Goal: Communication & Community: Answer question/provide support

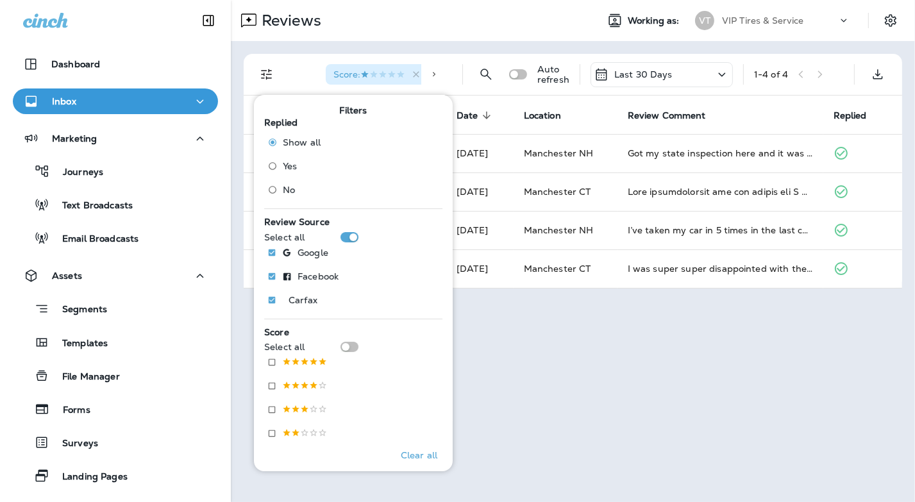
click at [637, 359] on div "Reviews Working as: VT VIP Tires & Service Score : Location : [GEOGRAPHIC_DATA]…" at bounding box center [573, 251] width 684 height 502
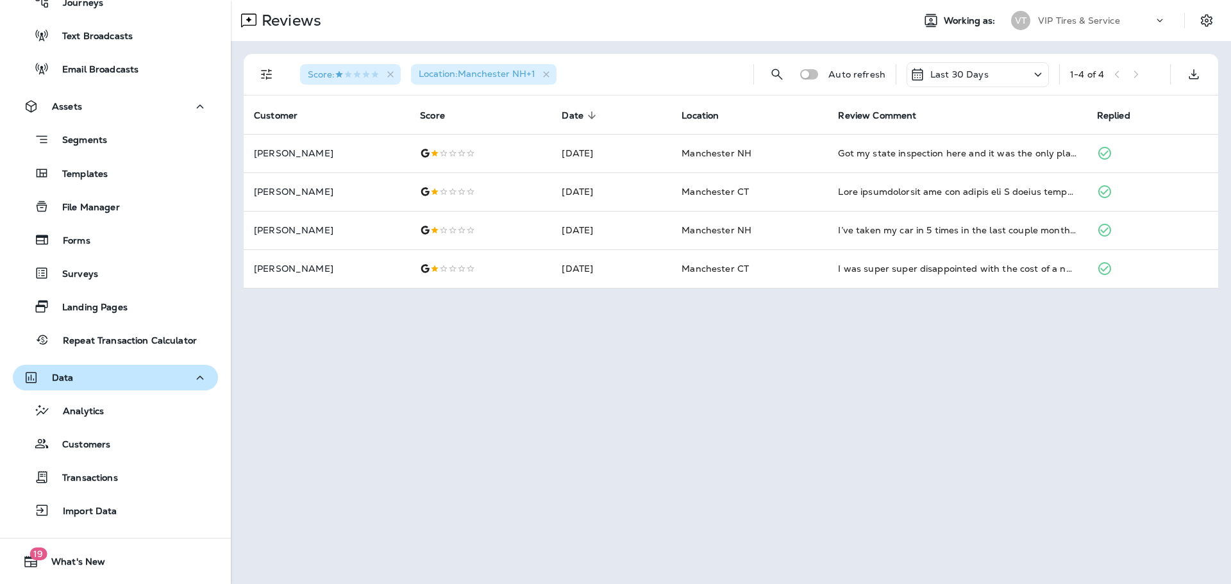
scroll to position [198, 0]
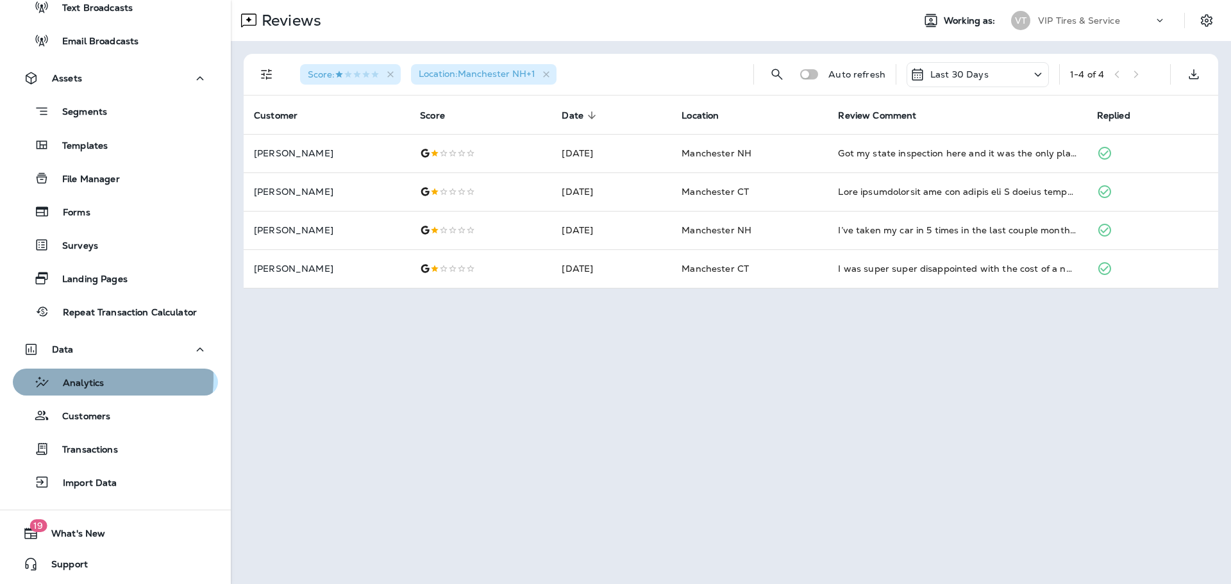
click at [78, 378] on p "Analytics" at bounding box center [77, 384] width 54 height 12
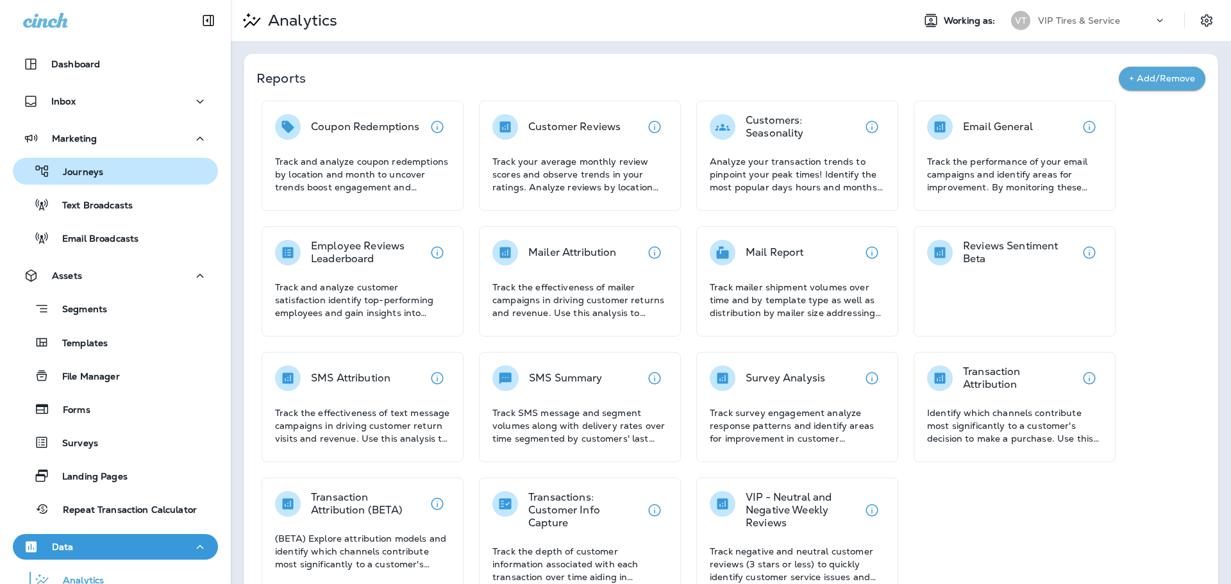
click at [117, 178] on div "Journeys" at bounding box center [115, 171] width 195 height 19
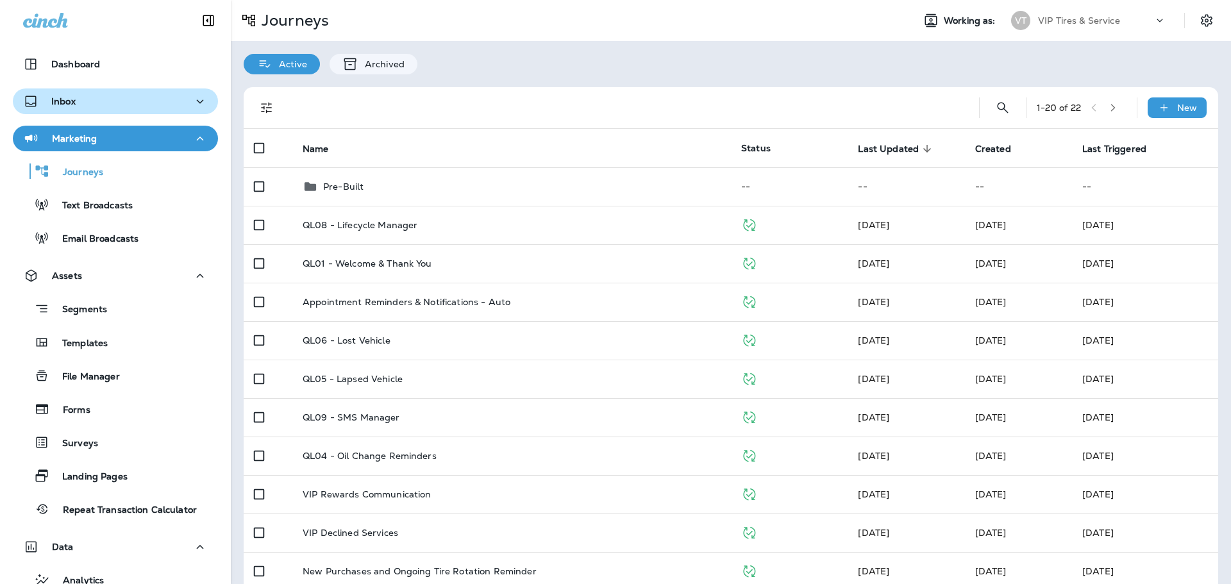
click at [67, 92] on button "Inbox" at bounding box center [115, 101] width 205 height 26
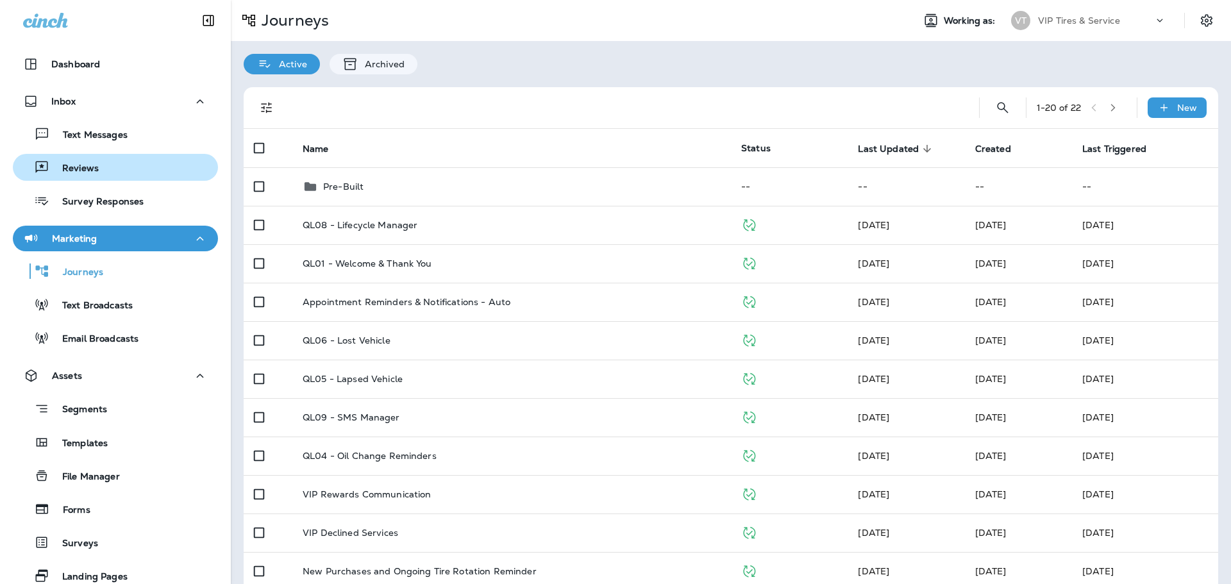
click at [87, 167] on p "Reviews" at bounding box center [73, 169] width 49 height 12
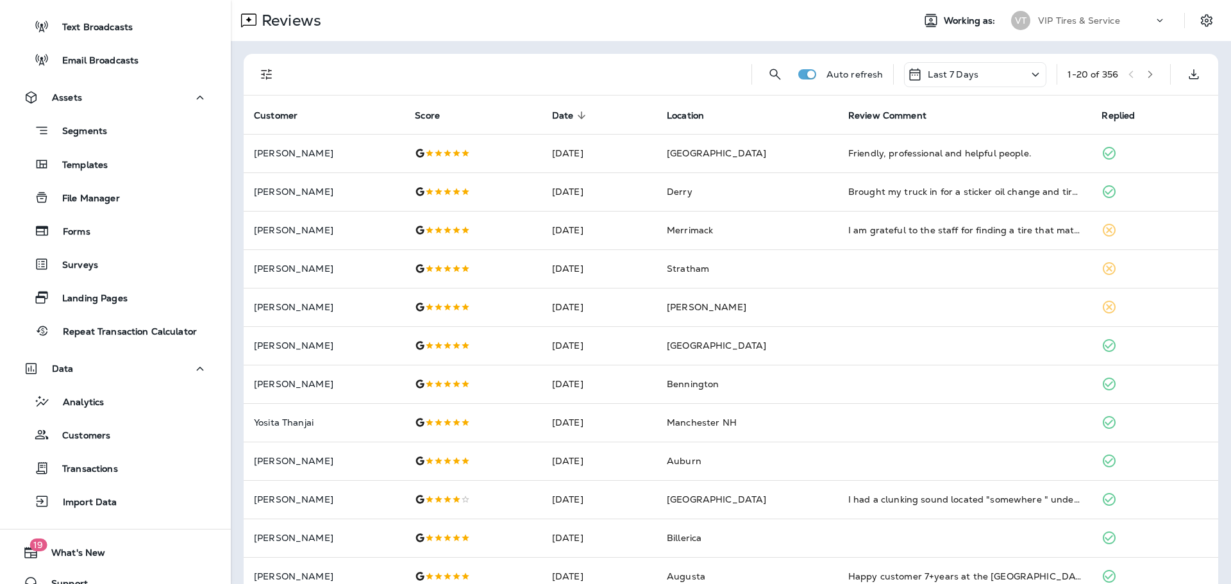
scroll to position [298, 0]
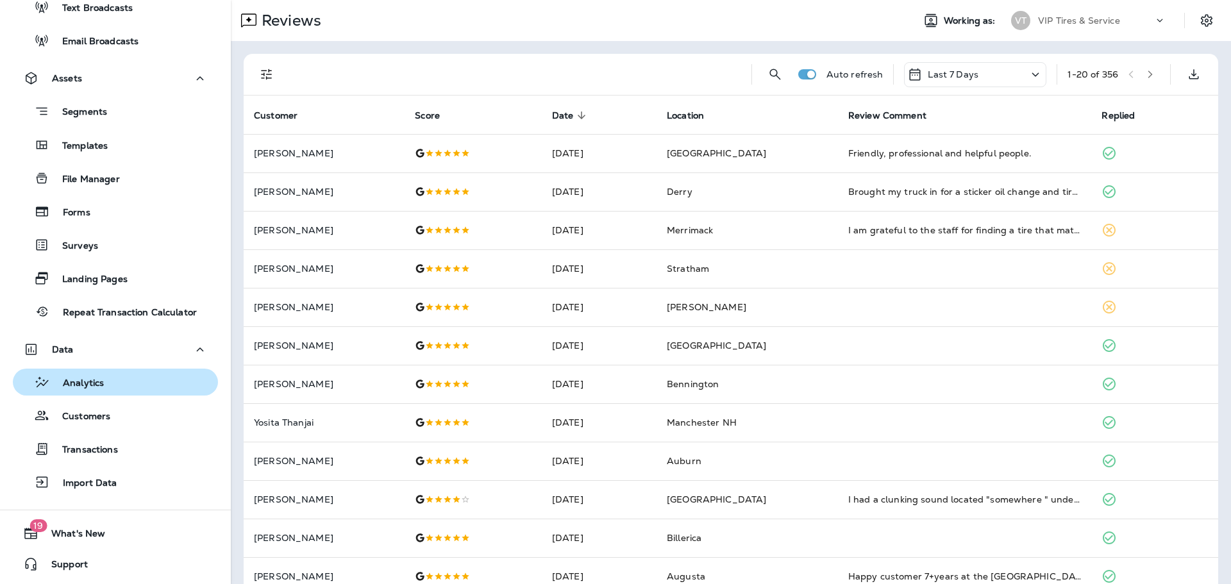
click at [105, 384] on div "Analytics" at bounding box center [115, 382] width 195 height 19
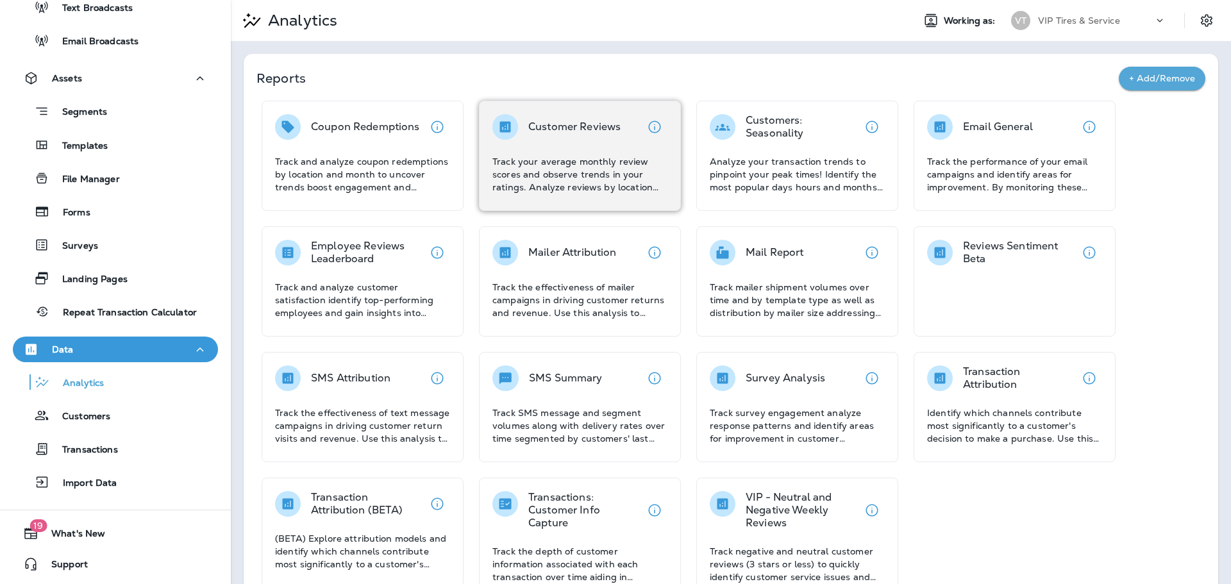
click at [531, 168] on p "Track your average monthly review scores and observe trends in your ratings. An…" at bounding box center [579, 174] width 175 height 38
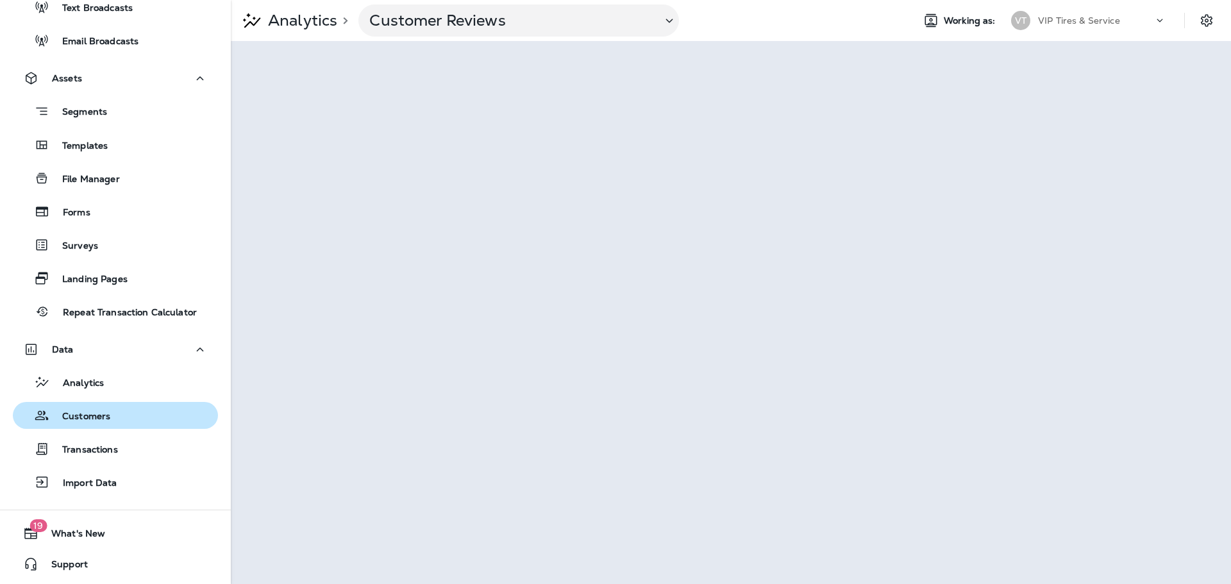
click at [106, 417] on p "Customers" at bounding box center [79, 417] width 61 height 12
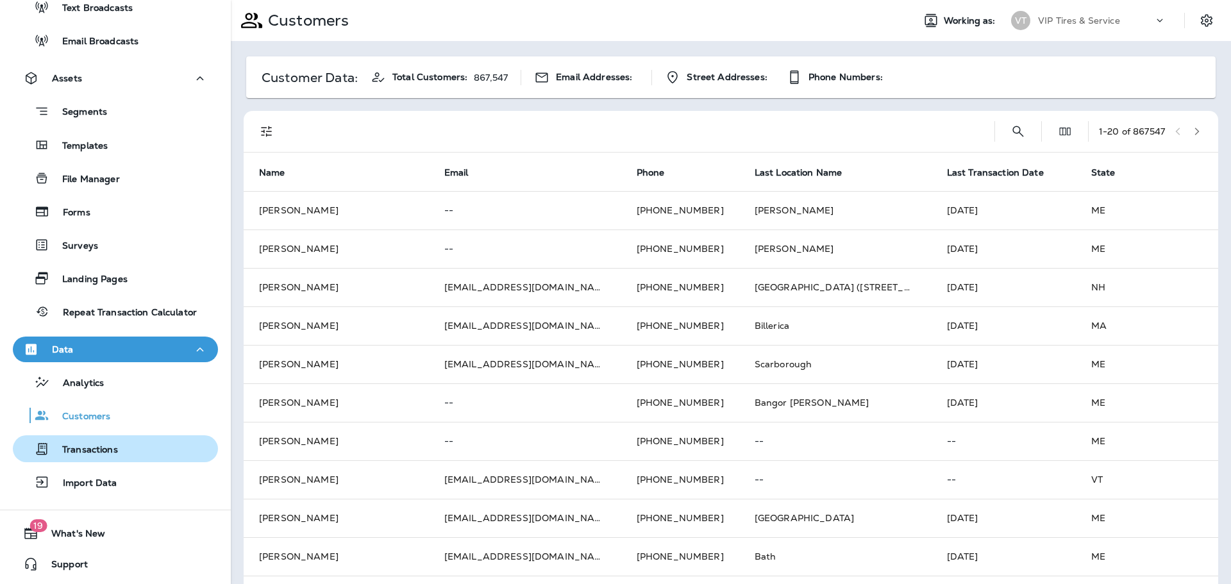
click at [103, 444] on p "Transactions" at bounding box center [83, 450] width 69 height 12
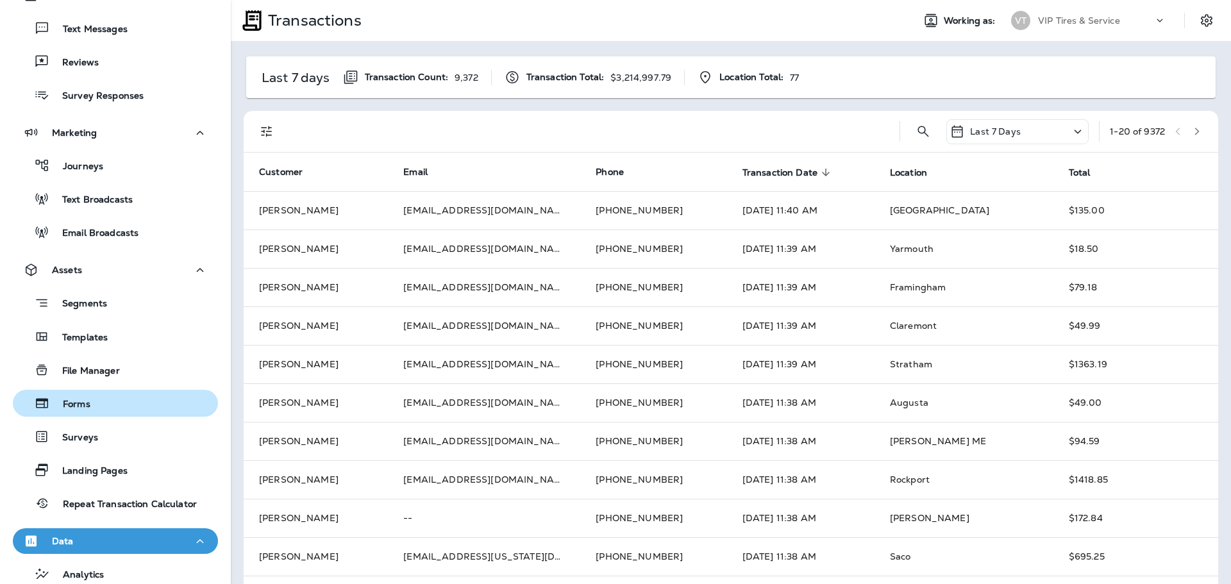
scroll to position [105, 0]
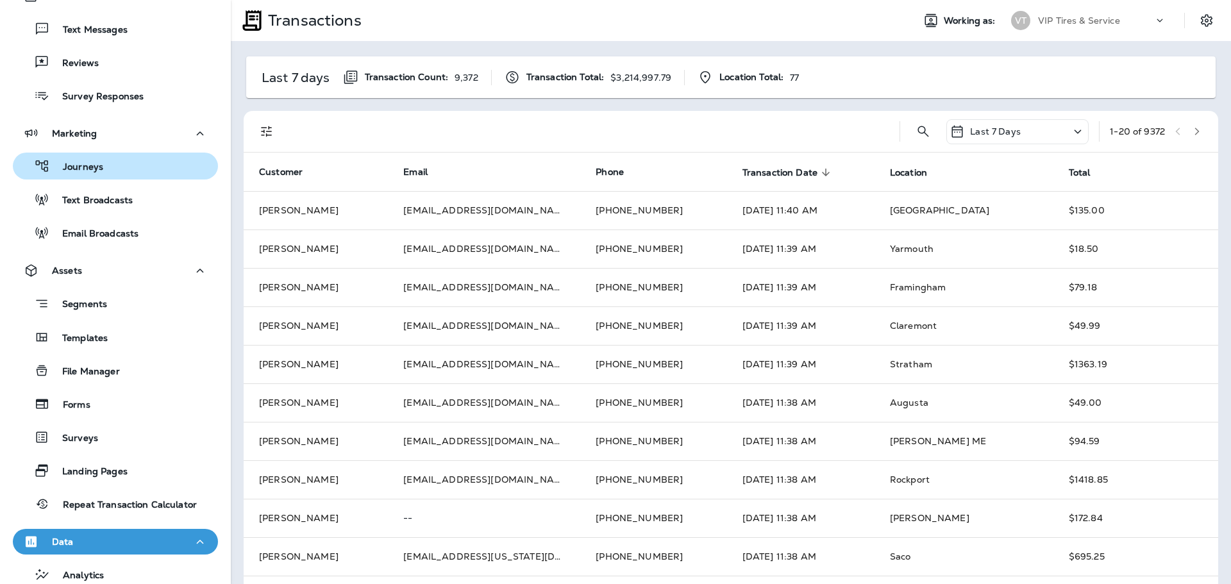
click at [109, 159] on div "Journeys" at bounding box center [115, 165] width 195 height 19
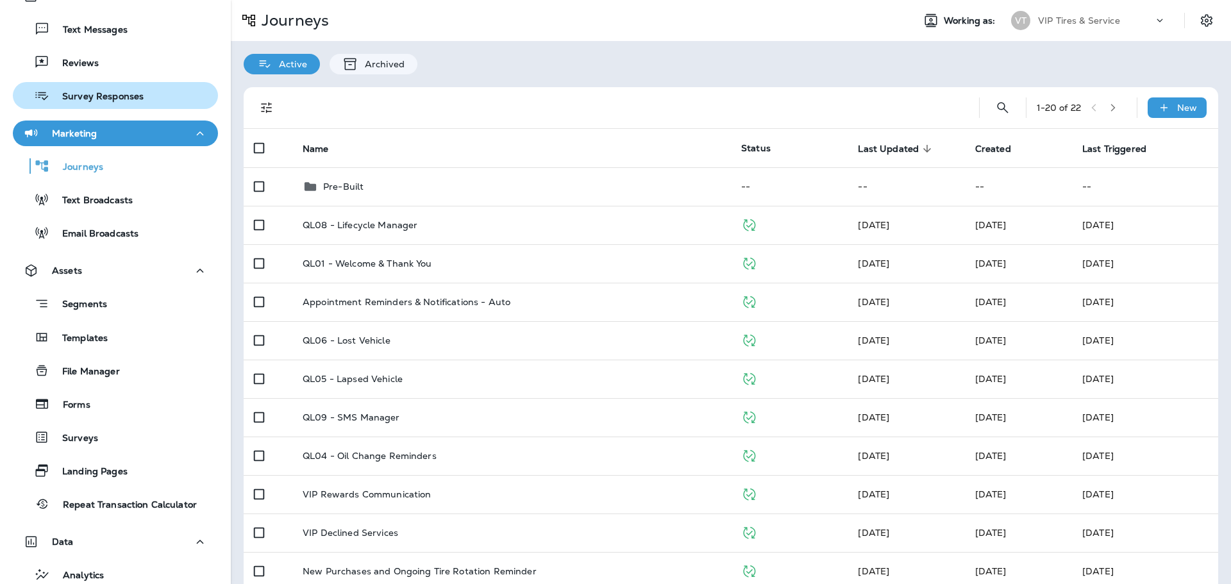
click at [108, 86] on div "Survey Responses" at bounding box center [81, 95] width 126 height 19
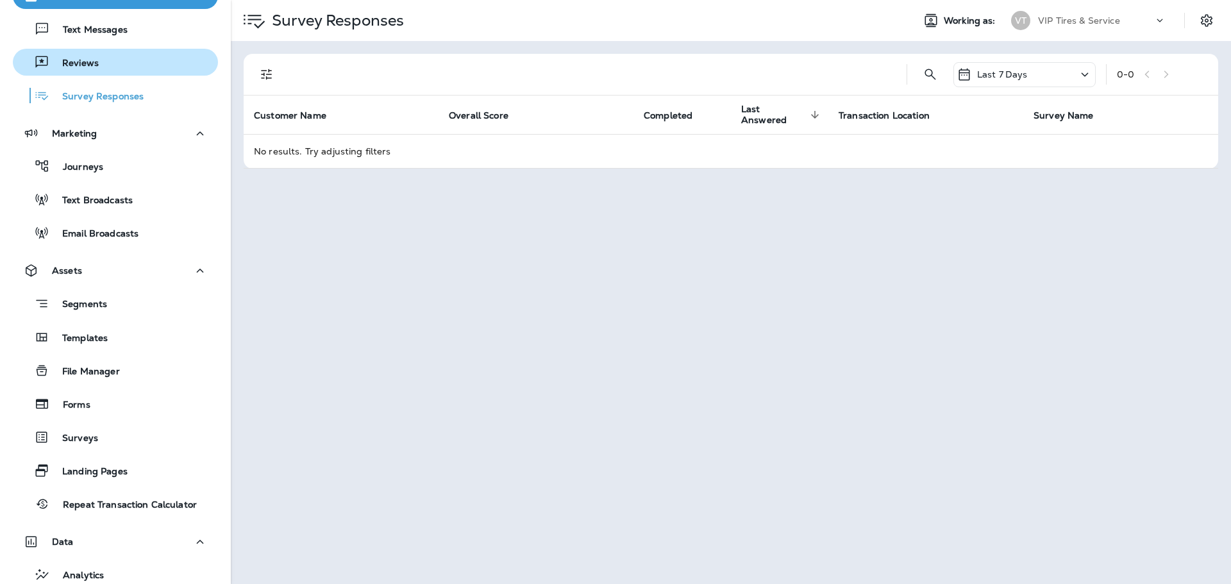
click at [93, 61] on p "Reviews" at bounding box center [73, 64] width 49 height 12
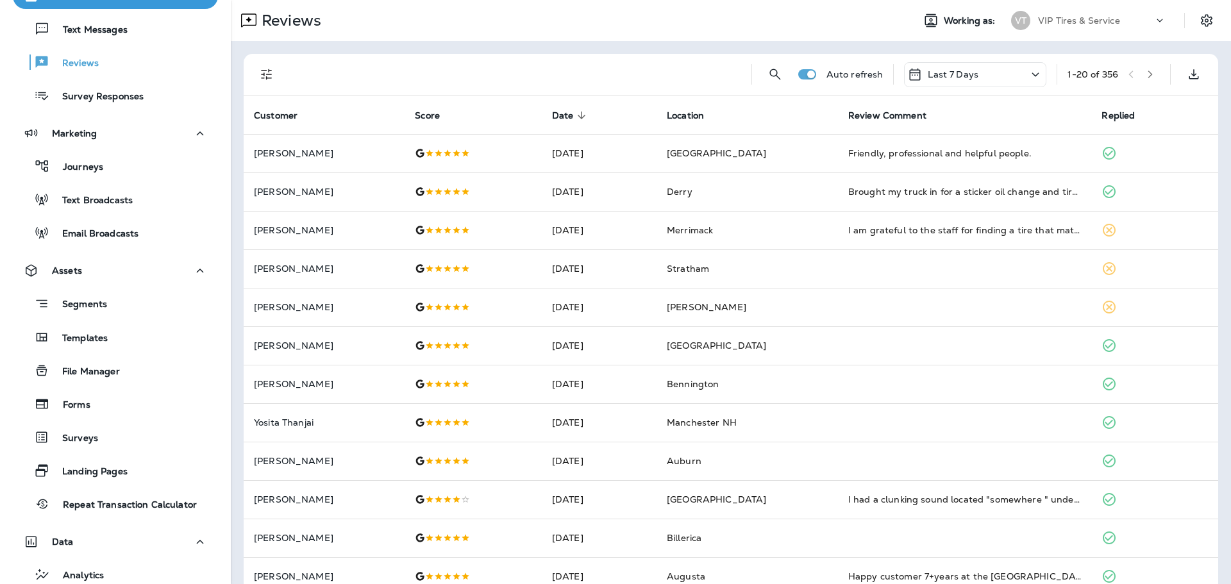
click at [267, 74] on icon "Filters" at bounding box center [266, 74] width 15 height 15
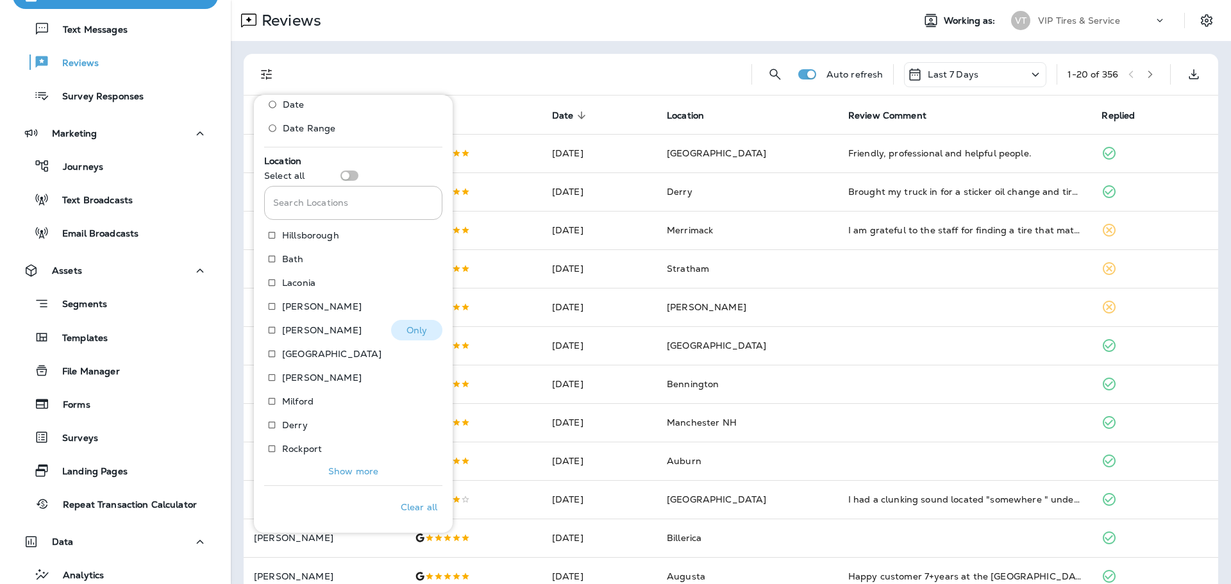
scroll to position [526, 0]
click at [357, 474] on p "Show more" at bounding box center [353, 471] width 50 height 10
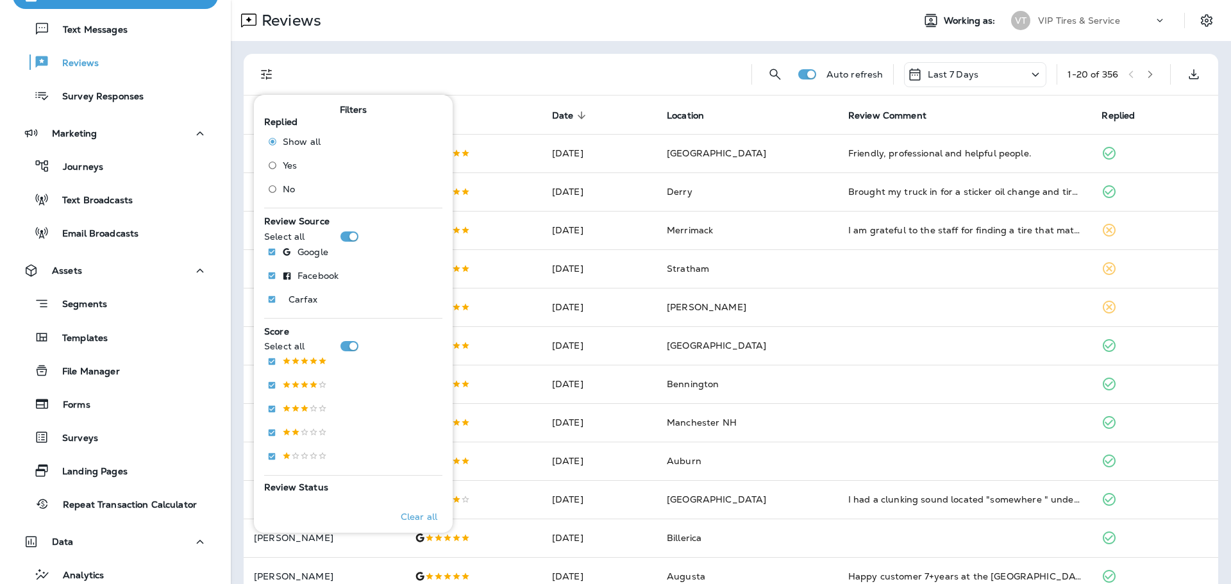
scroll to position [0, 0]
click at [360, 70] on div at bounding box center [515, 74] width 451 height 41
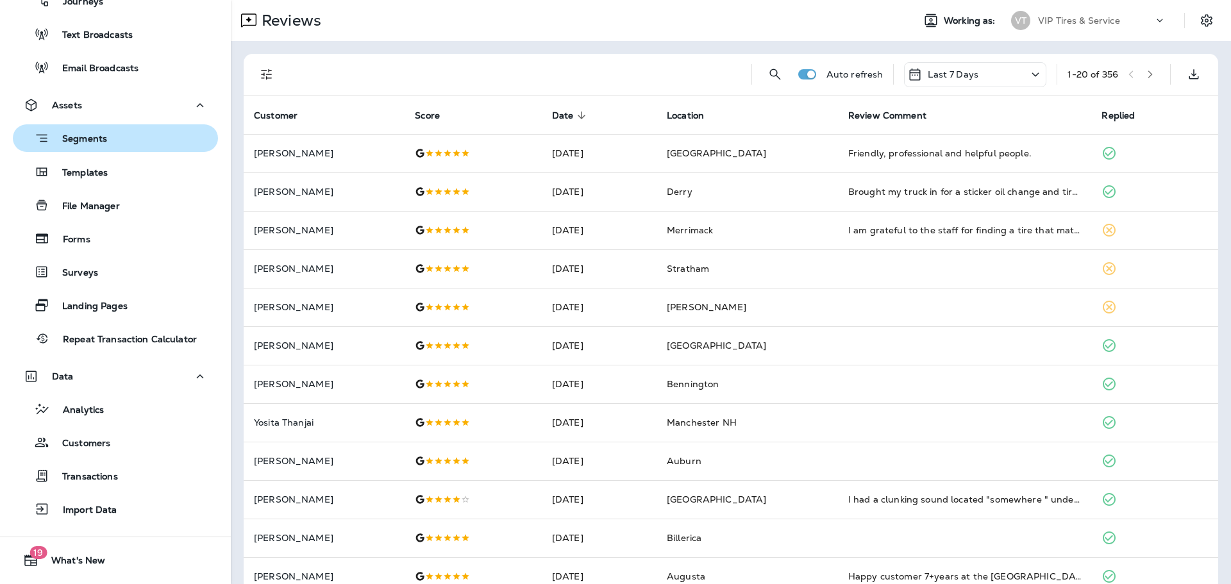
scroll to position [298, 0]
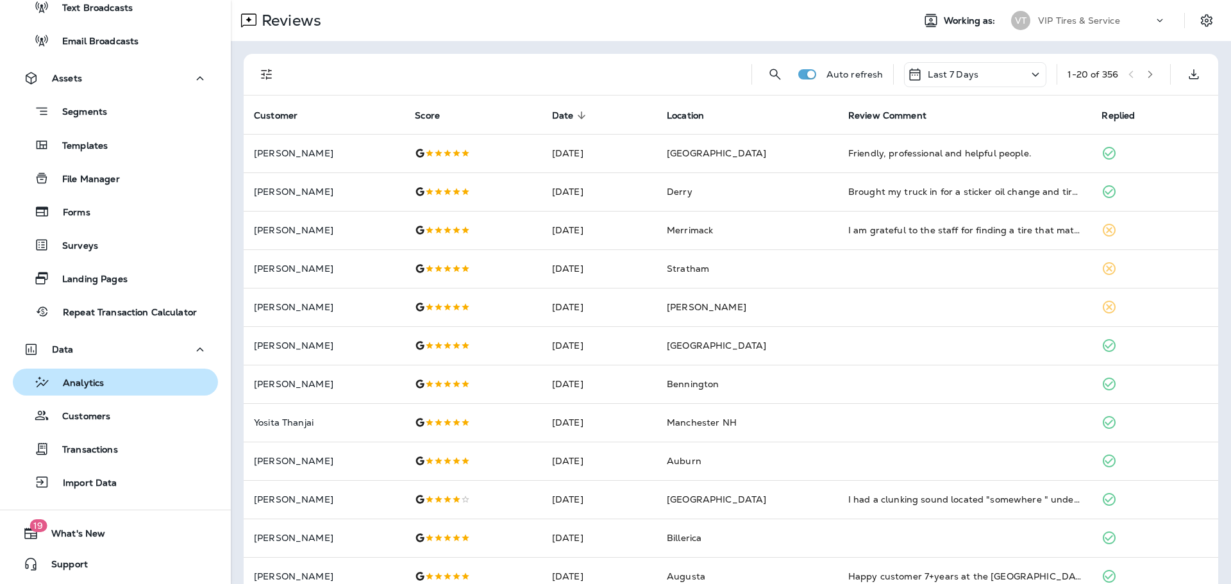
click at [108, 376] on div "Analytics" at bounding box center [115, 382] width 195 height 19
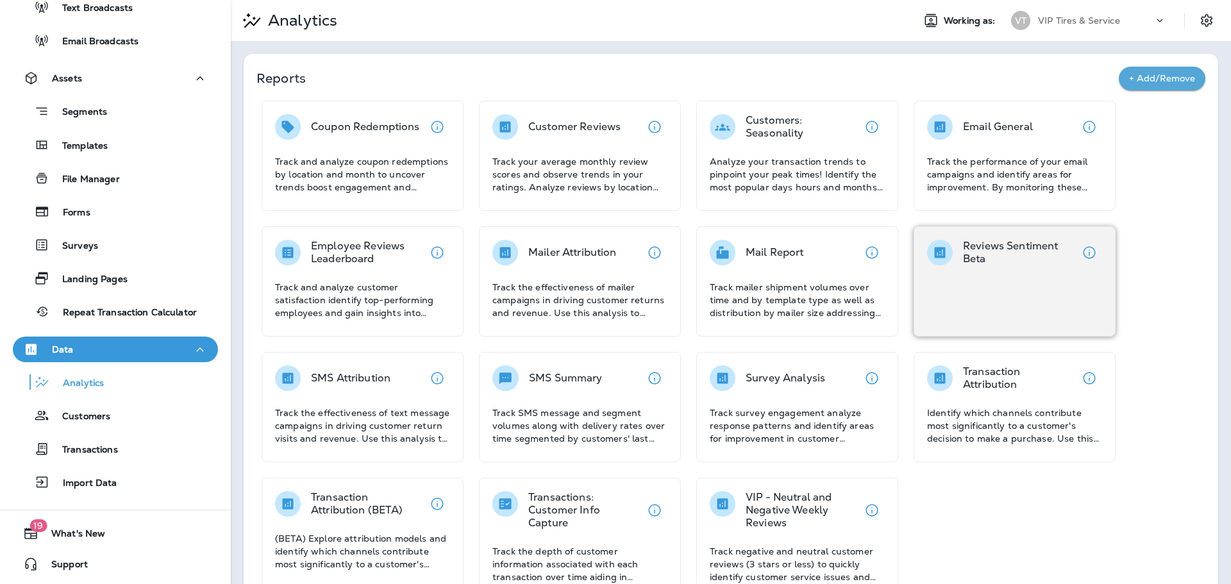
click at [914, 267] on div "Reviews Sentiment Beta" at bounding box center [1015, 281] width 202 height 110
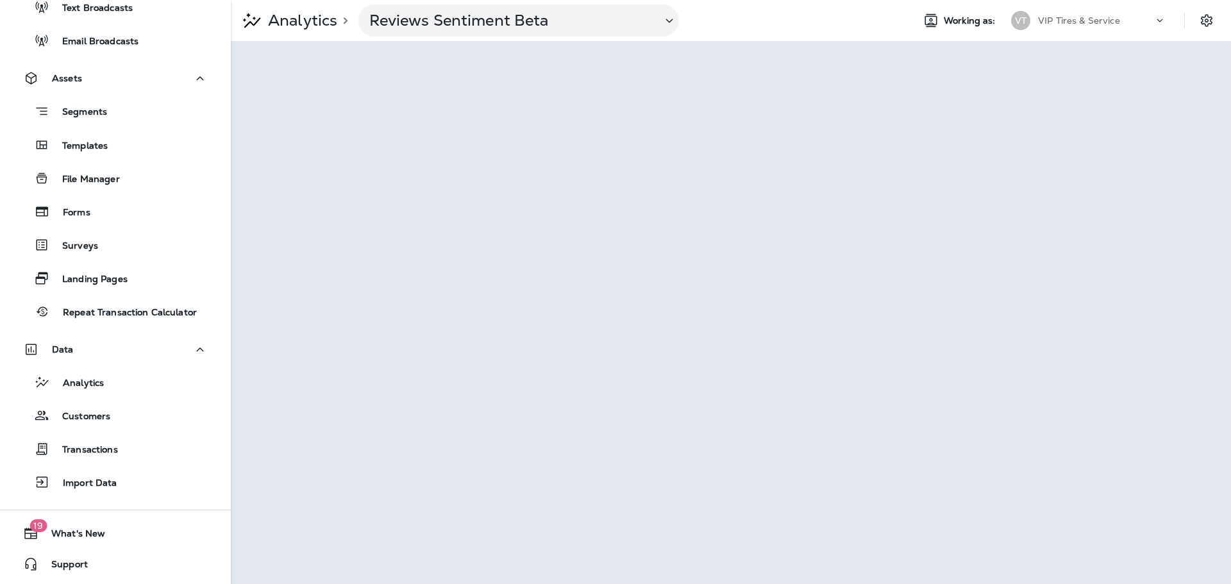
scroll to position [298, 0]
click at [914, 23] on icon "Settings" at bounding box center [1207, 20] width 12 height 12
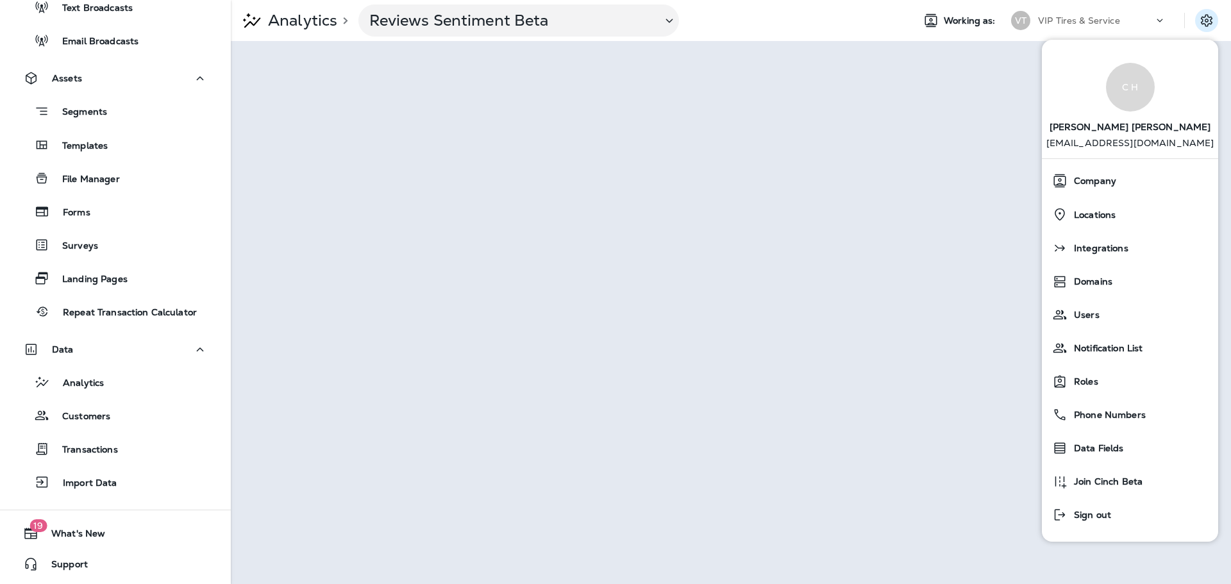
click at [914, 19] on icon "Settings" at bounding box center [1207, 20] width 12 height 12
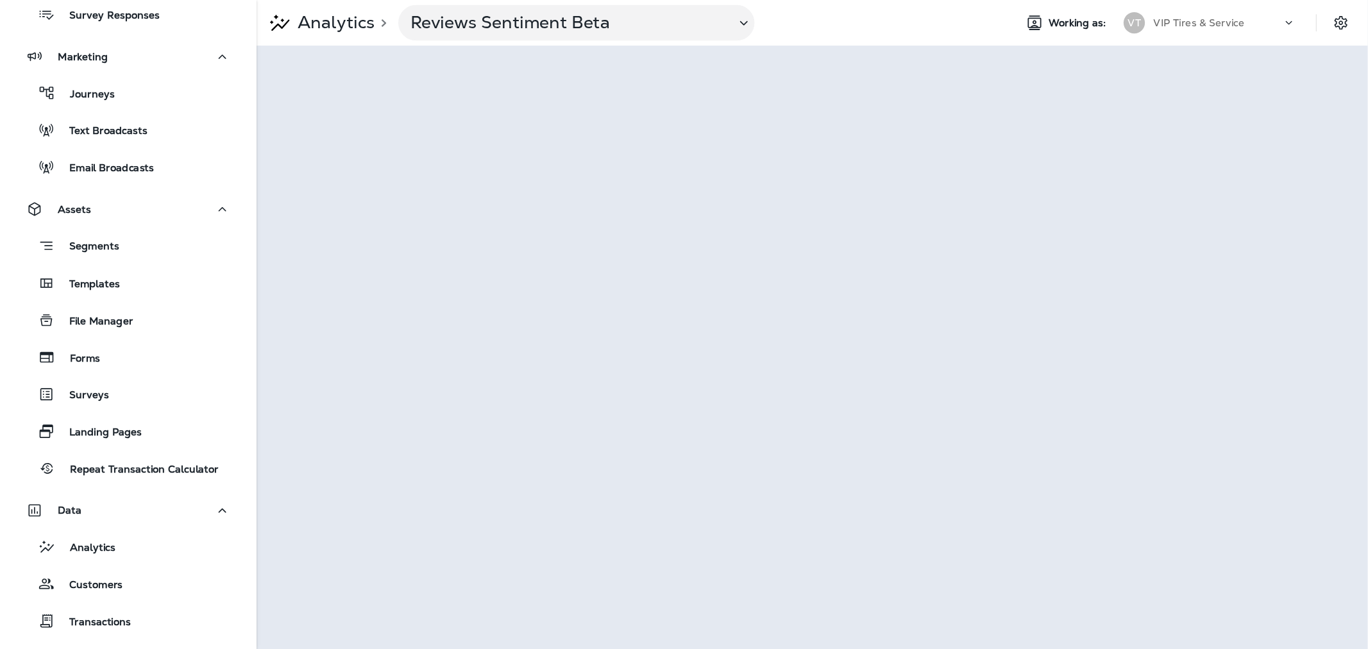
scroll to position [0, 0]
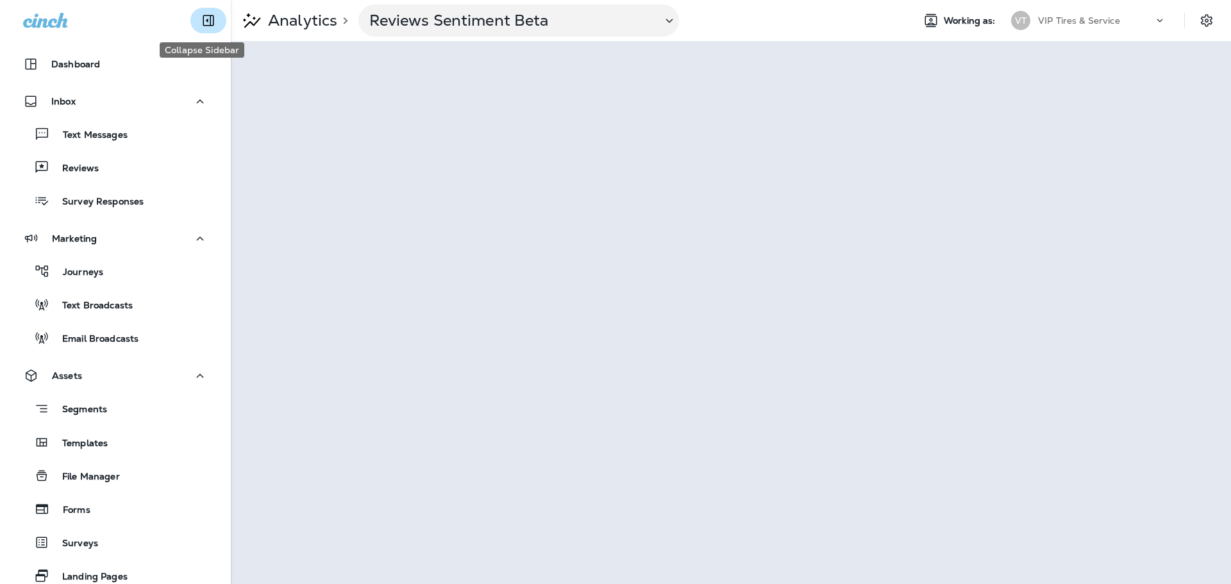
click at [205, 23] on icon "Collapse Sidebar" at bounding box center [208, 20] width 11 height 11
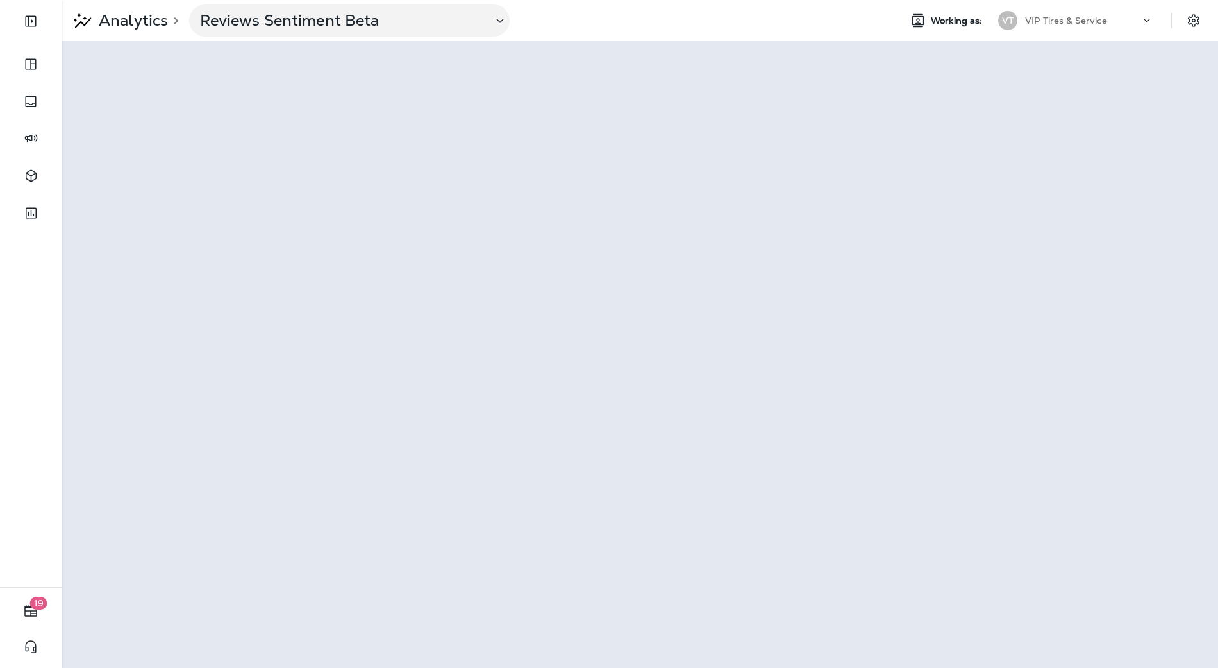
click at [305, 37] on div "Analytics > Reviews Sentiment Beta Working as: VT VIP Tires & Service" at bounding box center [640, 20] width 1157 height 41
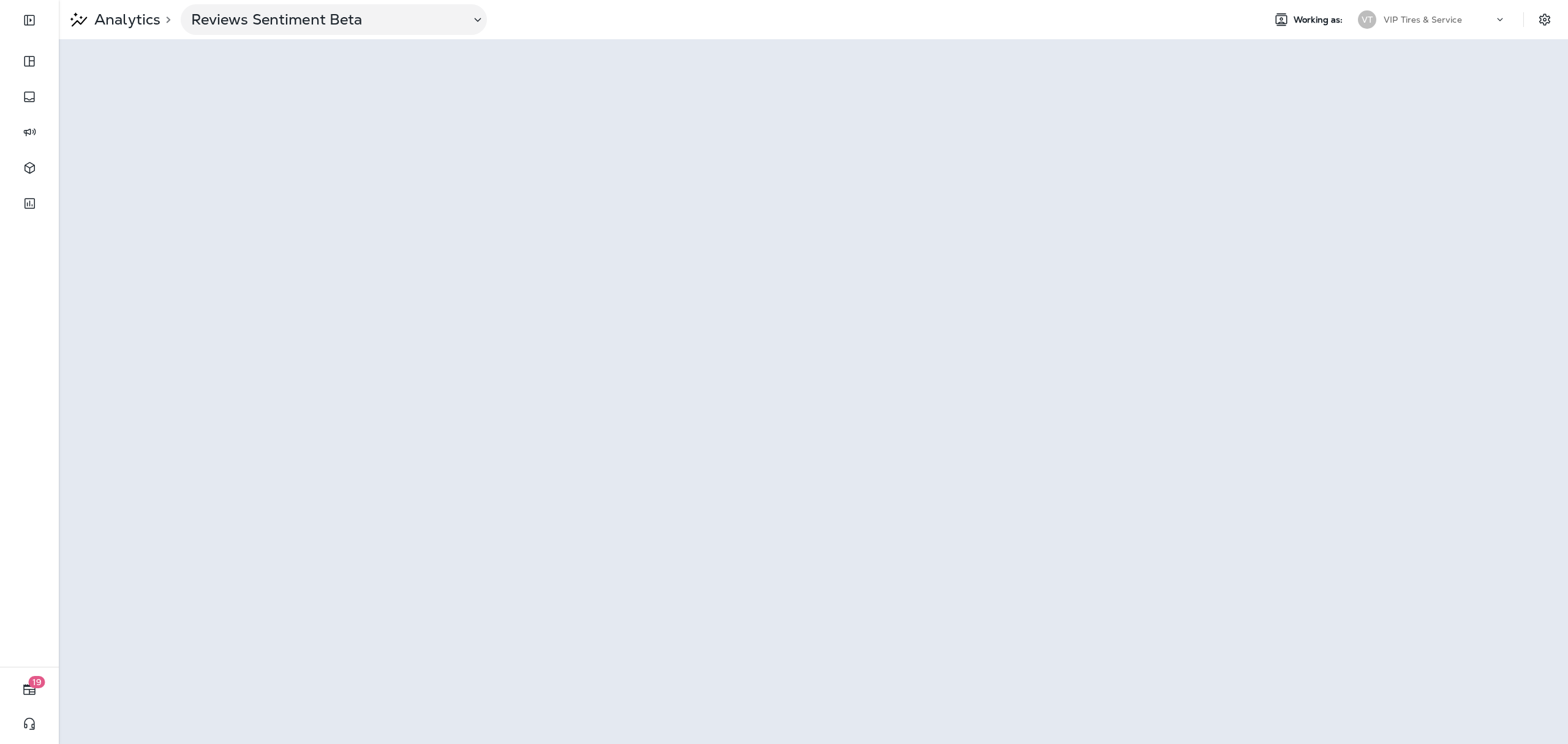
click at [599, 31] on div "Analytics > Reviews Sentiment Beta" at bounding box center [657, 19] width 1196 height 31
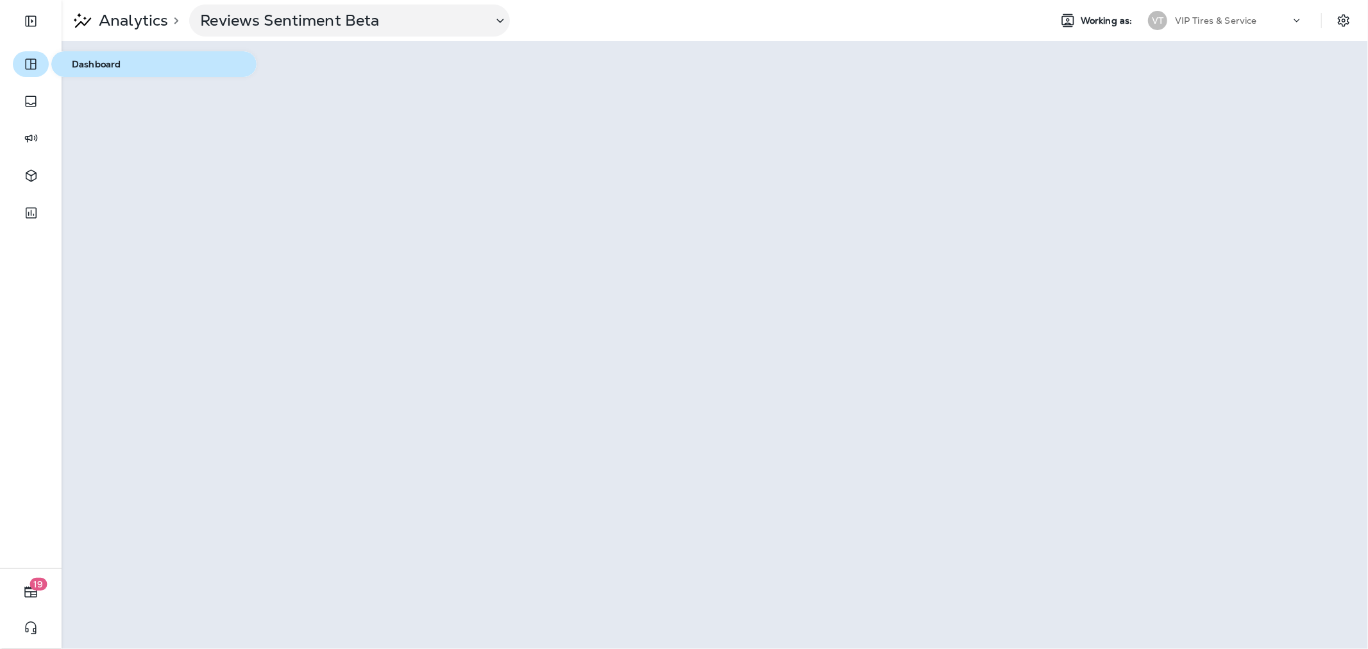
click at [31, 61] on icon "button" at bounding box center [30, 63] width 15 height 15
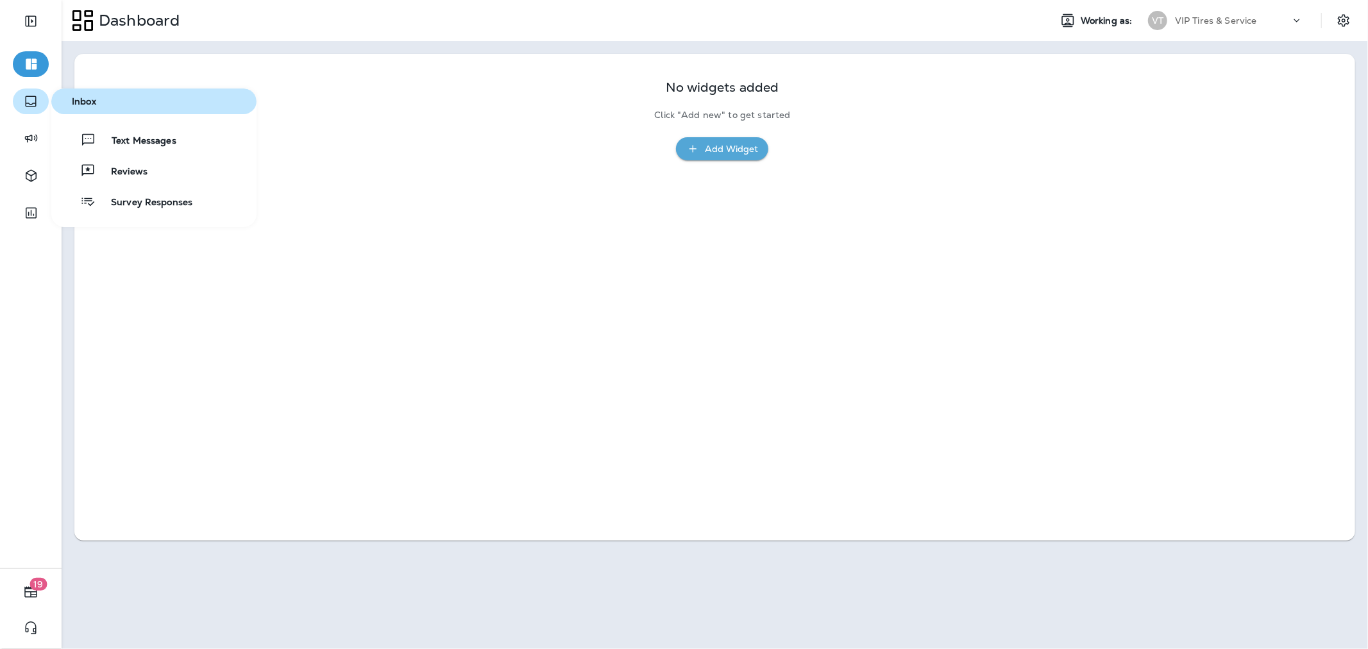
click at [28, 99] on icon "button" at bounding box center [30, 101] width 15 height 15
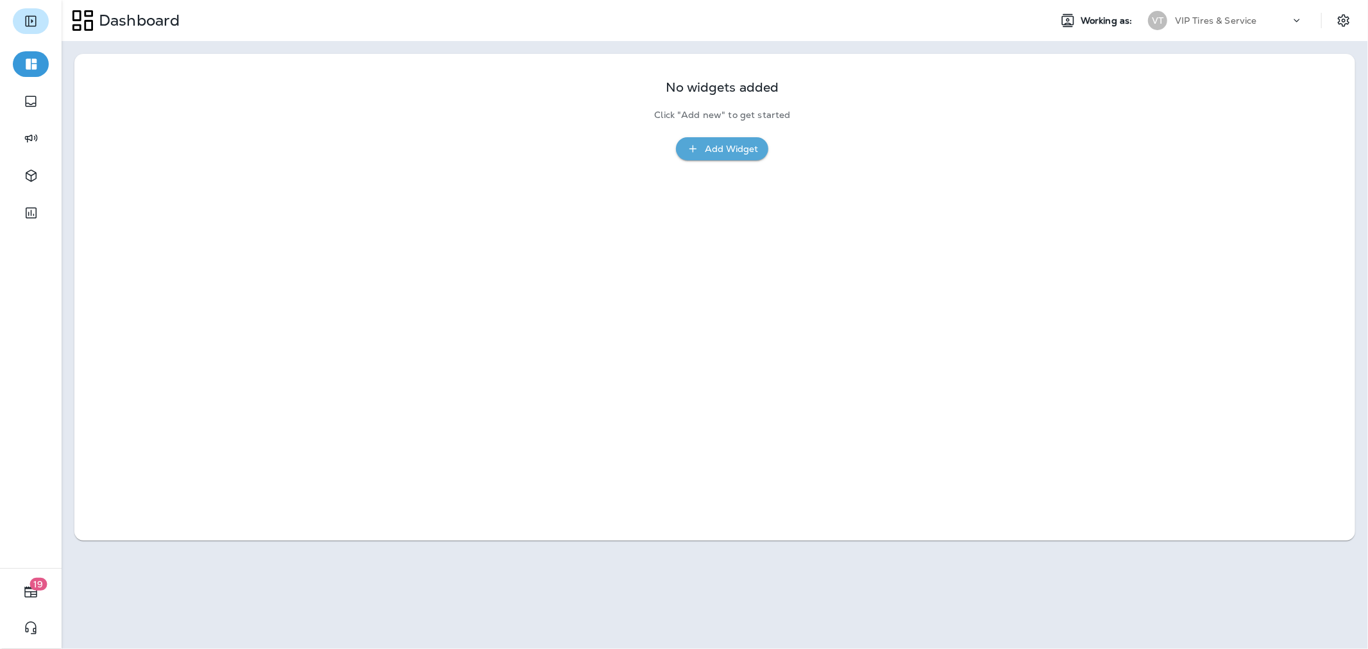
click at [32, 12] on button "Expand Sidebar" at bounding box center [31, 21] width 36 height 26
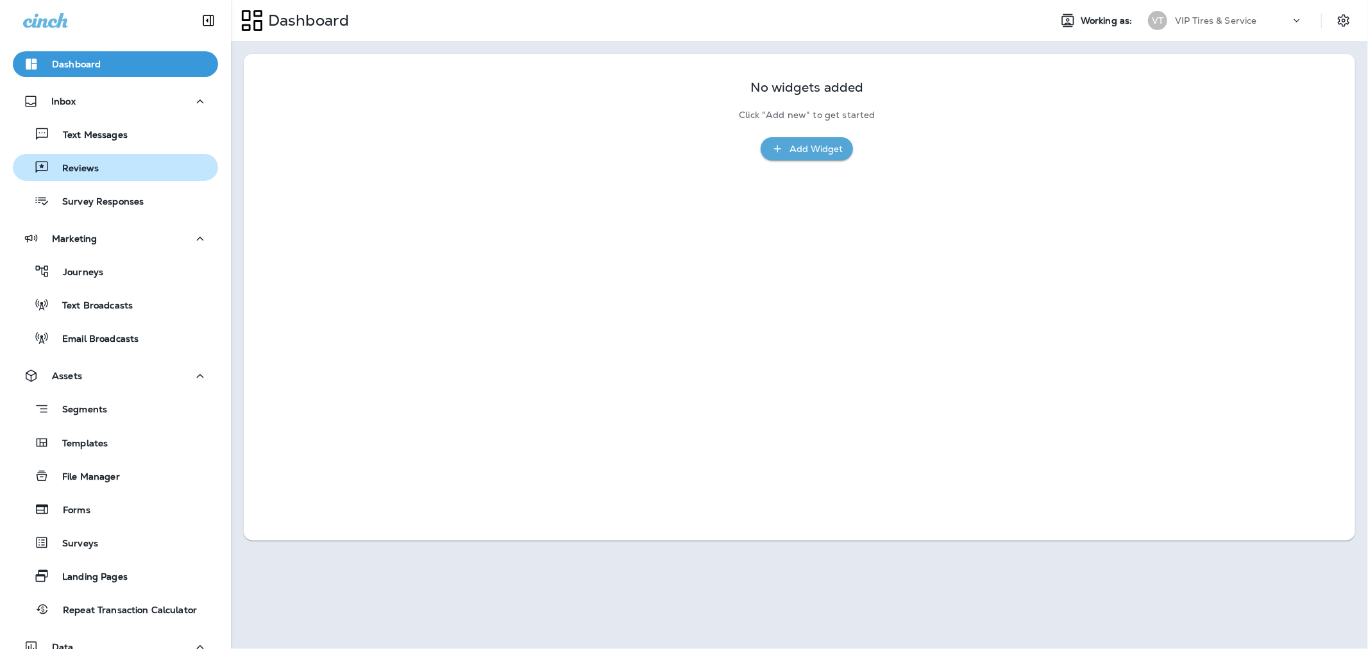
click at [117, 165] on div "Reviews" at bounding box center [115, 167] width 195 height 19
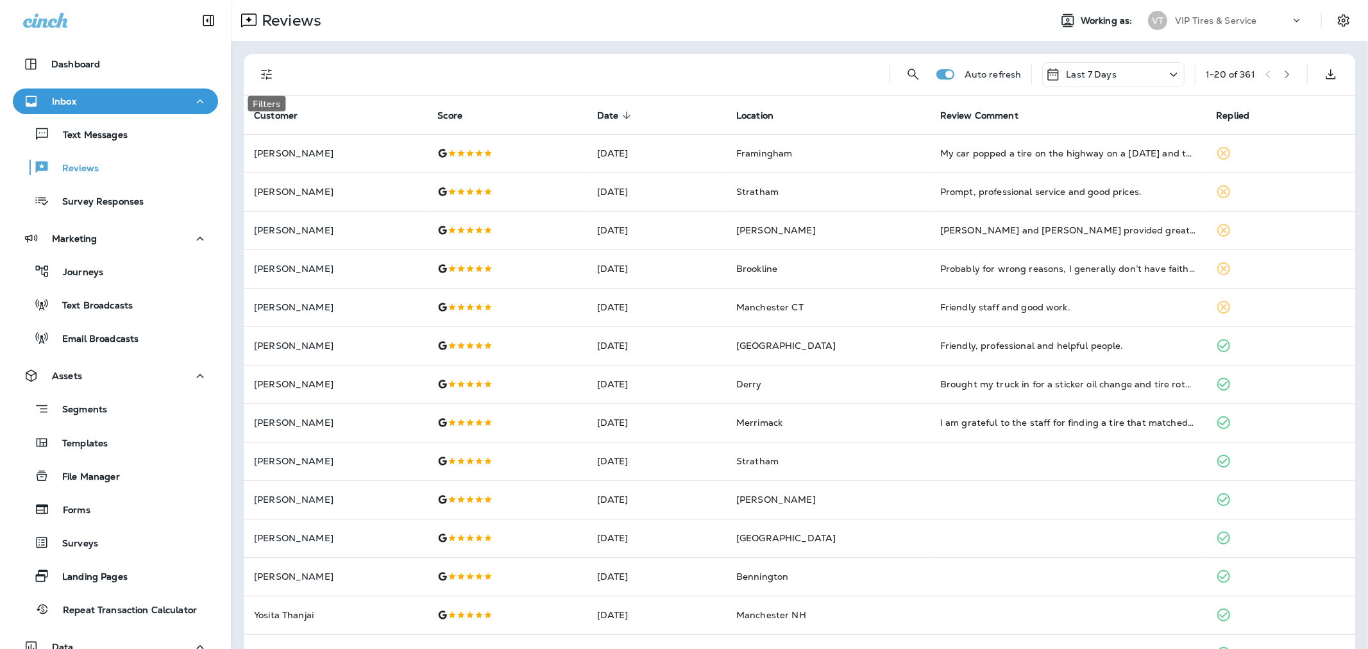
click at [269, 81] on icon "Filters" at bounding box center [266, 74] width 15 height 15
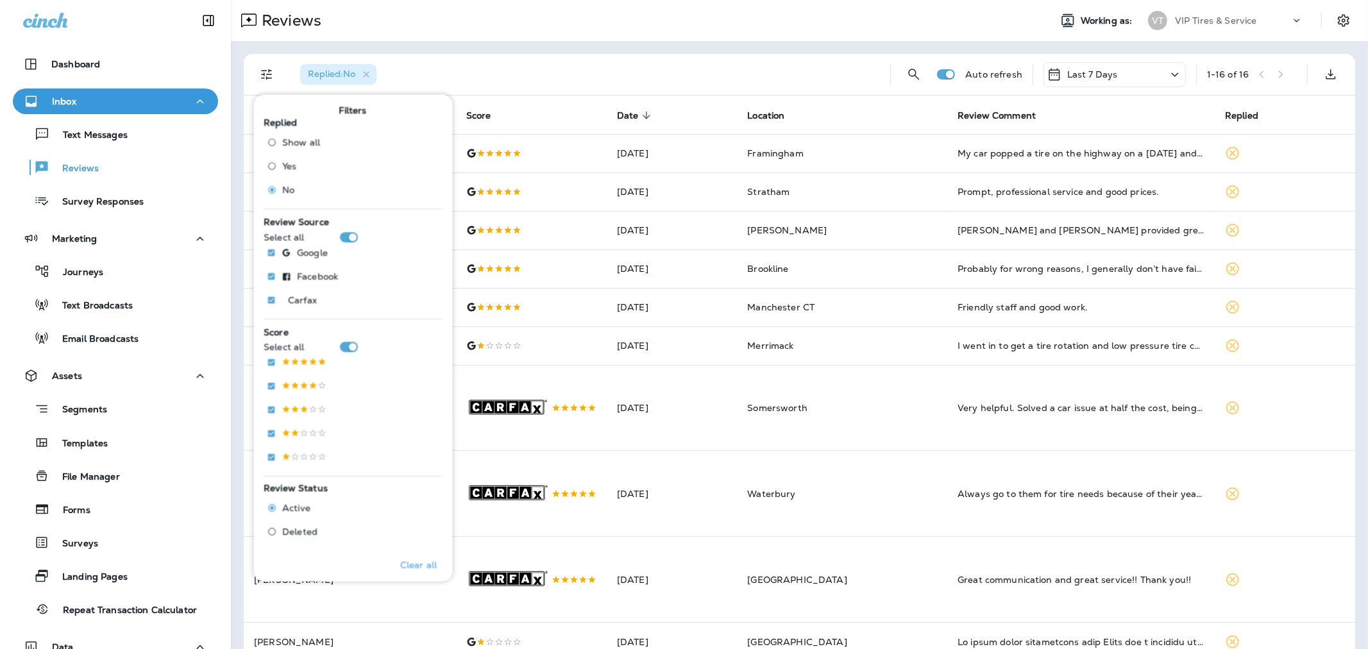
click at [516, 65] on div "Replied : No" at bounding box center [585, 74] width 590 height 41
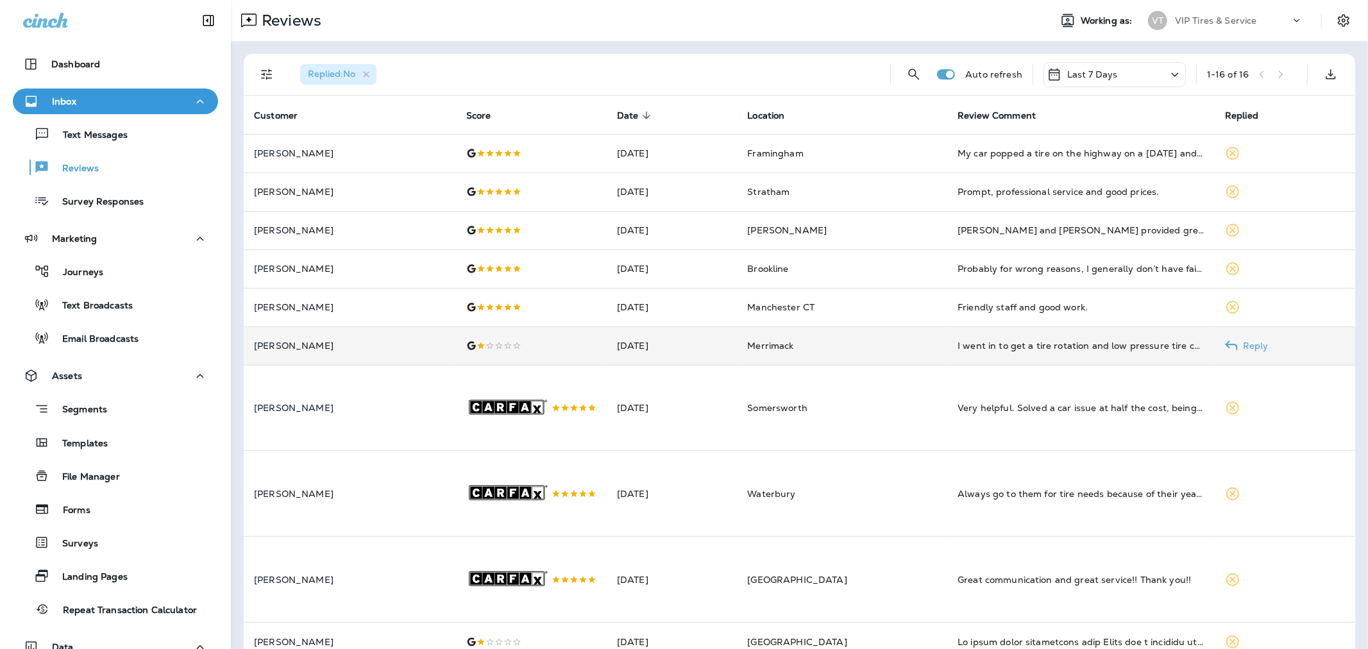
click at [412, 345] on p "[PERSON_NAME]" at bounding box center [350, 346] width 192 height 10
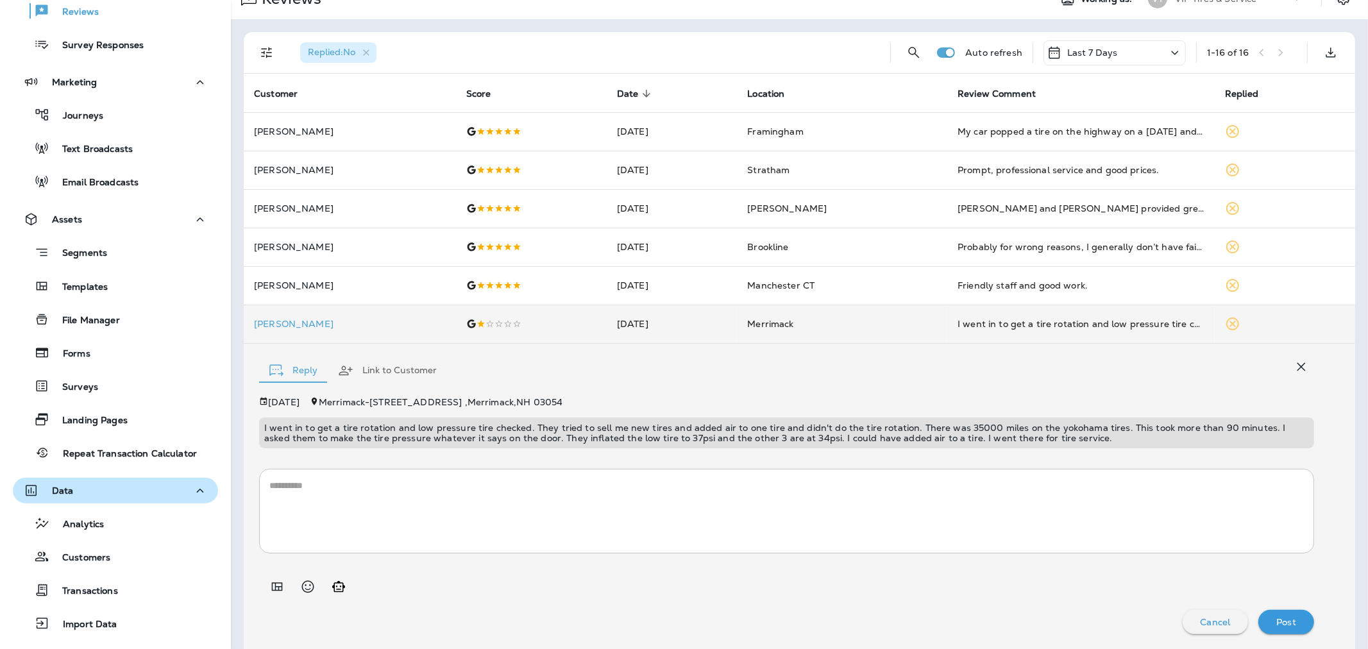
scroll to position [232, 0]
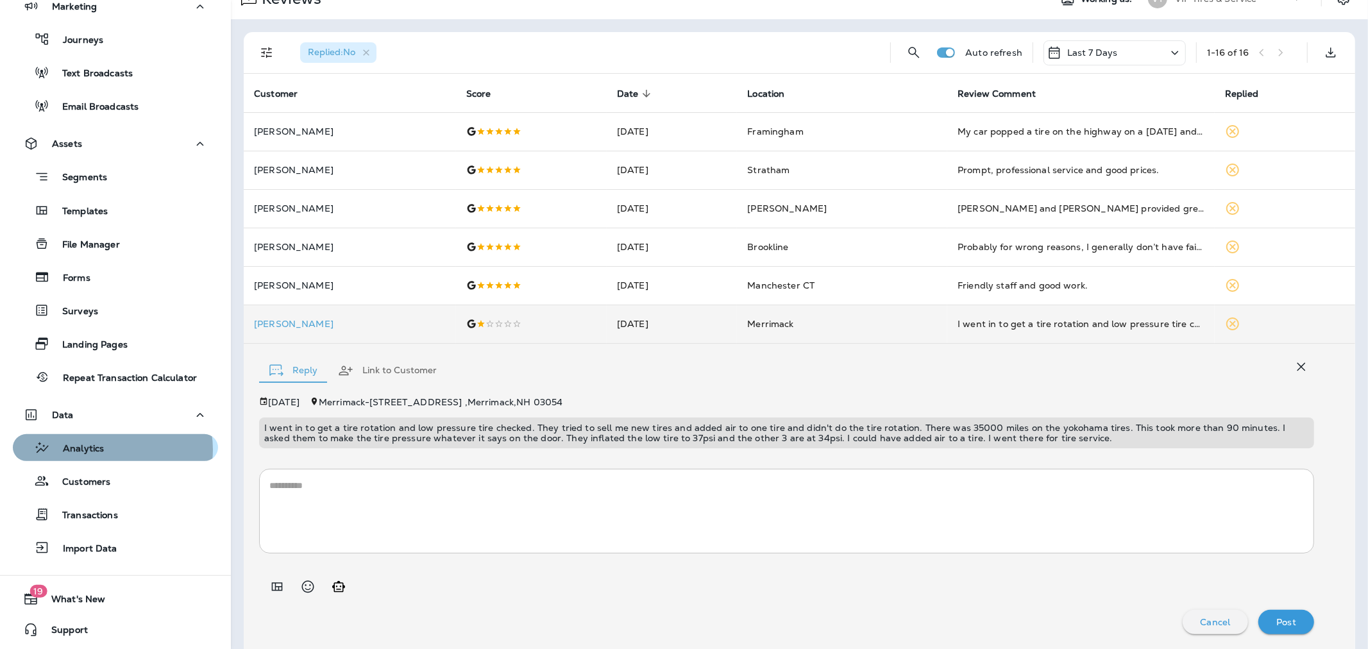
click at [111, 449] on div "Analytics" at bounding box center [115, 447] width 195 height 19
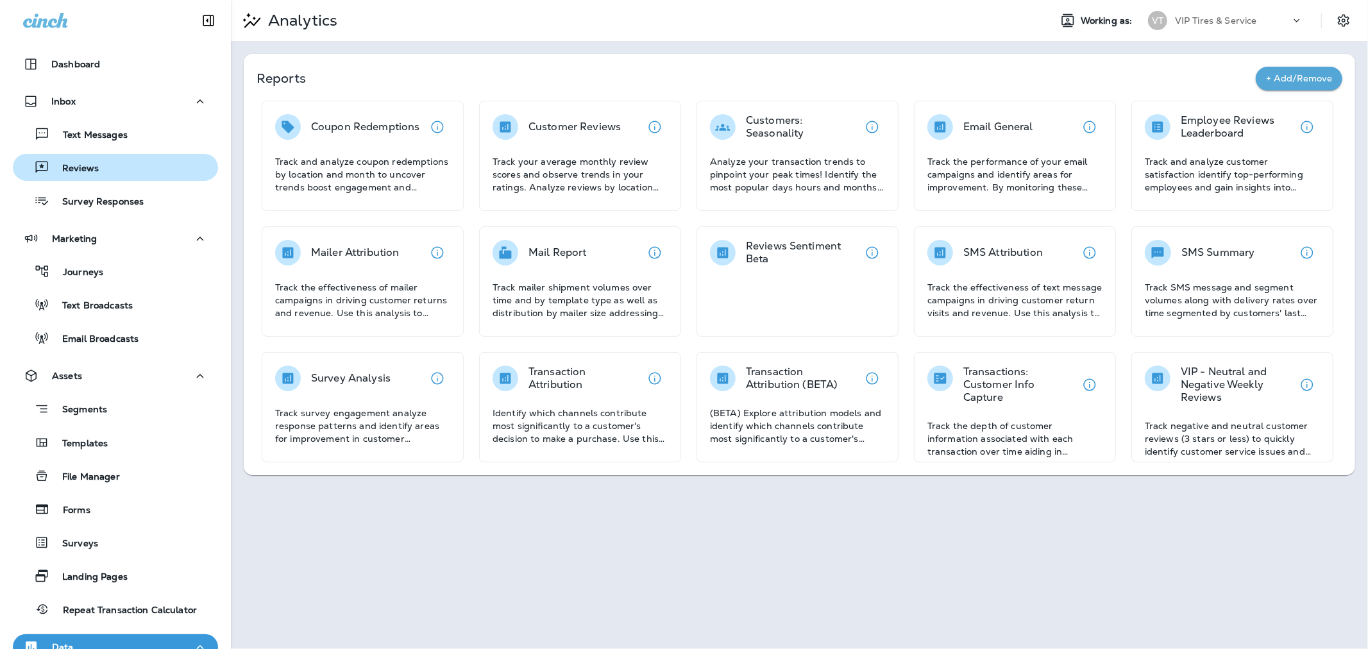
click at [105, 165] on div "Reviews" at bounding box center [115, 167] width 195 height 19
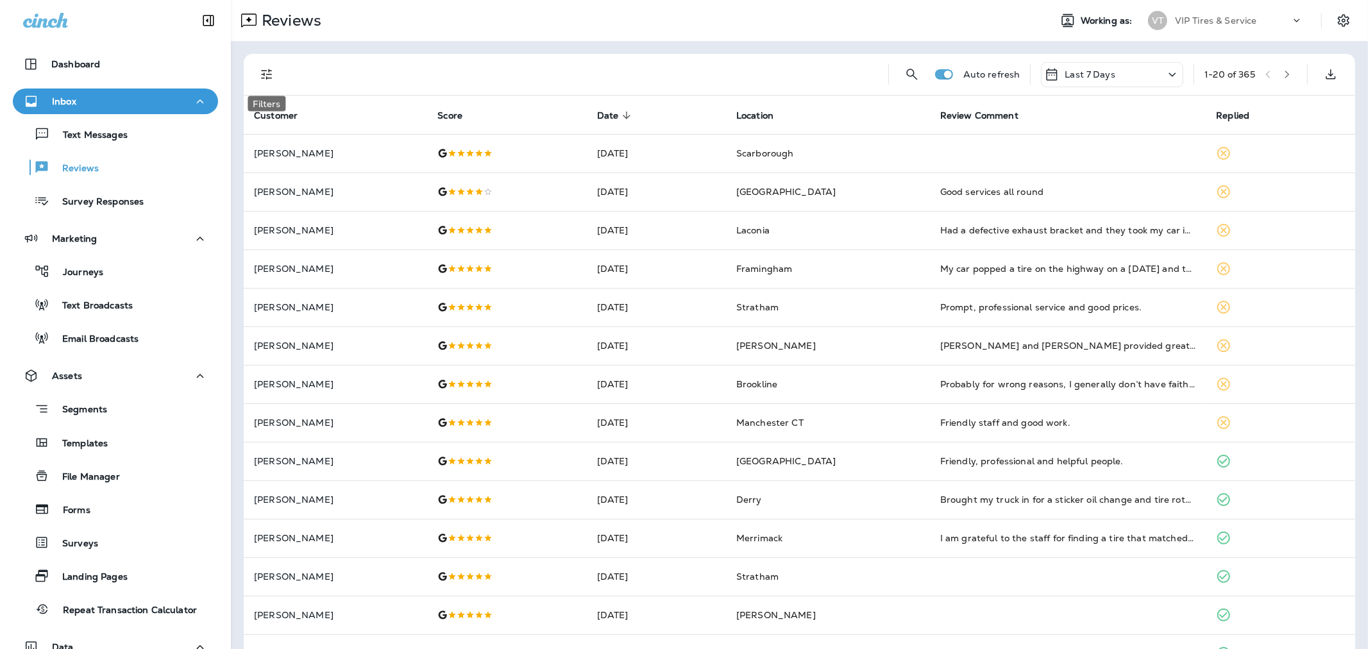
click at [261, 79] on icon "Filters" at bounding box center [266, 74] width 15 height 15
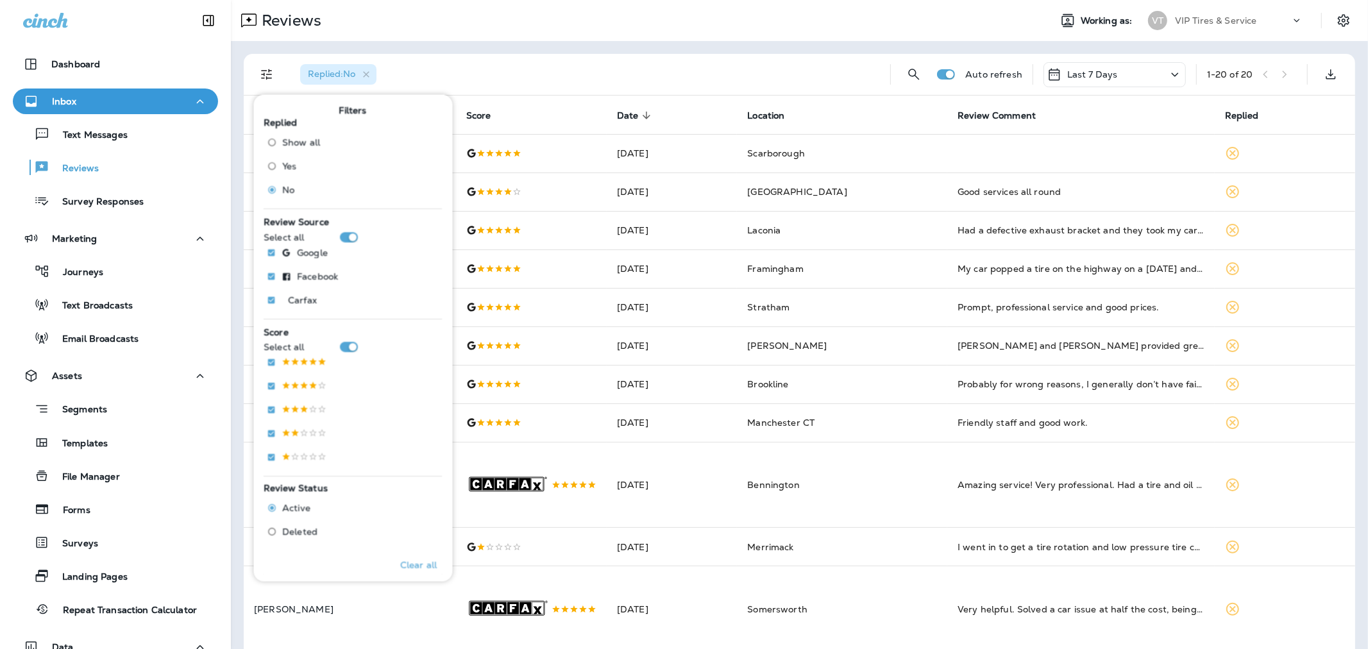
click at [476, 62] on div "Replied : No" at bounding box center [585, 74] width 590 height 41
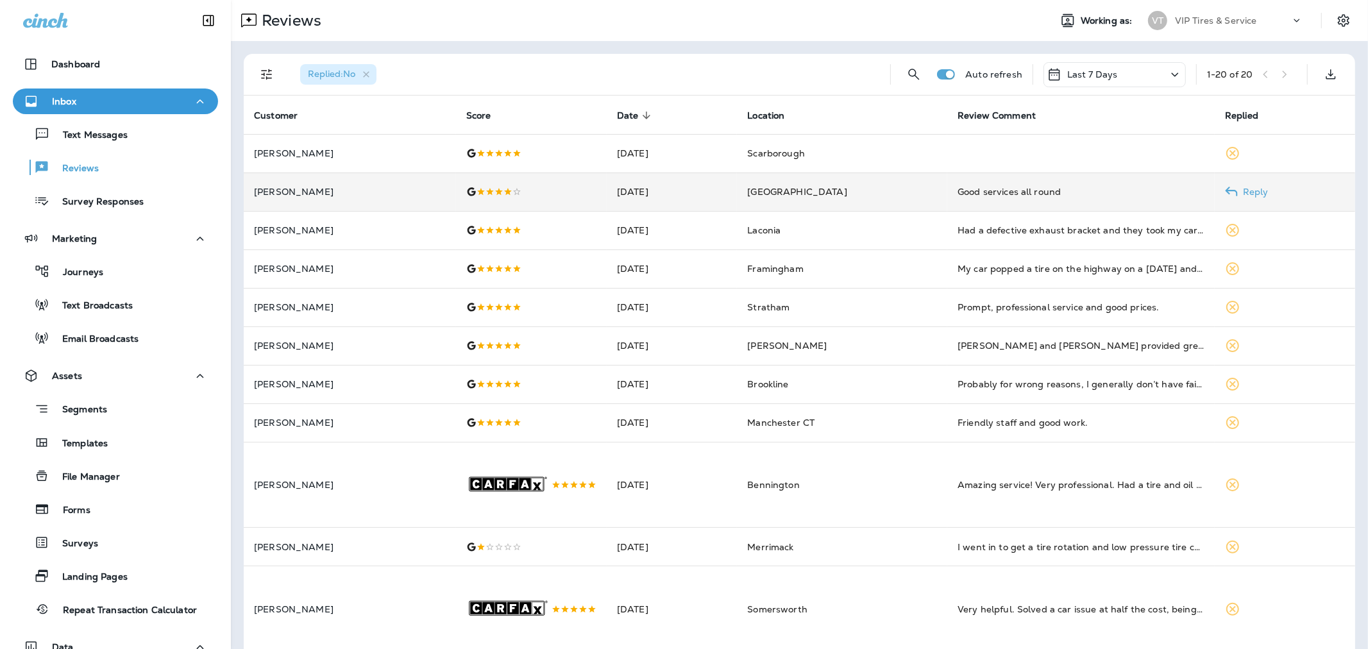
click at [456, 189] on td at bounding box center [531, 192] width 151 height 38
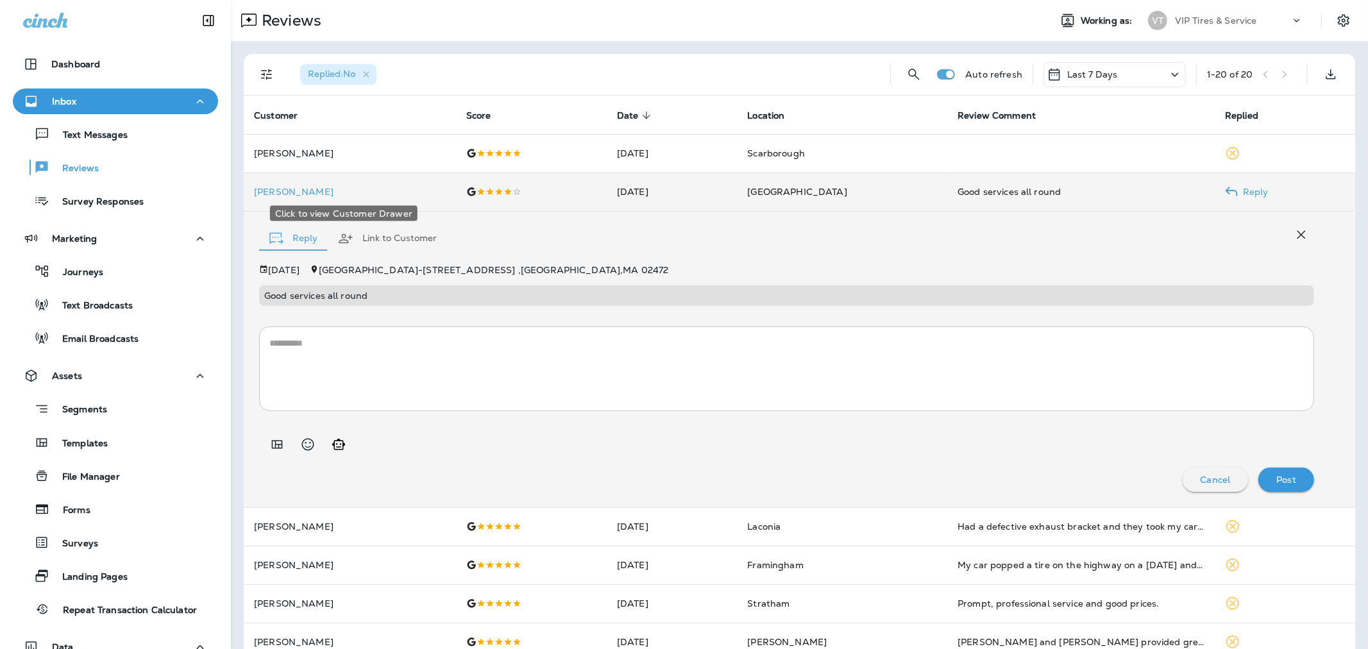
click at [417, 187] on p "[PERSON_NAME]" at bounding box center [350, 192] width 192 height 10
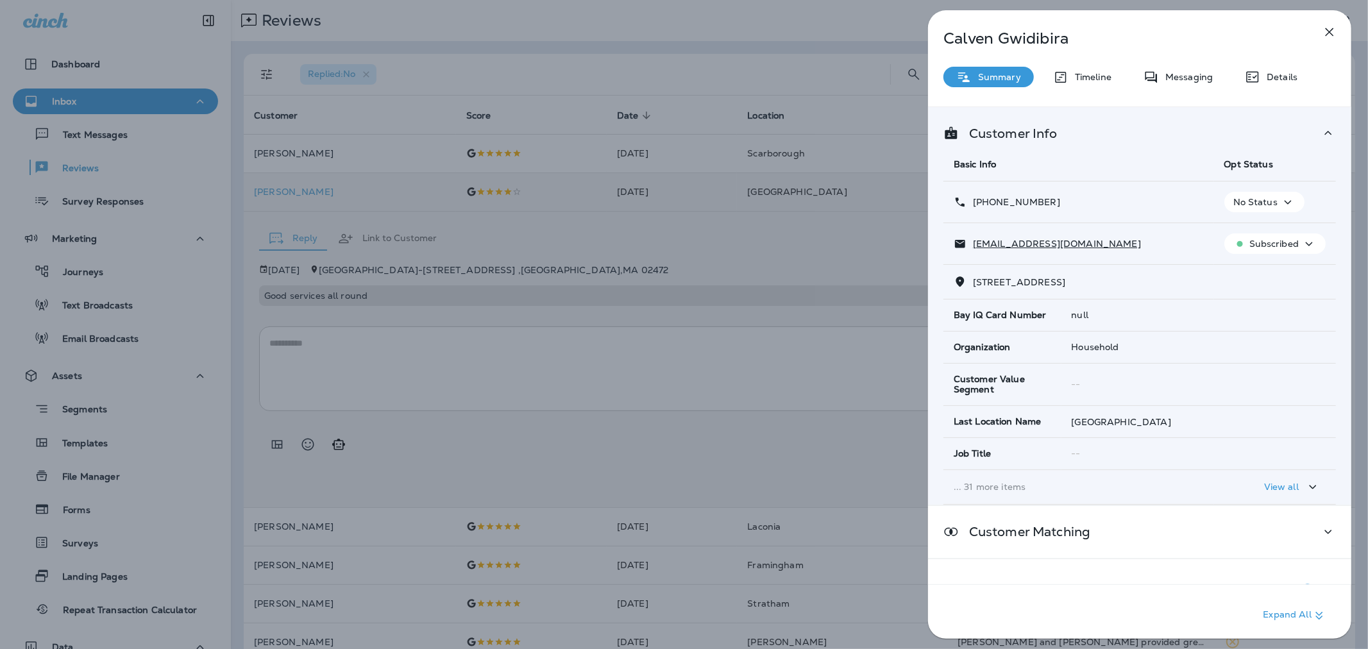
click at [914, 30] on icon "button" at bounding box center [1329, 31] width 15 height 15
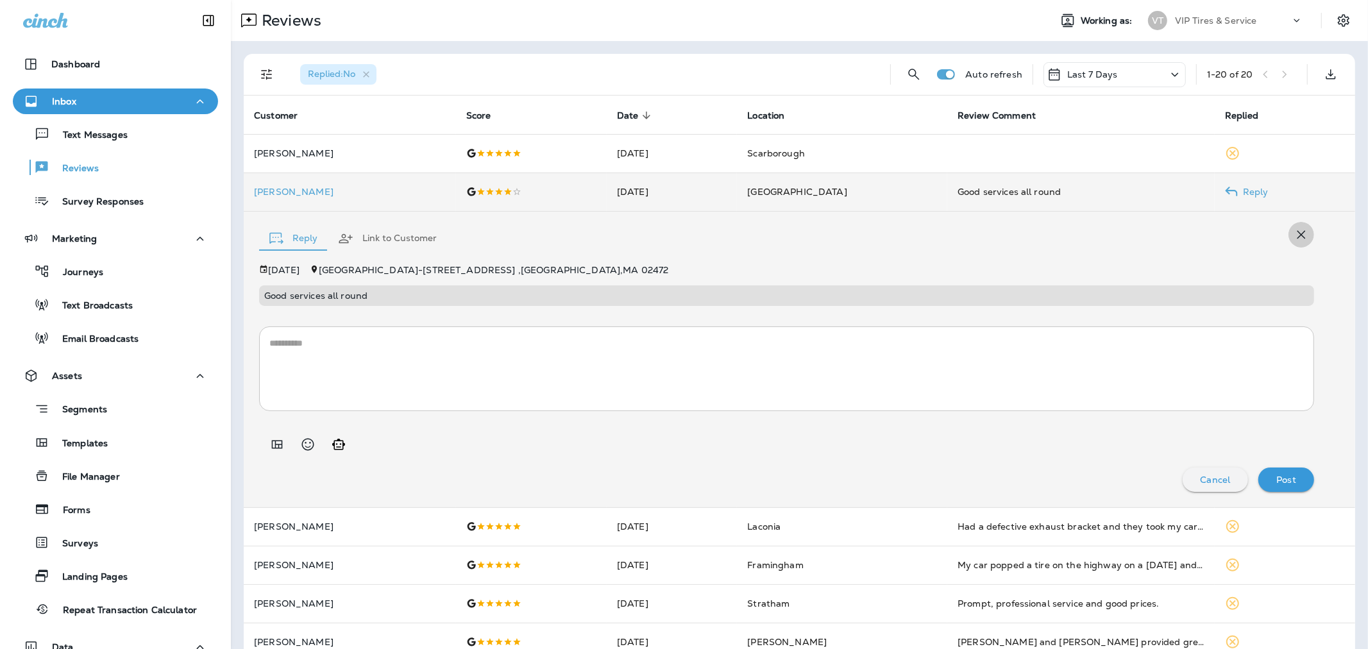
click at [914, 229] on icon "button" at bounding box center [1300, 234] width 15 height 15
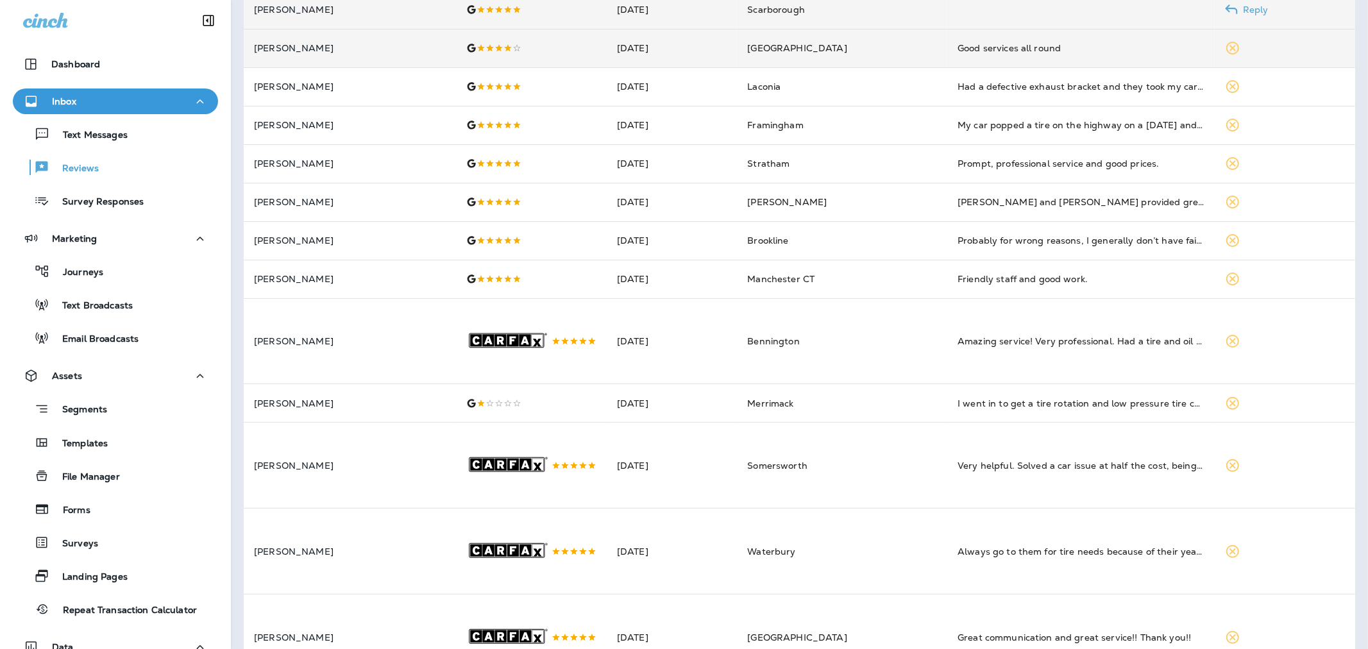
scroll to position [214, 0]
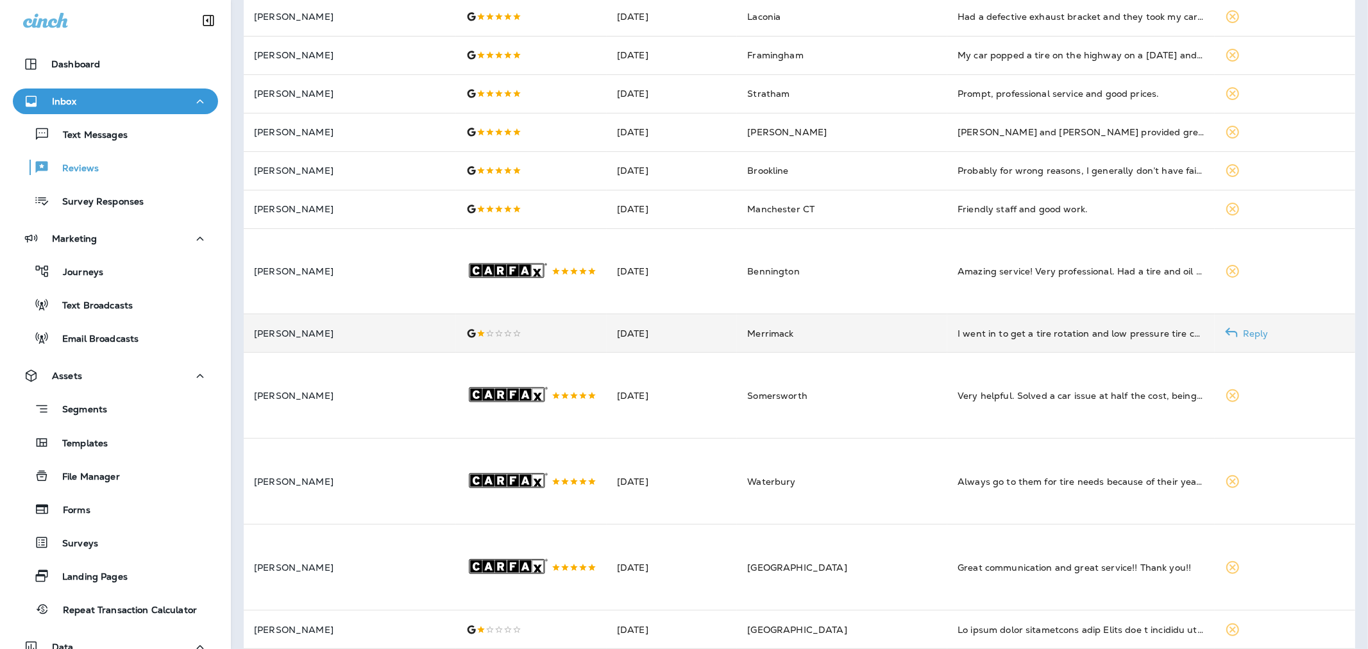
click at [562, 339] on div at bounding box center [531, 333] width 130 height 10
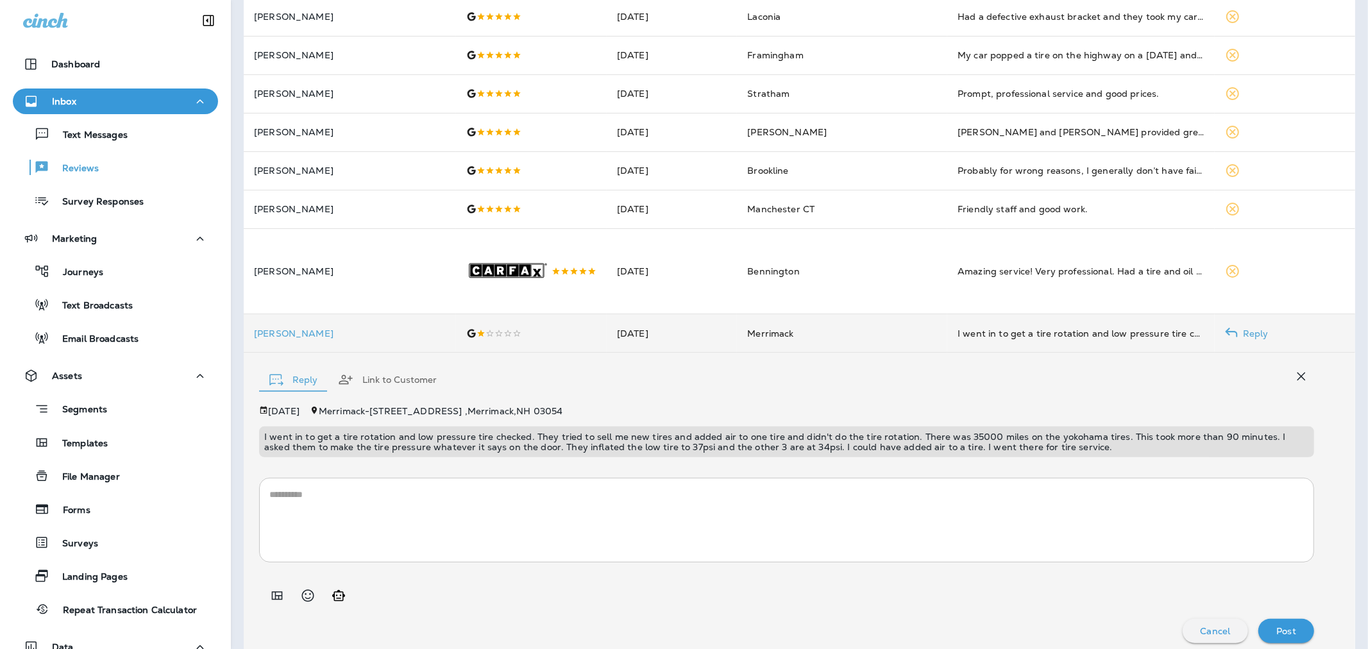
scroll to position [228, 0]
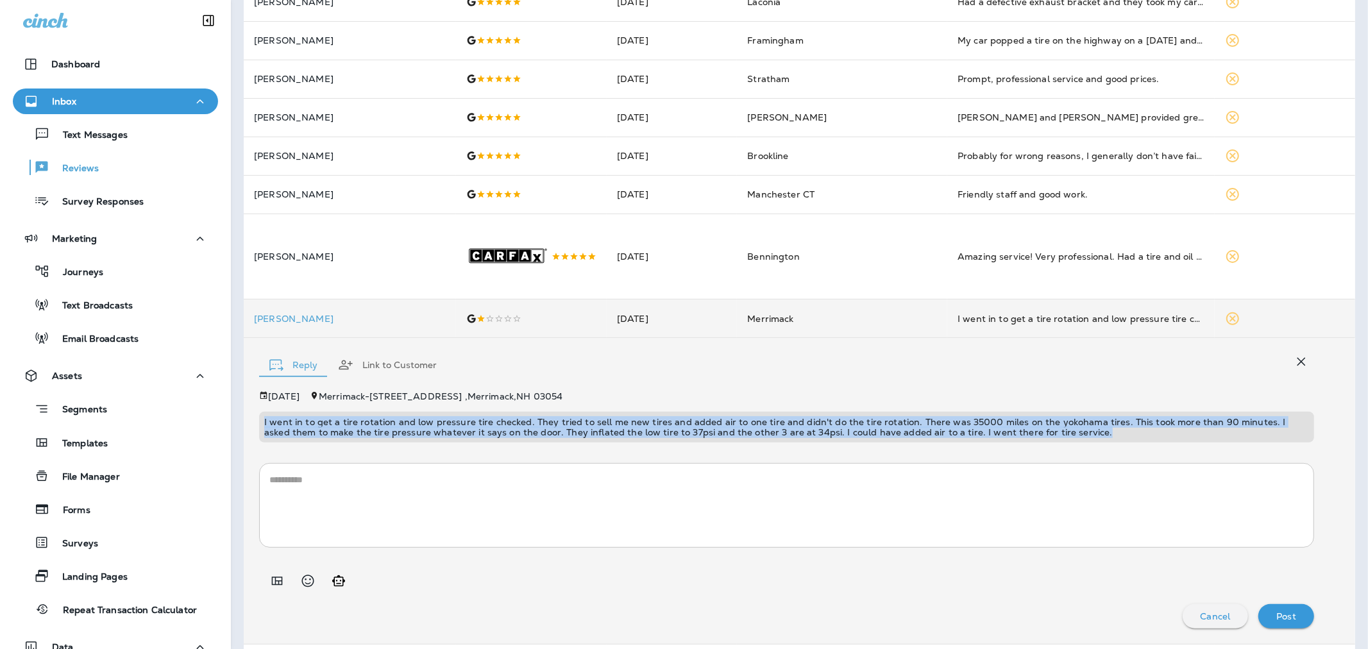
drag, startPoint x: 967, startPoint y: 445, endPoint x: 254, endPoint y: 425, distance: 713.4
click at [254, 425] on div "Reply Link to Customer [DATE] Merrimack - [STREET_ADDRESS] I went in to get a t…" at bounding box center [799, 491] width 1111 height 306
copy p "I went in to get a tire rotation and low pressure tire checked. They tried to s…"
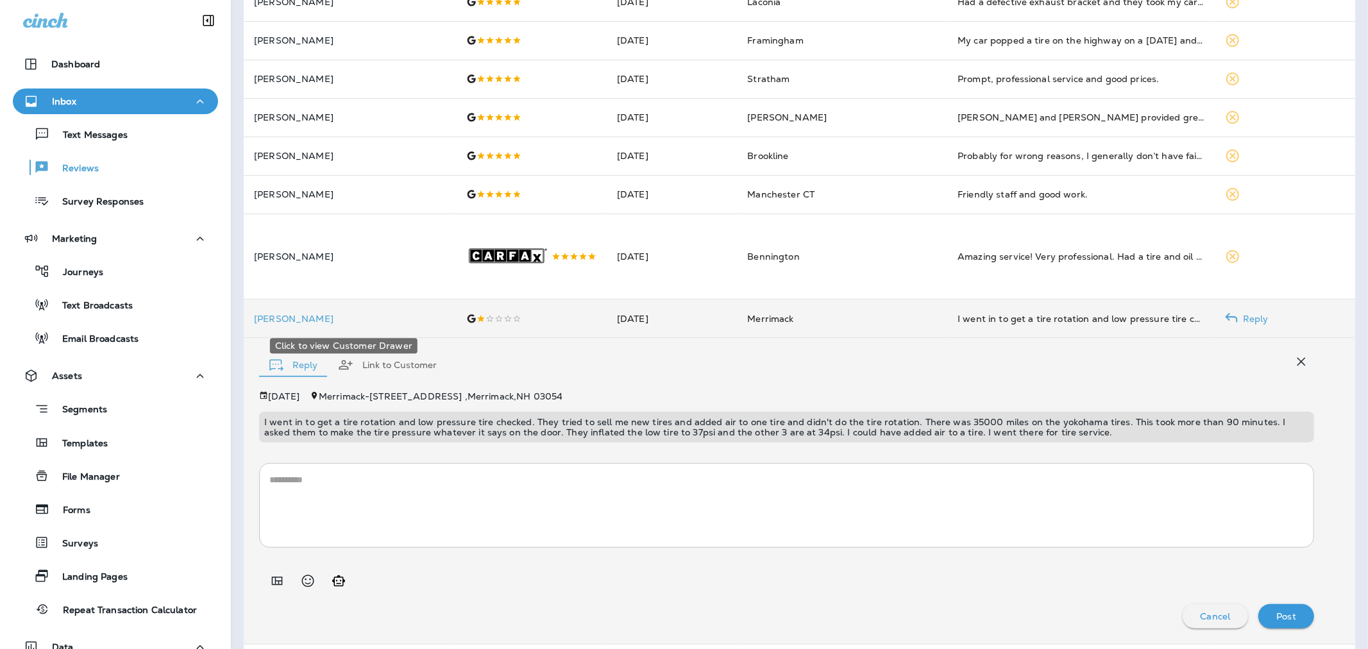
click at [285, 324] on p "[PERSON_NAME]" at bounding box center [350, 319] width 192 height 10
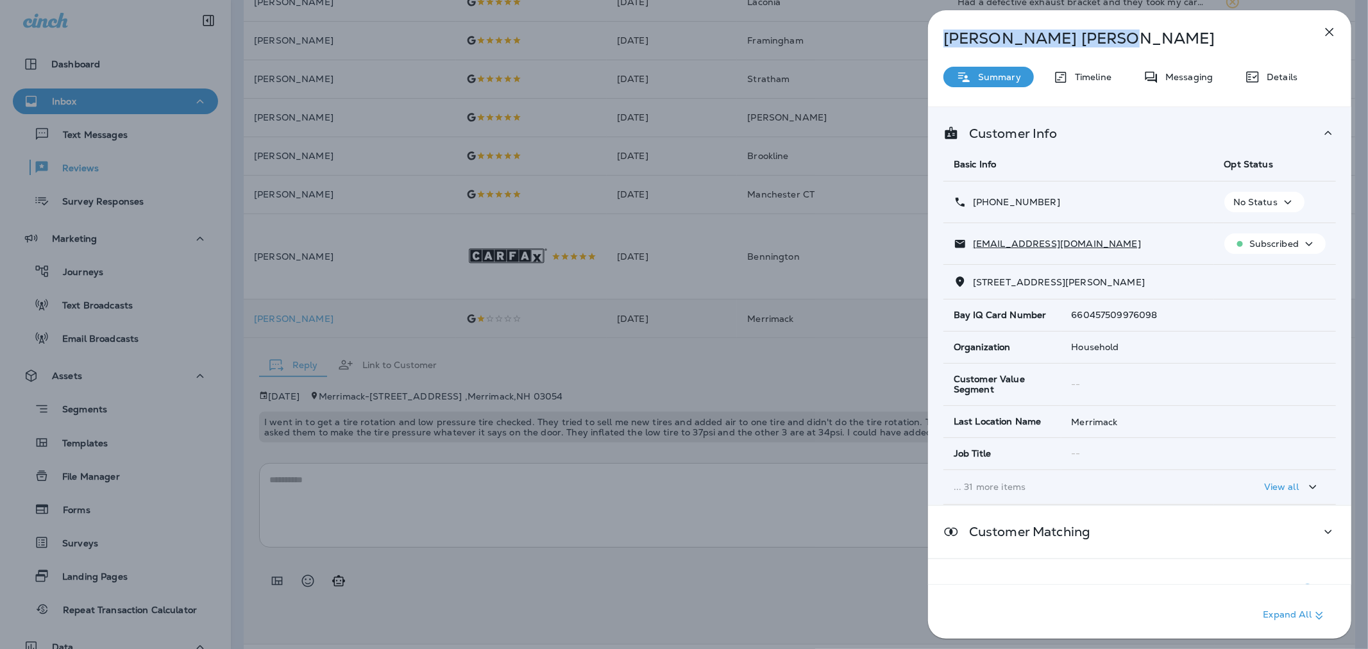
drag, startPoint x: 1041, startPoint y: 38, endPoint x: 940, endPoint y: 35, distance: 100.8
click at [914, 35] on div "[PERSON_NAME]" at bounding box center [1118, 38] width 381 height 18
copy p "[PERSON_NAME]"
drag, startPoint x: 972, startPoint y: 280, endPoint x: 1059, endPoint y: 280, distance: 86.6
click at [914, 280] on span "[STREET_ADDRESS][PERSON_NAME]" at bounding box center [1059, 282] width 172 height 12
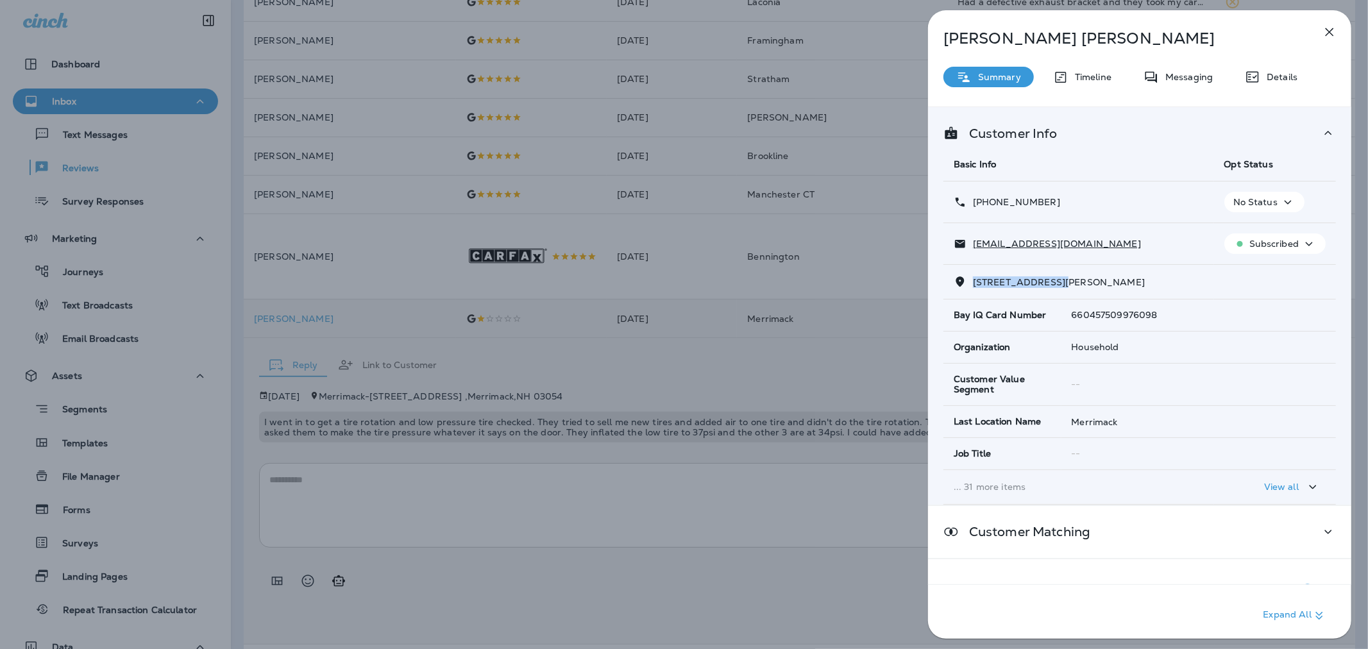
copy span "[STREET_ADDRESS][PERSON_NAME]"
drag, startPoint x: 1131, startPoint y: 280, endPoint x: 1065, endPoint y: 283, distance: 66.8
click at [914, 283] on span "[STREET_ADDRESS][PERSON_NAME]" at bounding box center [1059, 282] width 172 height 12
copy span "ASHBURNHAM"
click at [700, 501] on div "[PERSON_NAME] Summary Timeline Messaging Details Customer Info Basic Info Opt S…" at bounding box center [684, 324] width 1368 height 649
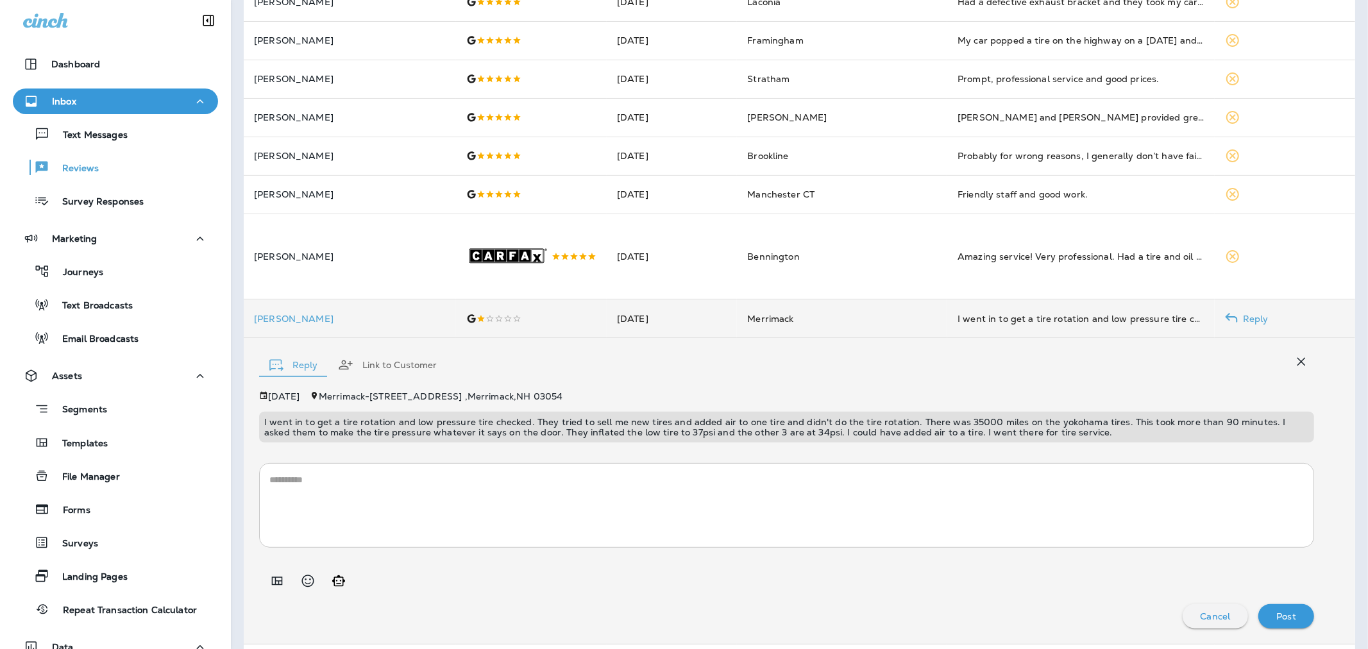
click at [287, 323] on p "[PERSON_NAME]" at bounding box center [350, 319] width 192 height 10
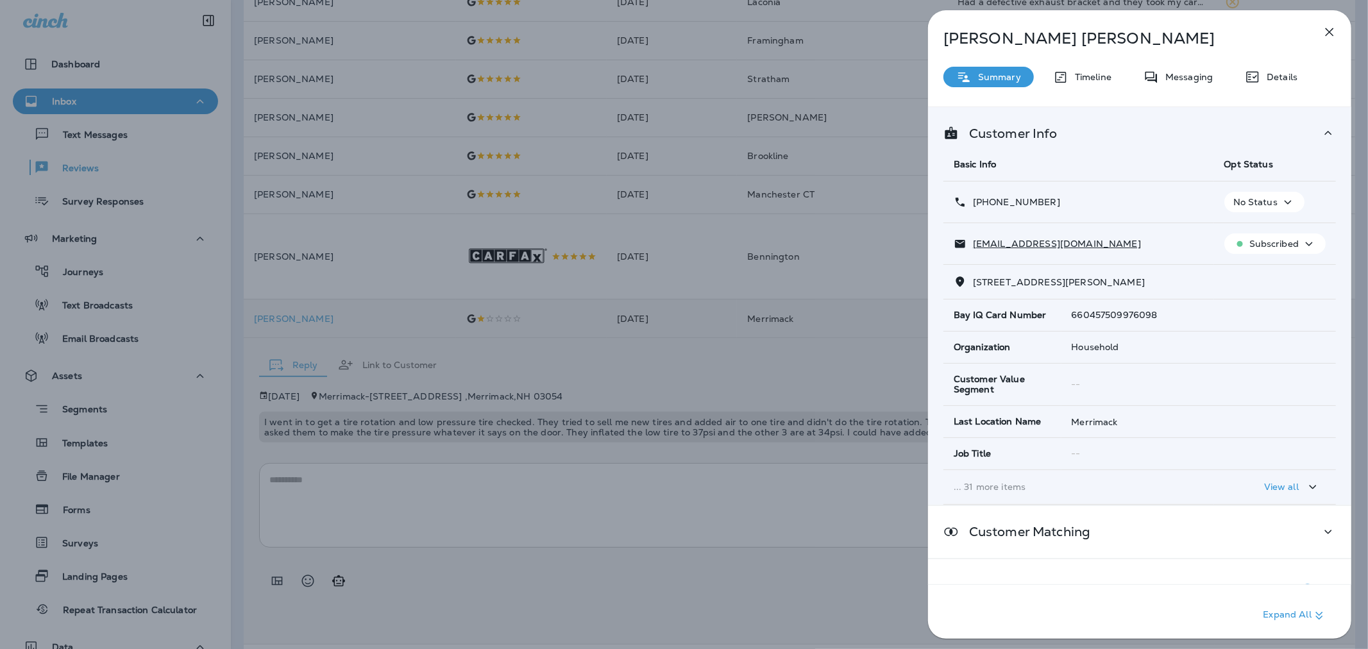
drag, startPoint x: 1068, startPoint y: 199, endPoint x: 984, endPoint y: 203, distance: 84.1
click at [914, 203] on div "[PHONE_NUMBER]" at bounding box center [1079, 202] width 250 height 13
copy p "[PHONE_NUMBER]"
drag, startPoint x: 1093, startPoint y: 237, endPoint x: 975, endPoint y: 240, distance: 118.7
click at [914, 240] on div "[EMAIL_ADDRESS][DOMAIN_NAME]" at bounding box center [1079, 243] width 250 height 13
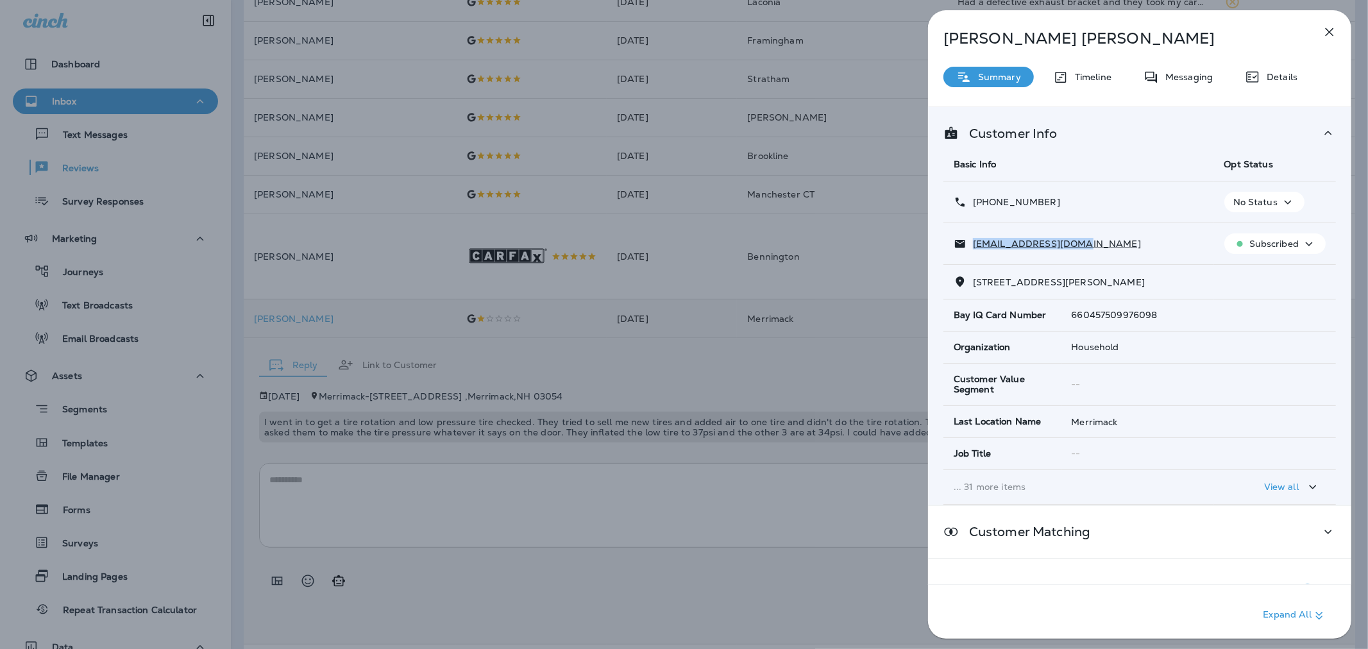
copy p "[EMAIL_ADDRESS][DOMAIN_NAME]"
click at [627, 496] on div "[PERSON_NAME] Summary Timeline Messaging Details Customer Info Basic Info Opt S…" at bounding box center [684, 324] width 1368 height 649
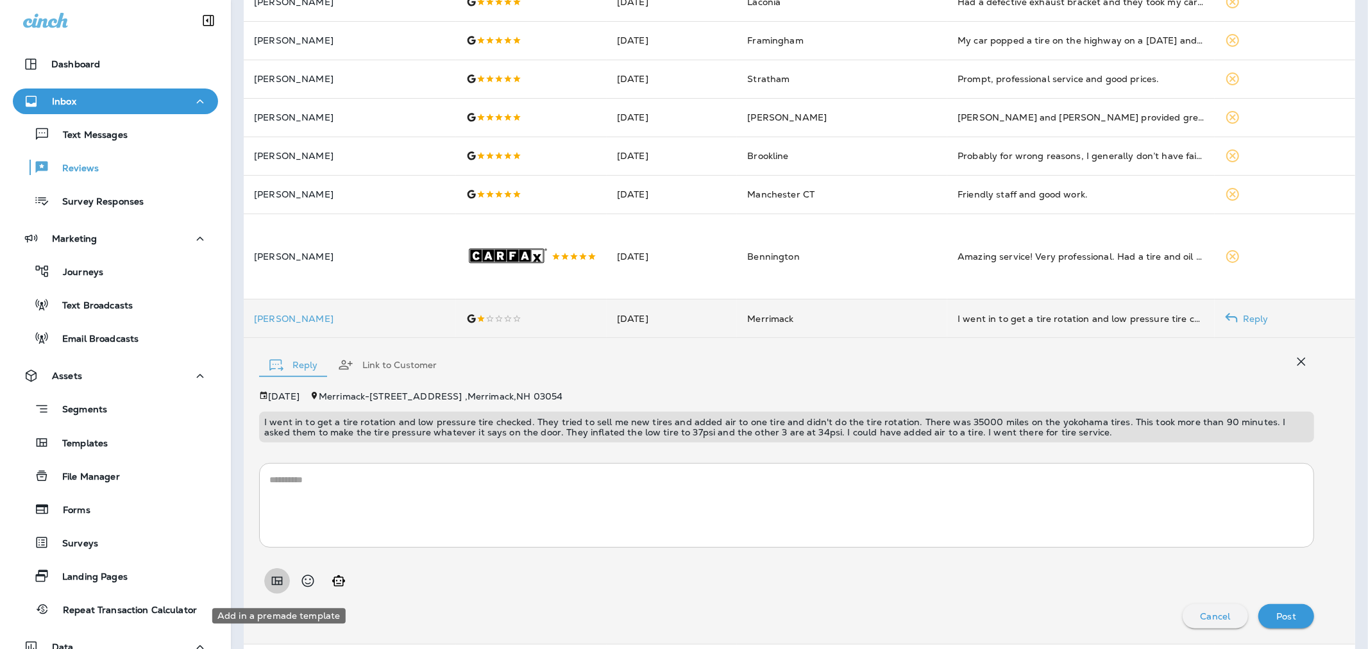
click at [273, 501] on icon "Add in a premade template" at bounding box center [276, 580] width 15 height 15
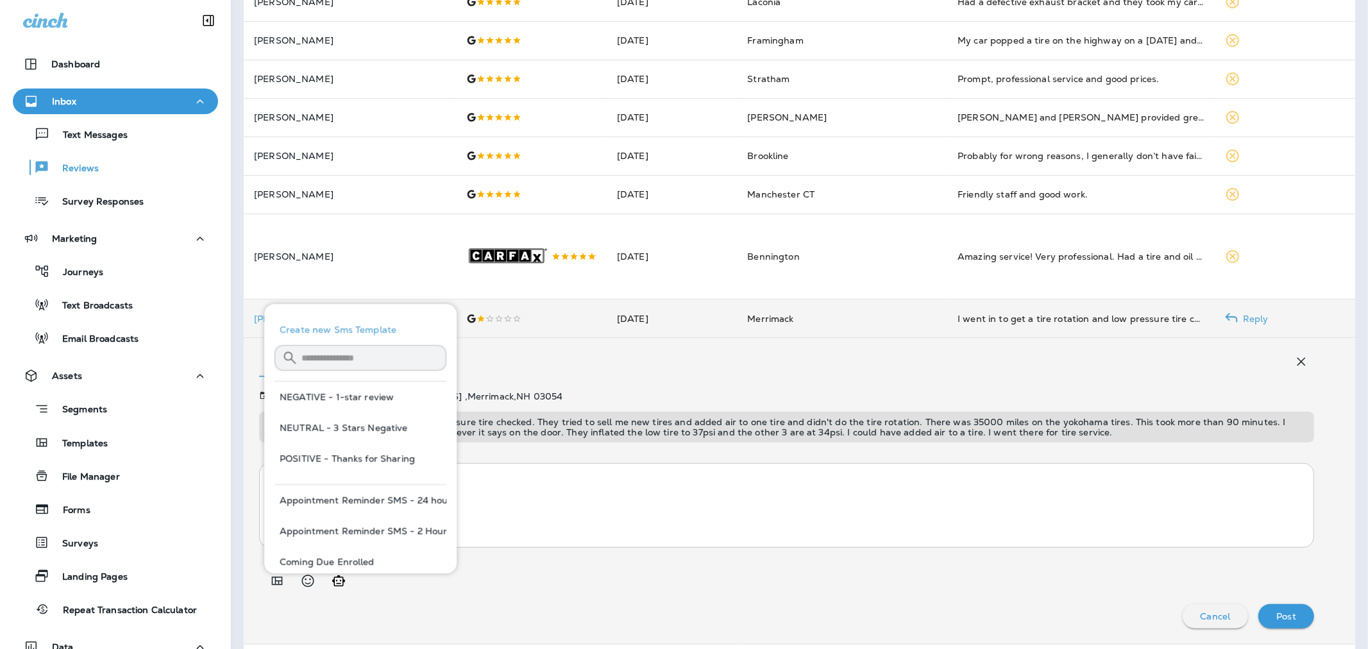
click at [351, 394] on button "NEGATIVE - 1-star review" at bounding box center [360, 397] width 172 height 31
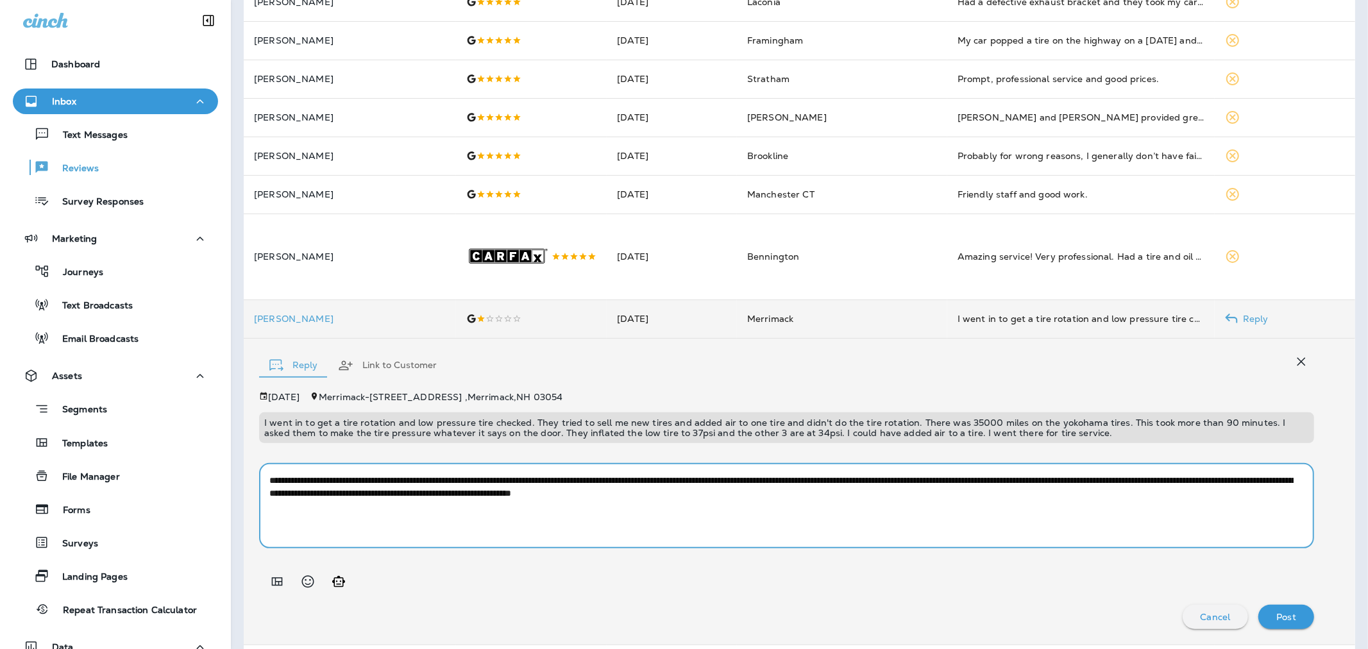
drag, startPoint x: 456, startPoint y: 492, endPoint x: 417, endPoint y: 498, distance: 38.9
click at [417, 498] on textarea "**********" at bounding box center [781, 506] width 1024 height 64
click at [363, 498] on textarea "**********" at bounding box center [781, 506] width 1024 height 64
type textarea "**********"
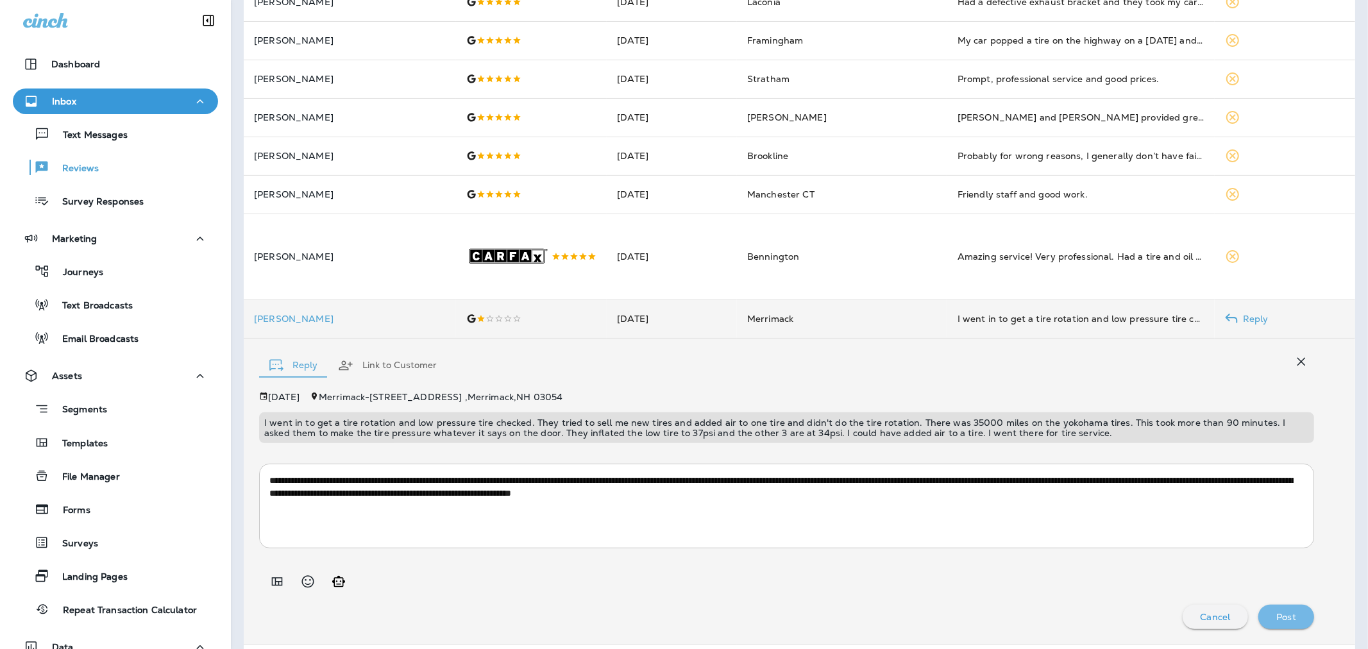
click at [914, 501] on p "Post" at bounding box center [1286, 617] width 20 height 10
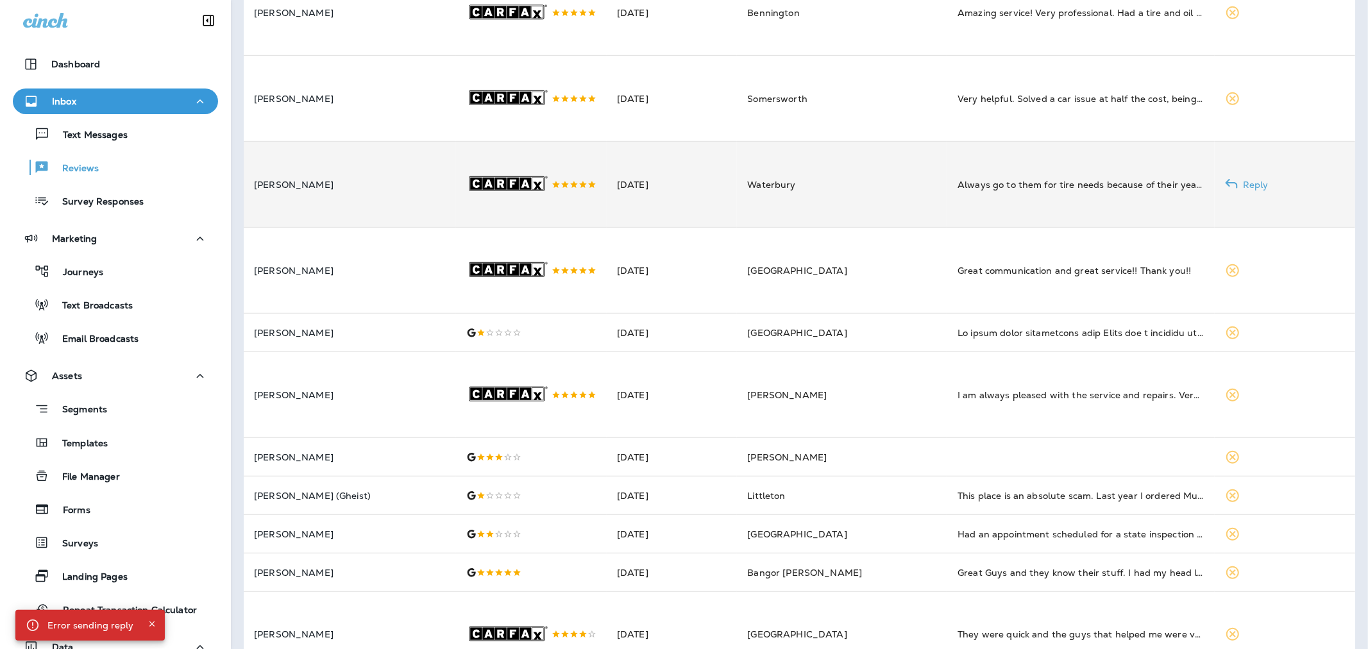
scroll to position [514, 0]
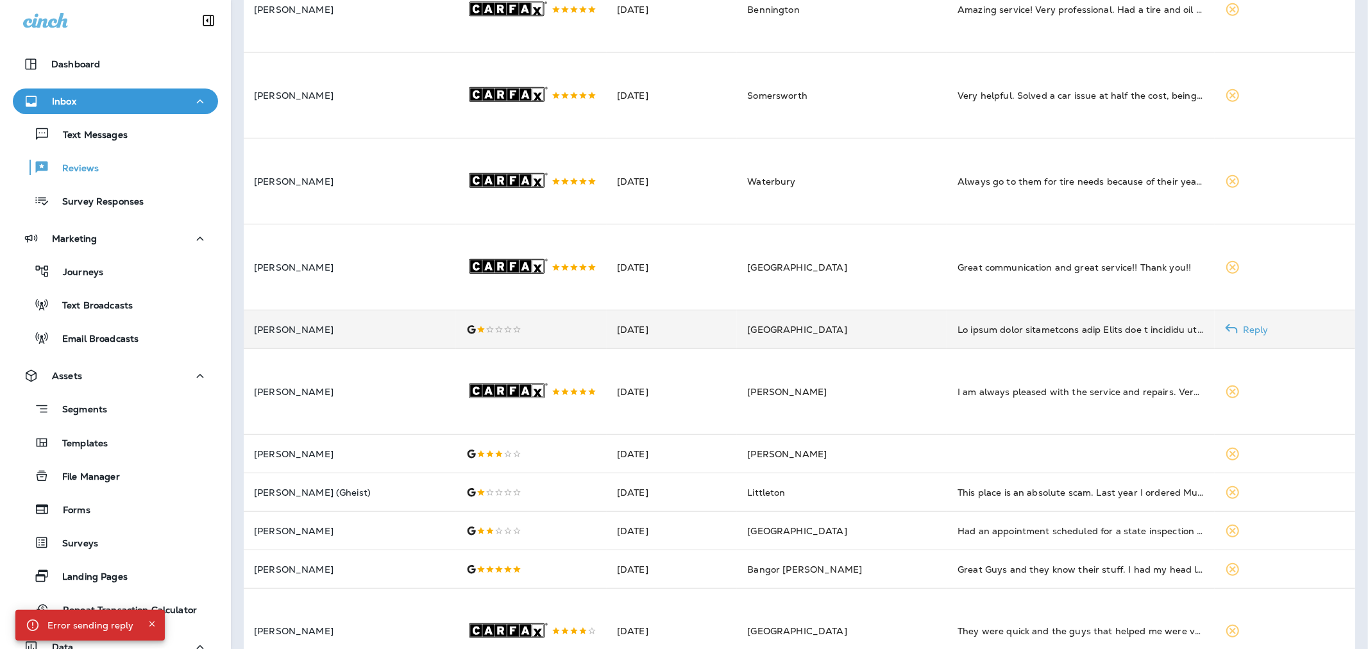
click at [414, 335] on p "[PERSON_NAME]" at bounding box center [350, 329] width 192 height 10
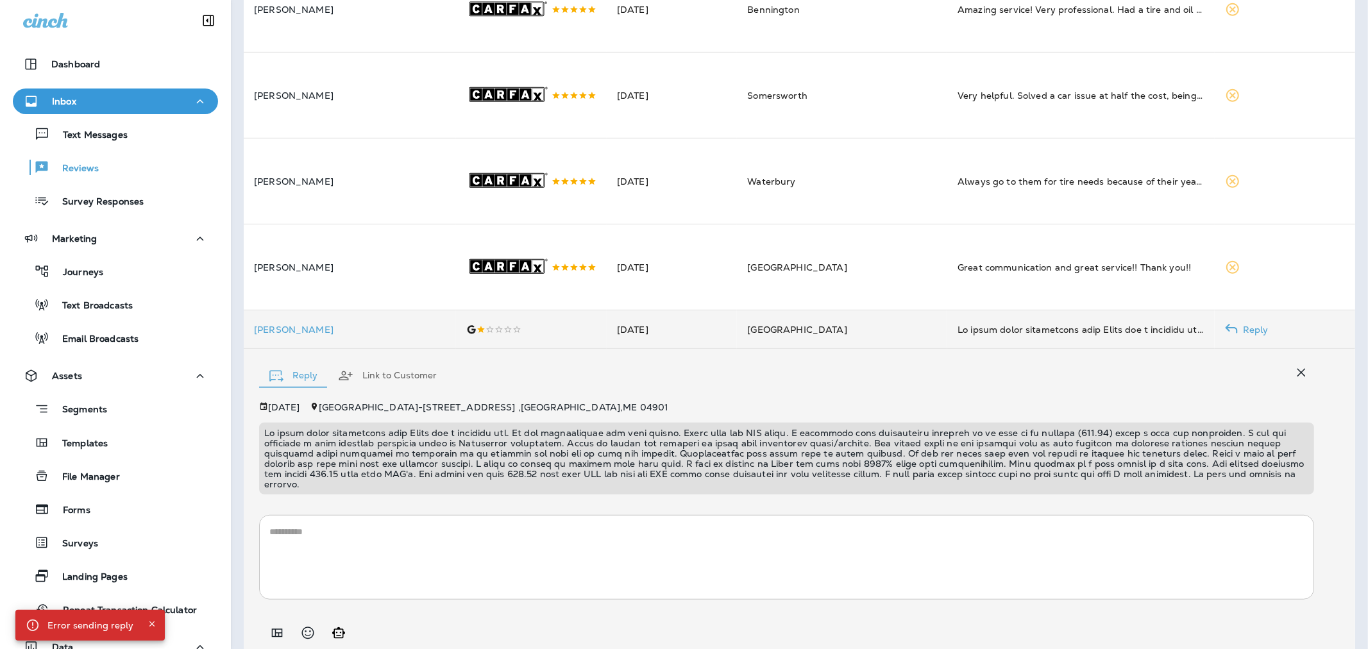
scroll to position [584, 0]
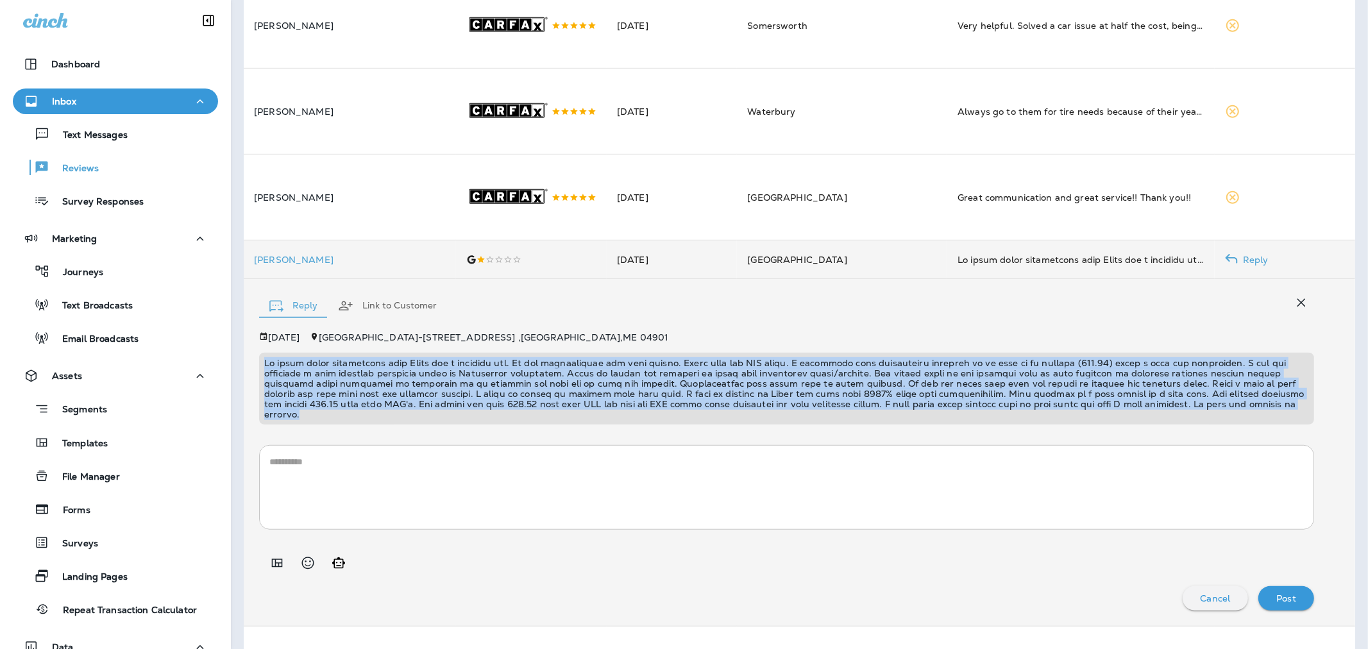
drag, startPoint x: 311, startPoint y: 444, endPoint x: 261, endPoint y: 376, distance: 84.4
click at [261, 376] on div at bounding box center [786, 389] width 1055 height 72
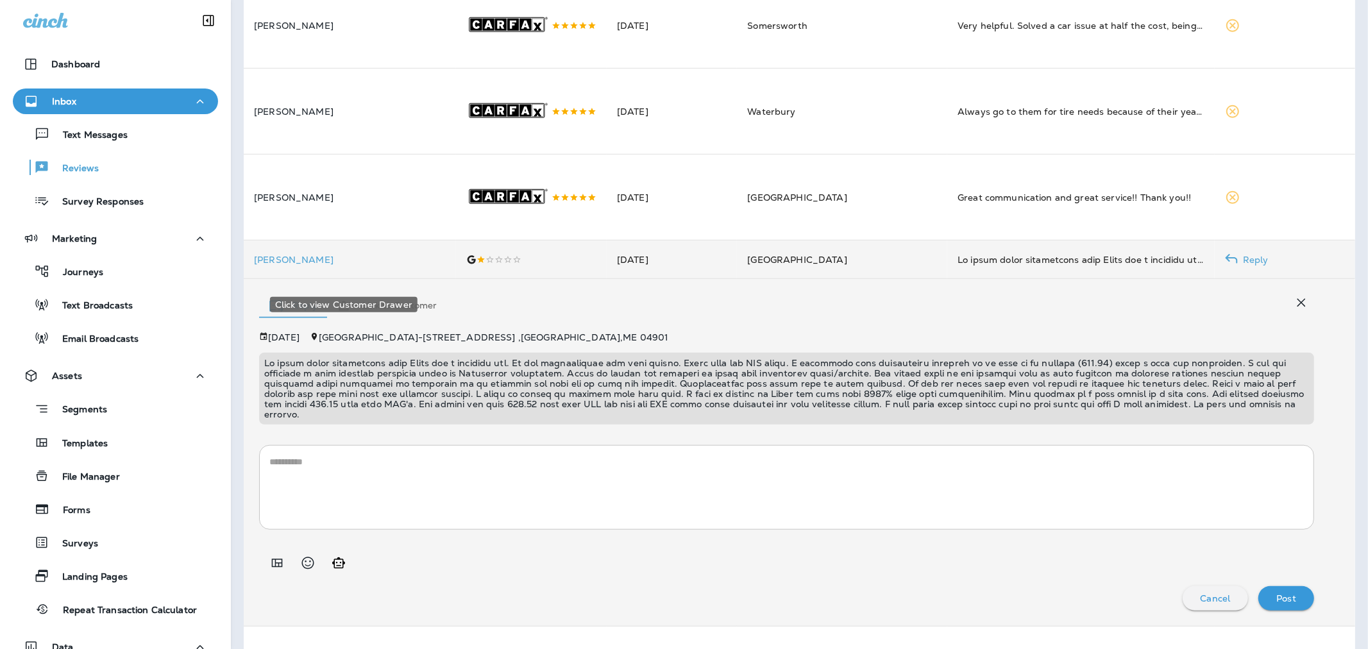
click at [289, 265] on p "[PERSON_NAME]" at bounding box center [350, 260] width 192 height 10
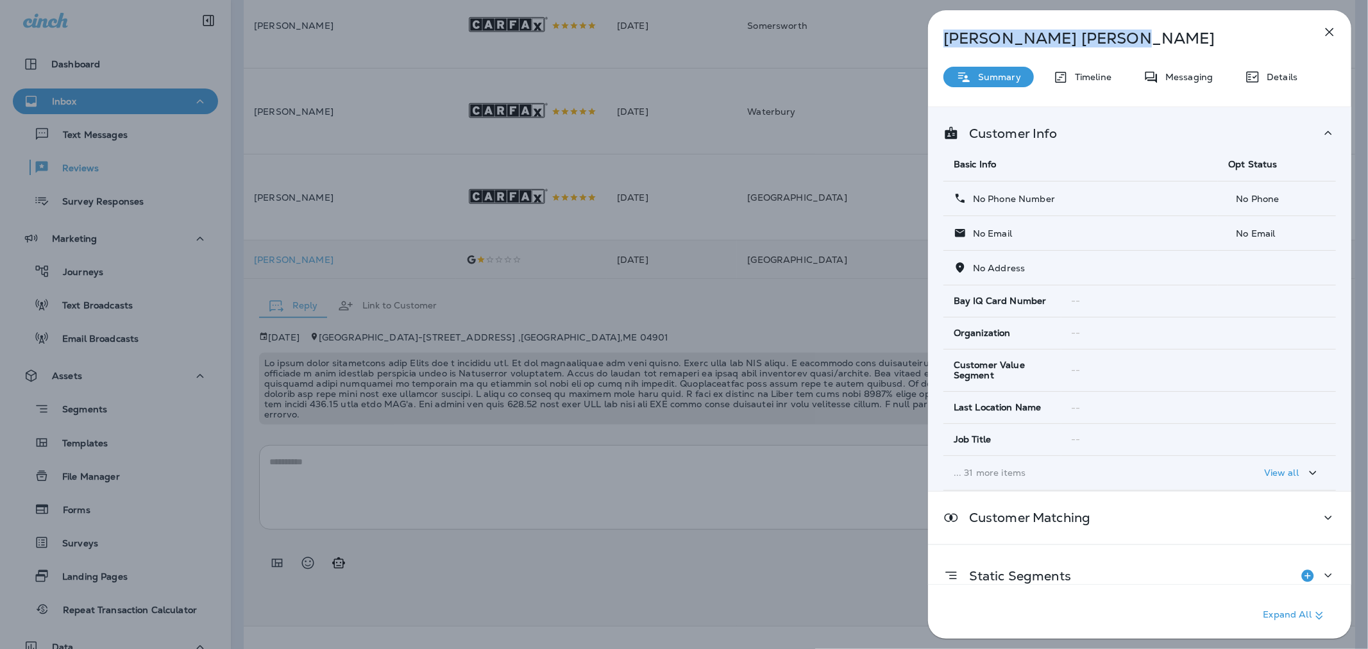
drag, startPoint x: 1039, startPoint y: 47, endPoint x: 927, endPoint y: 42, distance: 112.3
click at [914, 42] on div "[PERSON_NAME] Summary Timeline Messaging Details Customer Info Basic Info Opt S…" at bounding box center [1139, 328] width 423 height 636
copy p "[PERSON_NAME]"
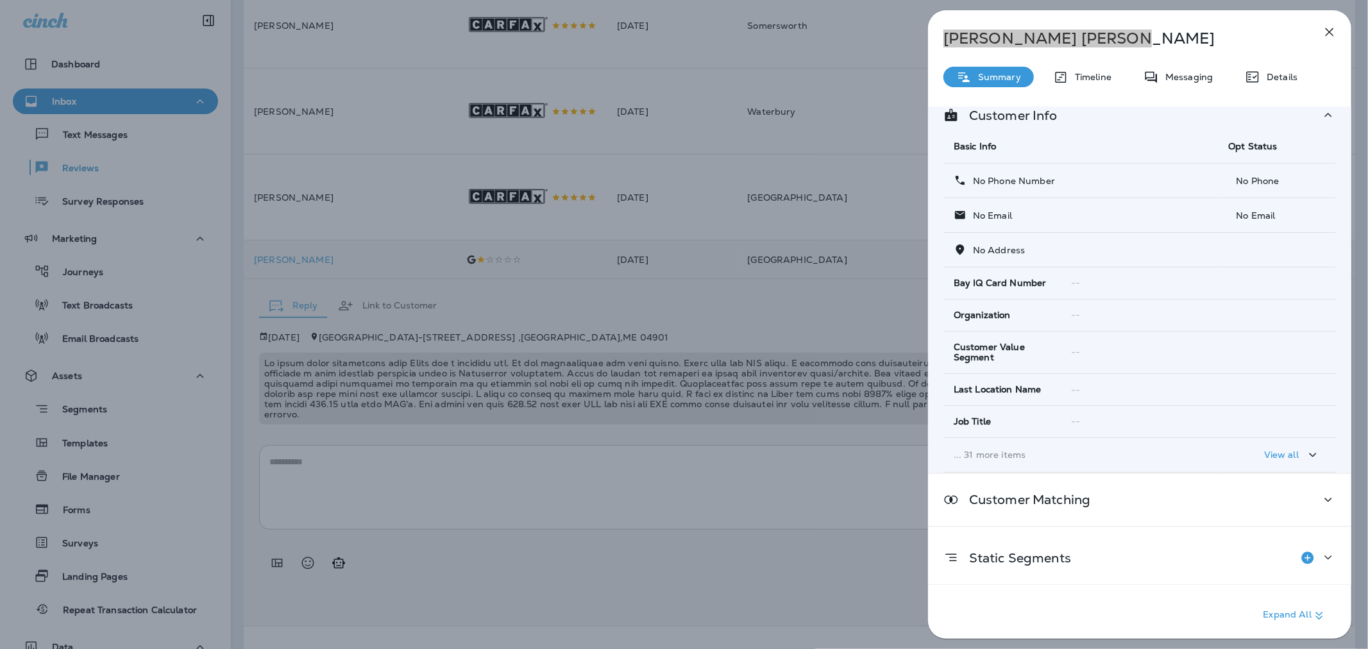
scroll to position [23, 0]
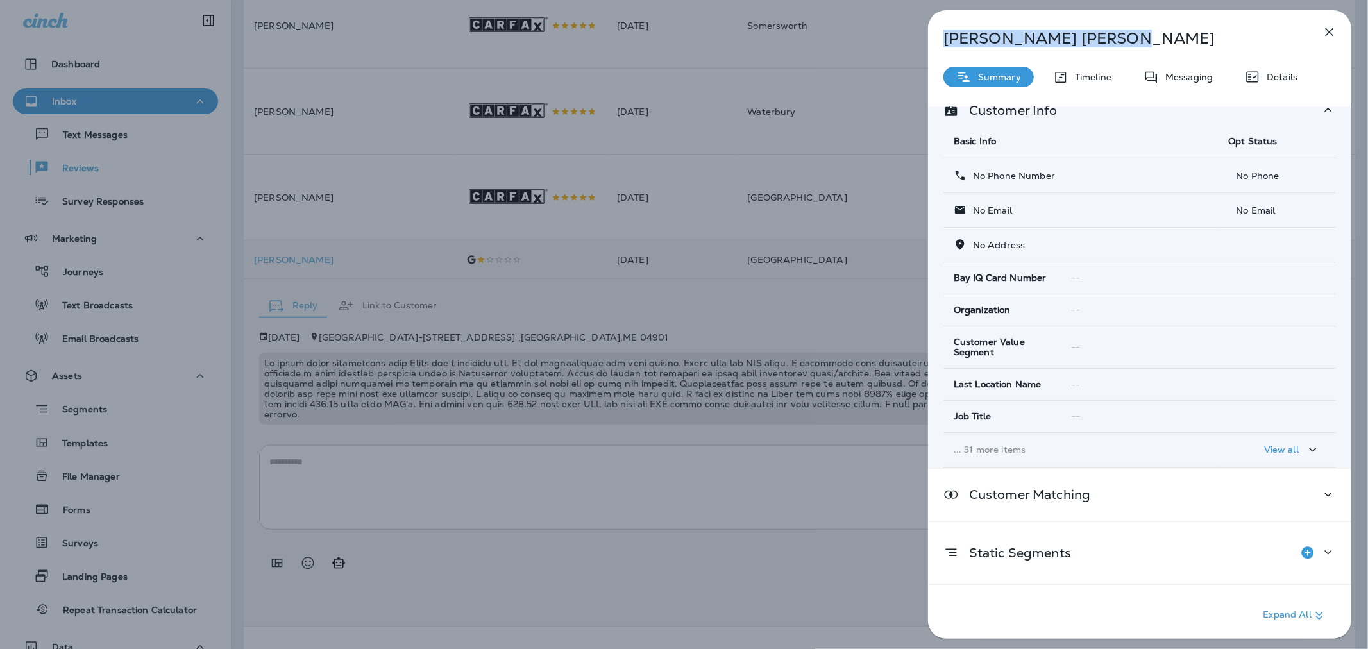
click at [558, 501] on div "[PERSON_NAME] Summary Timeline Messaging Details Customer Info Basic Info Opt S…" at bounding box center [684, 324] width 1368 height 649
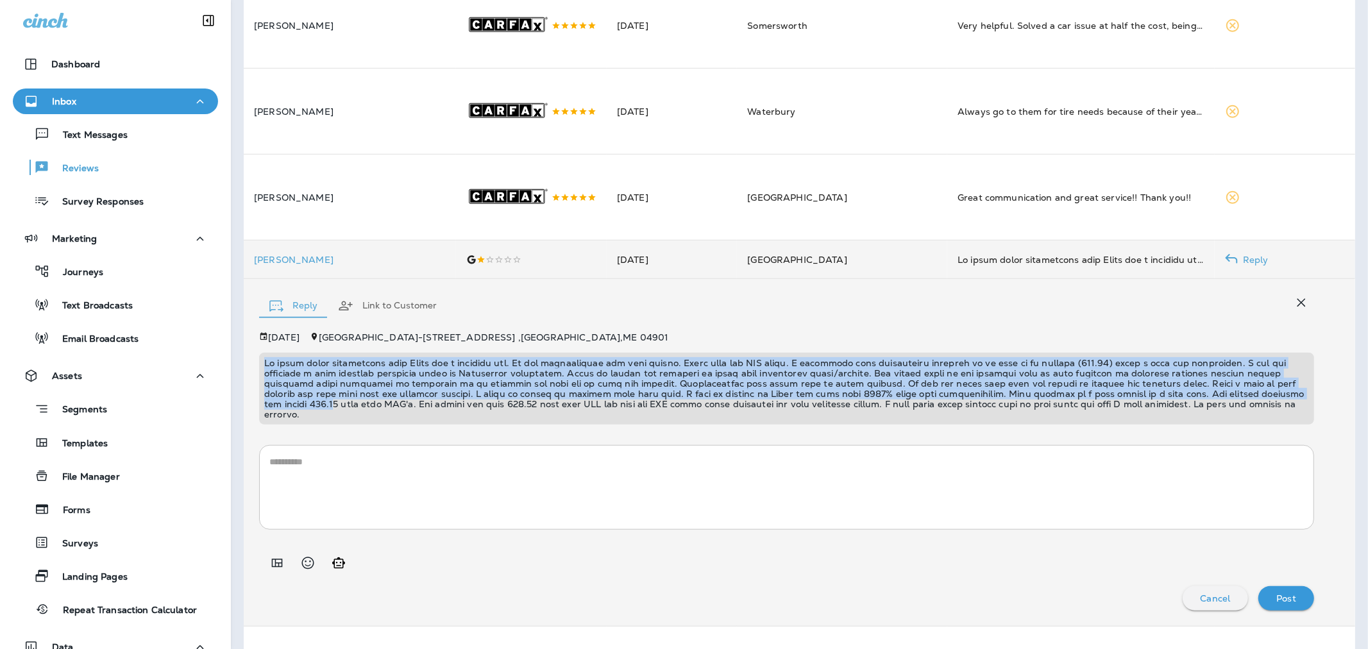
drag, startPoint x: 318, startPoint y: 436, endPoint x: 250, endPoint y: 387, distance: 83.6
click at [250, 387] on div "Reply Link to Customer [DATE] [GEOGRAPHIC_DATA] - [STREET_ADDRESS] * ​ Cancel P…" at bounding box center [799, 452] width 1111 height 347
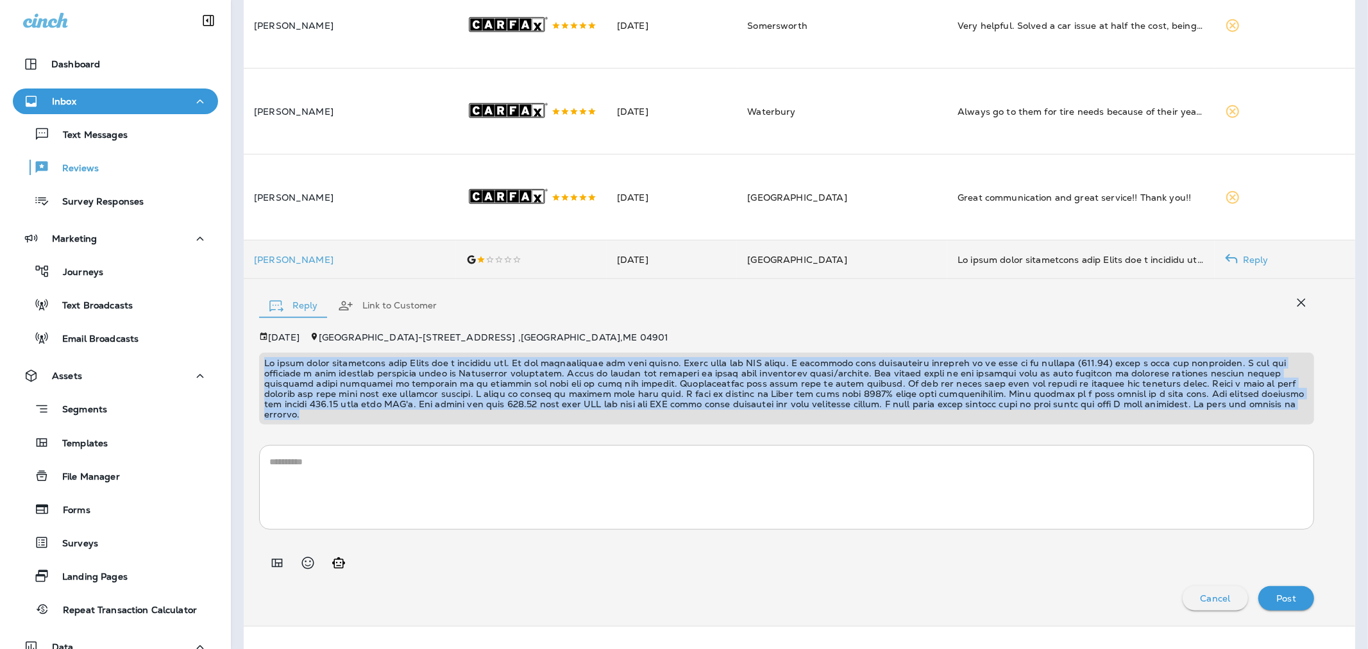
drag, startPoint x: 328, startPoint y: 441, endPoint x: 259, endPoint y: 390, distance: 85.3
click at [259, 390] on div at bounding box center [786, 389] width 1055 height 72
copy p "My first phone interaction with [PERSON_NAME] was a positive one. He was profes…"
click at [914, 417] on p at bounding box center [786, 389] width 1045 height 62
drag, startPoint x: 312, startPoint y: 437, endPoint x: 260, endPoint y: 391, distance: 69.6
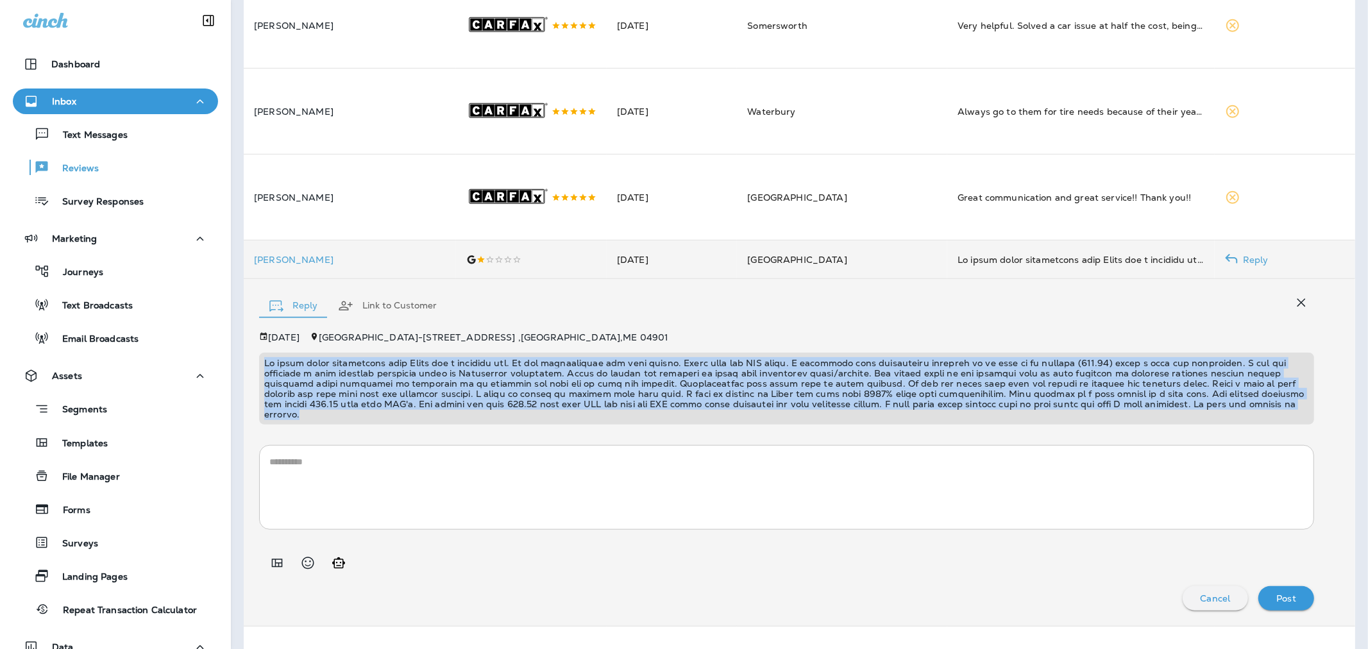
click at [260, 391] on div at bounding box center [786, 389] width 1055 height 72
copy p "My first phone interaction with [PERSON_NAME] was a positive one. He was profes…"
click at [417, 484] on textarea at bounding box center [786, 487] width 1034 height 64
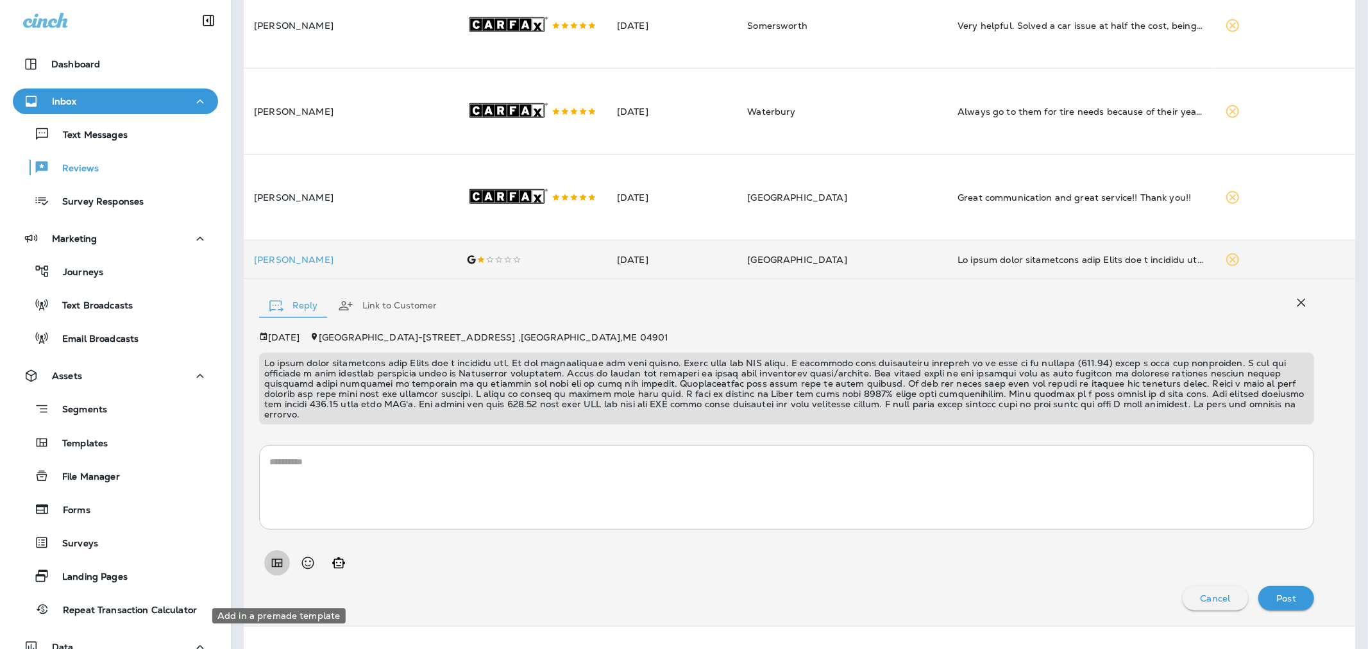
click at [279, 501] on icon "Add in a premade template" at bounding box center [276, 562] width 15 height 15
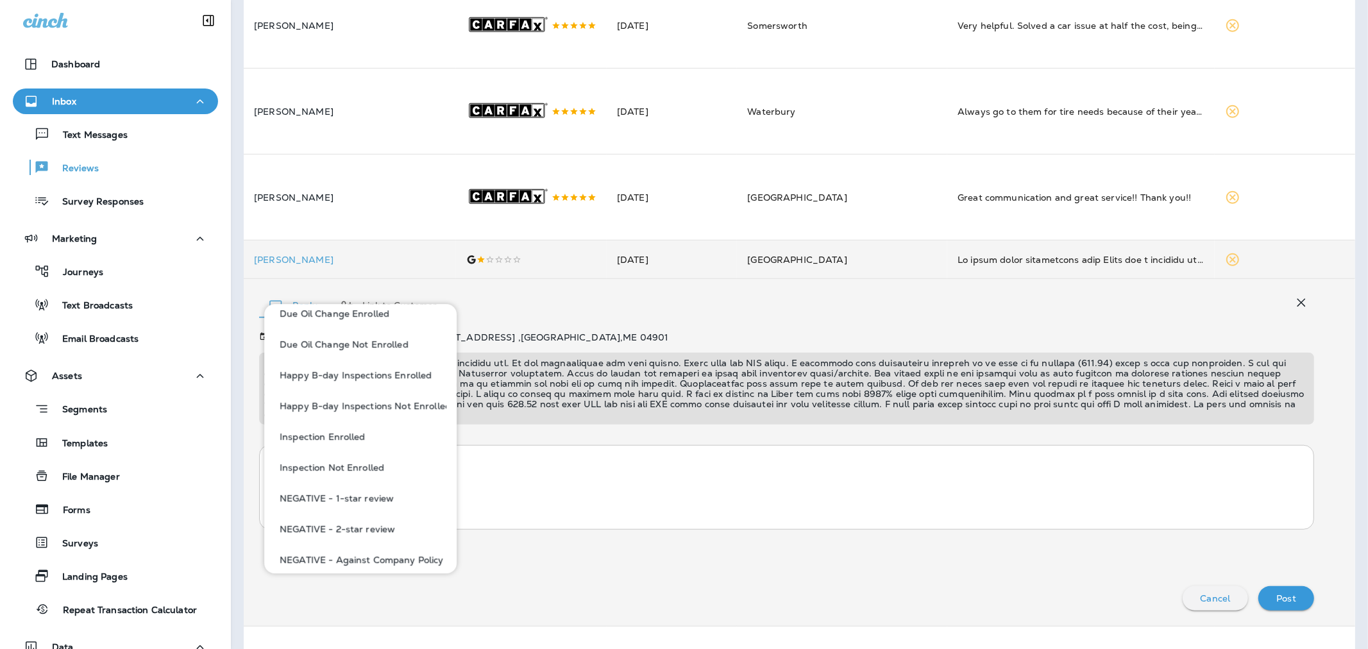
scroll to position [498, 0]
click at [410, 490] on button "NEGATIVE - We're Disappointed" at bounding box center [360, 494] width 172 height 31
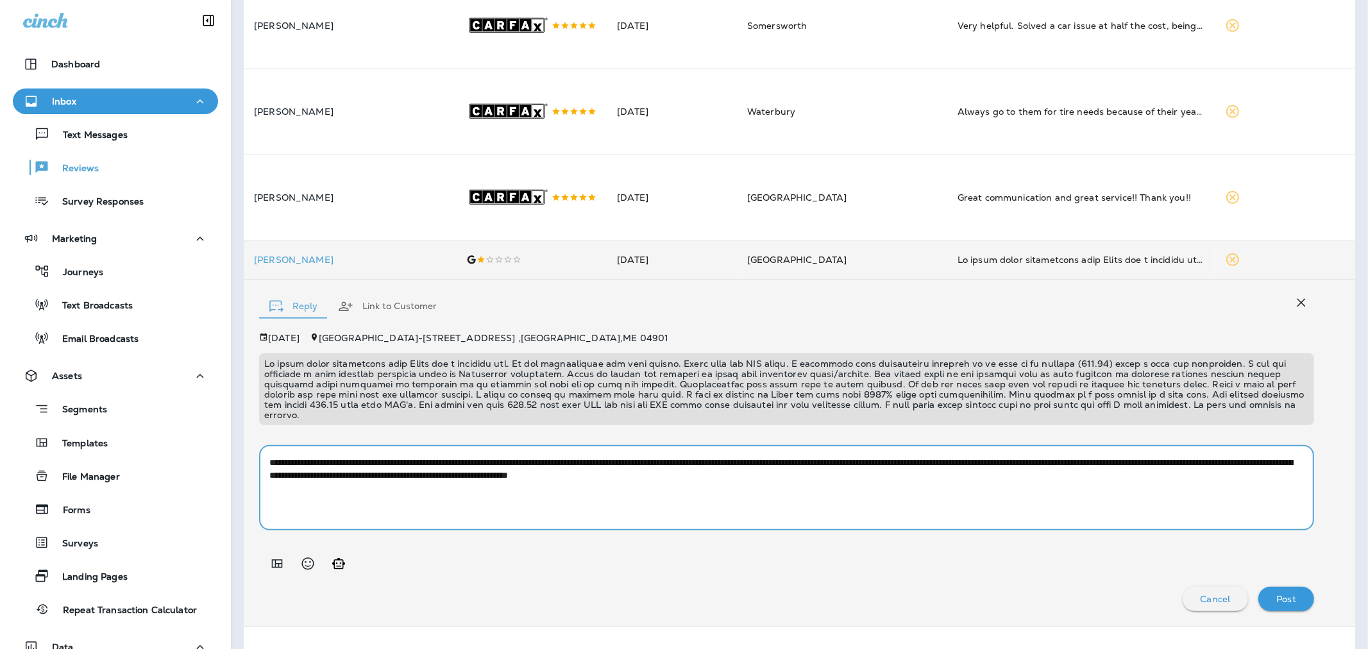
drag, startPoint x: 465, startPoint y: 496, endPoint x: 428, endPoint y: 494, distance: 37.2
click at [428, 494] on textarea "**********" at bounding box center [781, 488] width 1024 height 64
type textarea "**********"
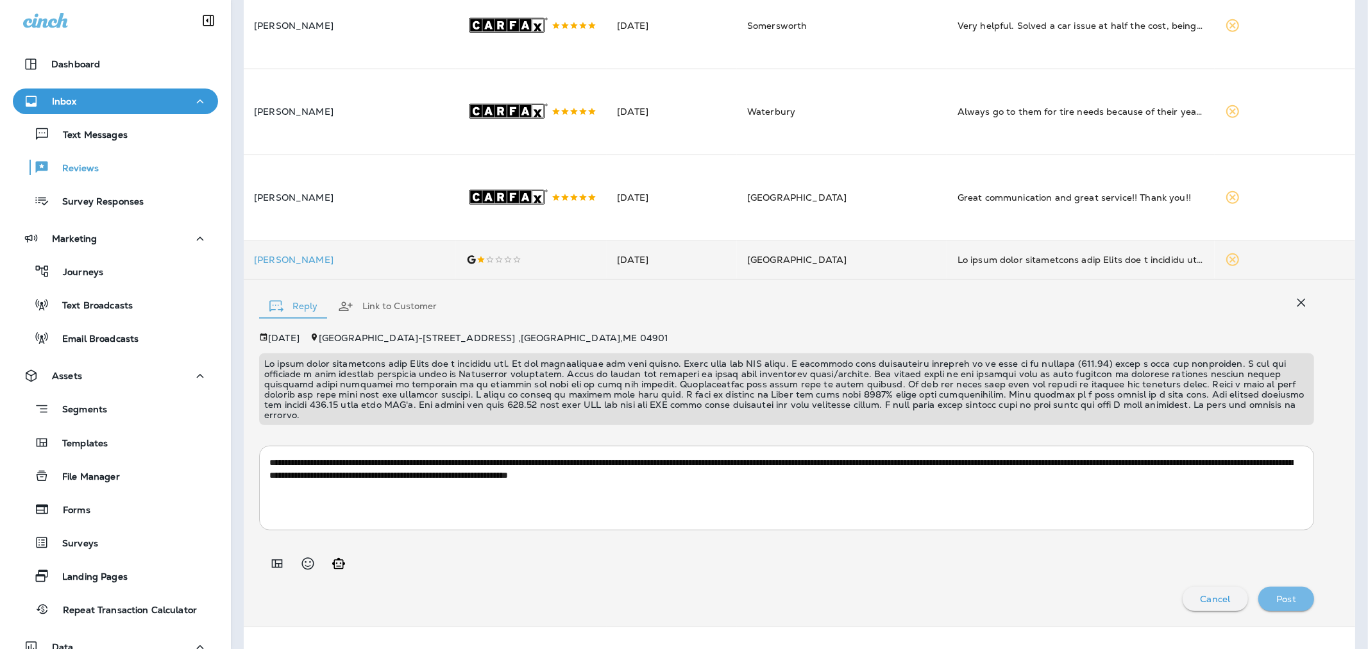
click at [914, 501] on p "Post" at bounding box center [1286, 599] width 20 height 10
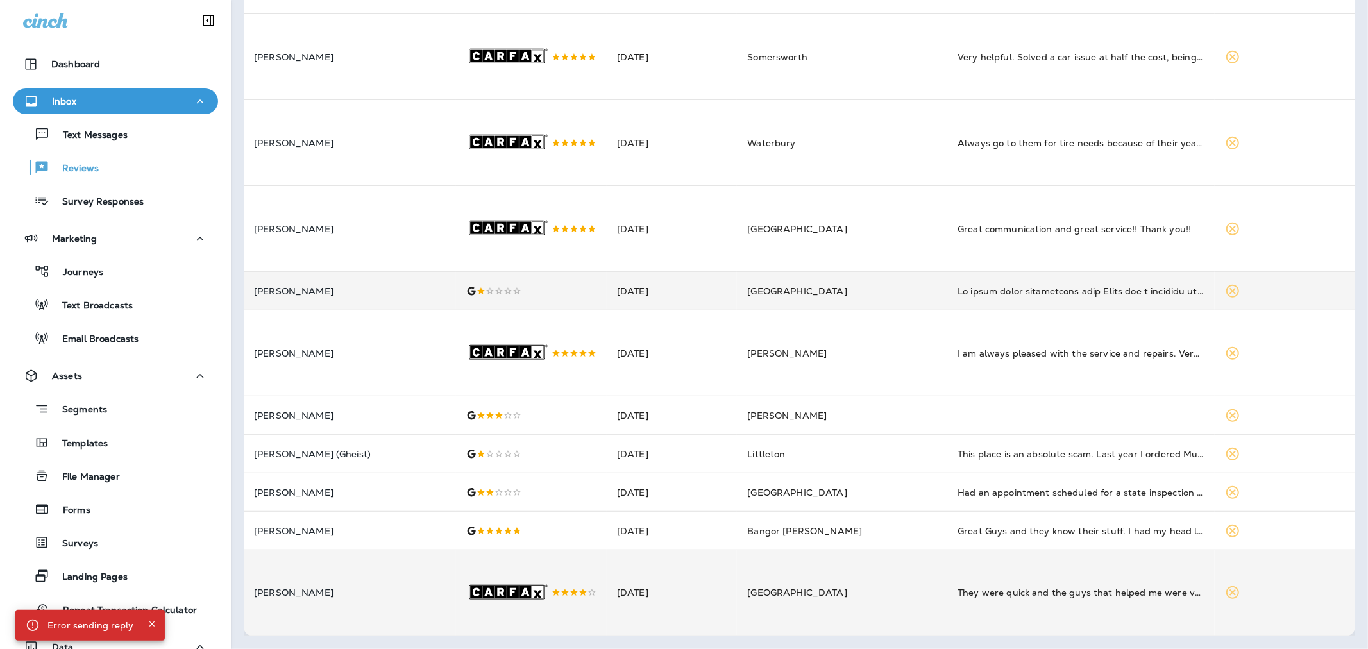
scroll to position [548, 0]
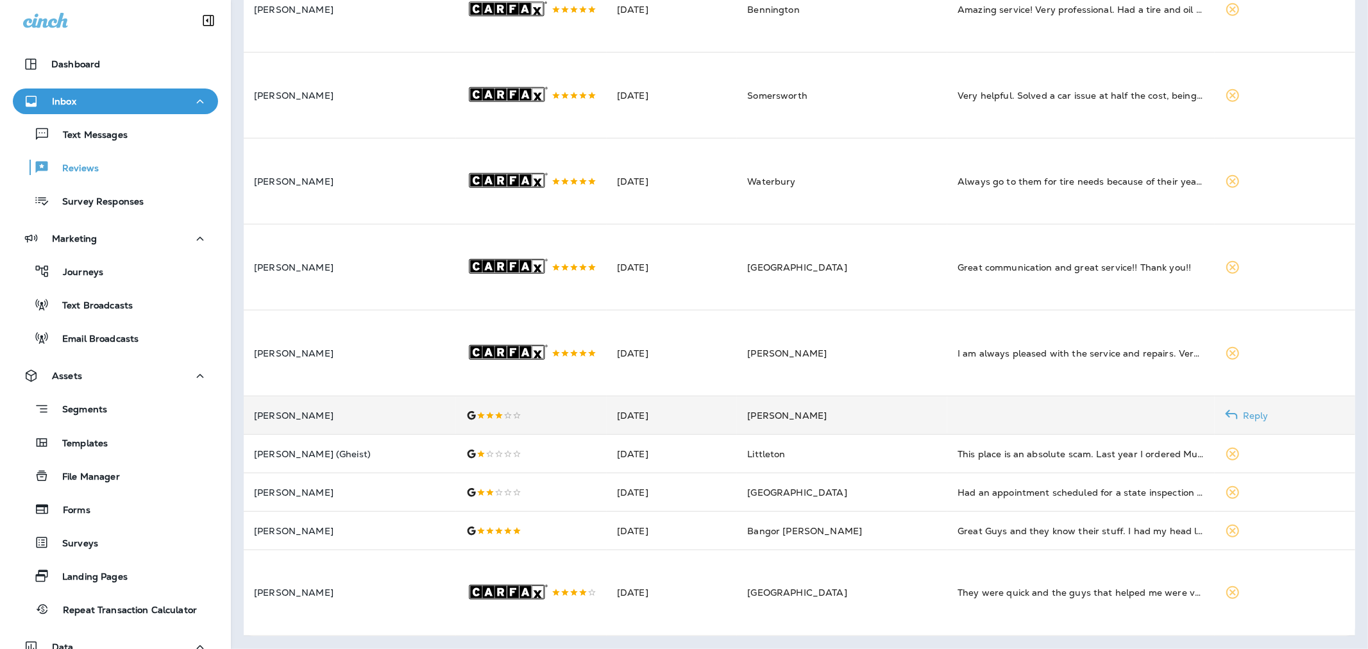
click at [364, 412] on p "[PERSON_NAME]" at bounding box center [350, 415] width 192 height 10
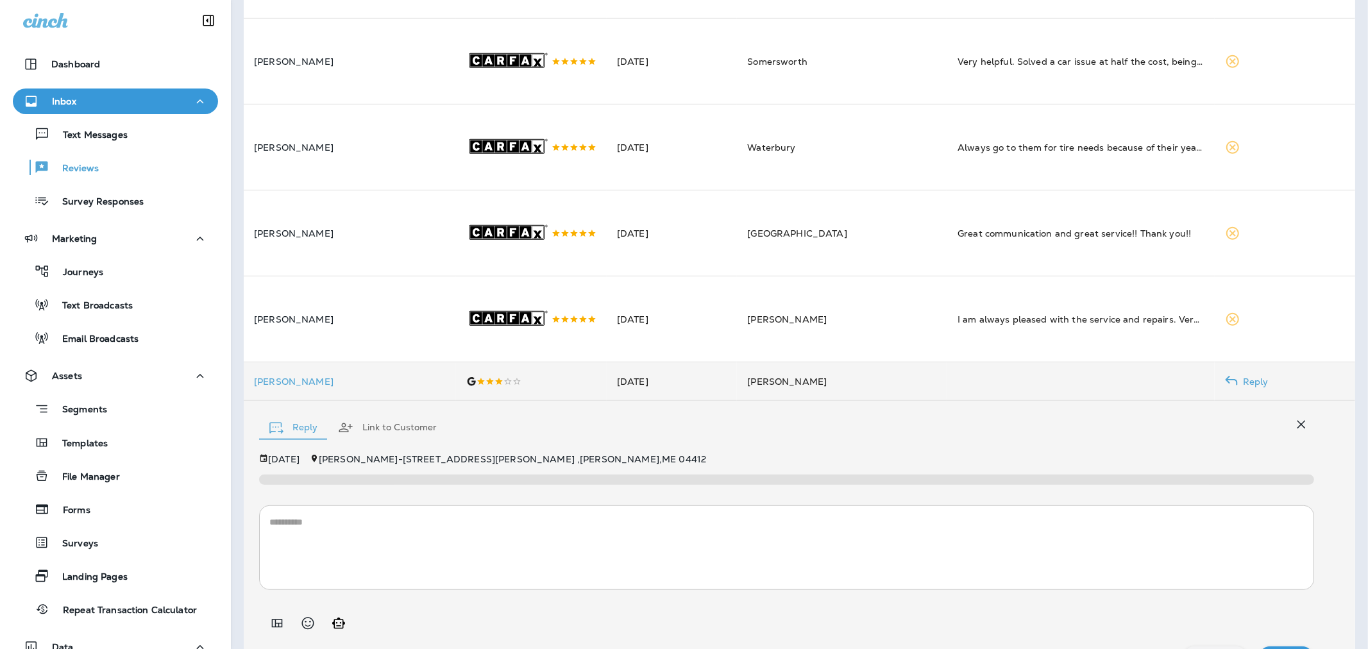
scroll to position [613, 0]
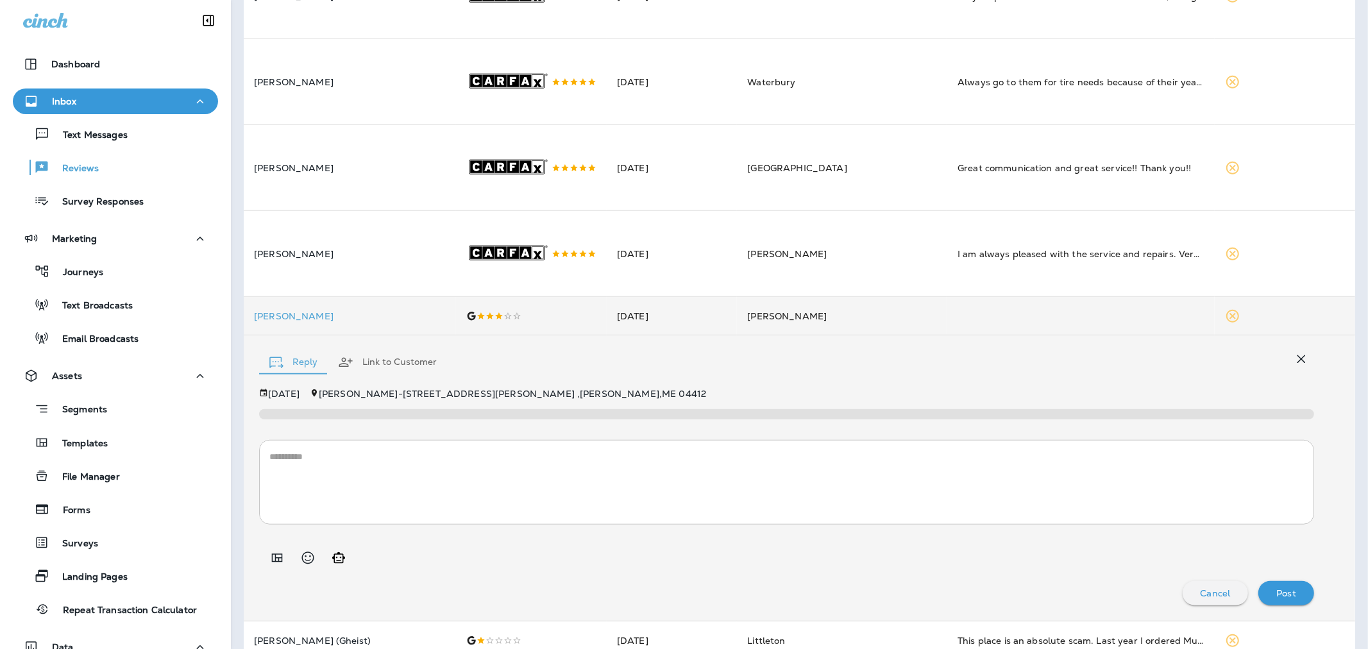
click at [433, 478] on textarea at bounding box center [786, 482] width 1034 height 64
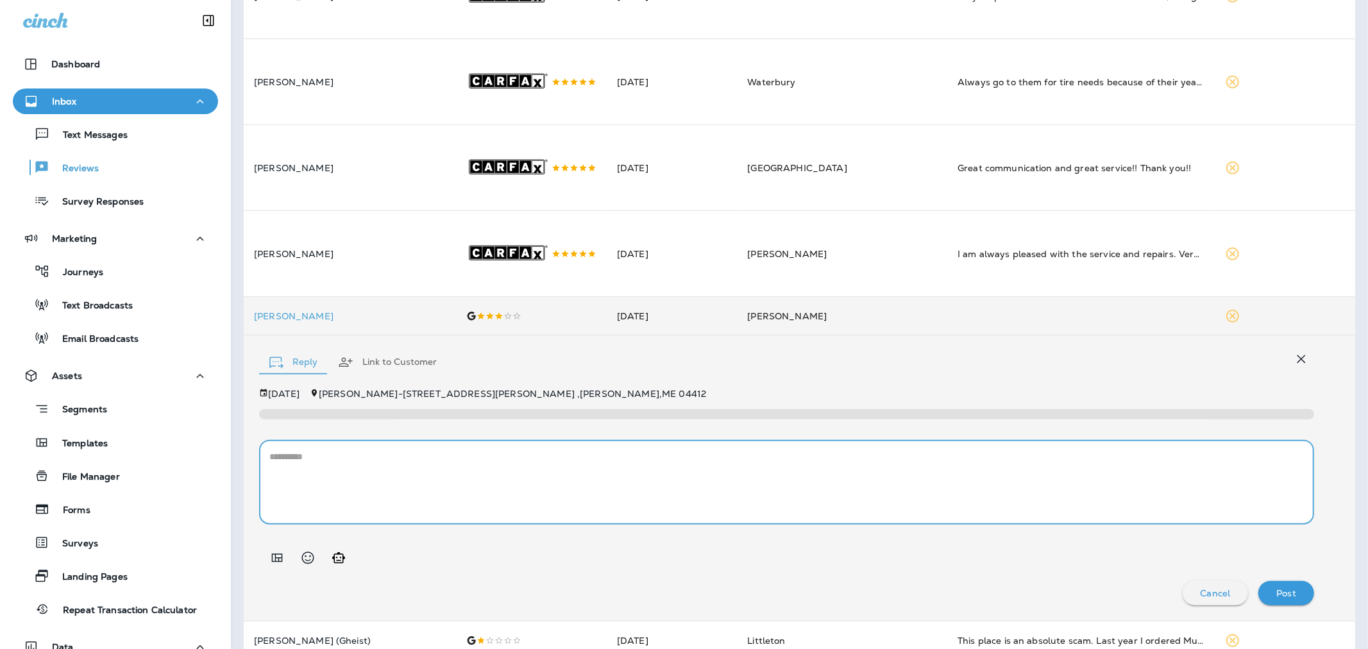
click at [281, 501] on icon "Add in a premade template" at bounding box center [277, 558] width 11 height 8
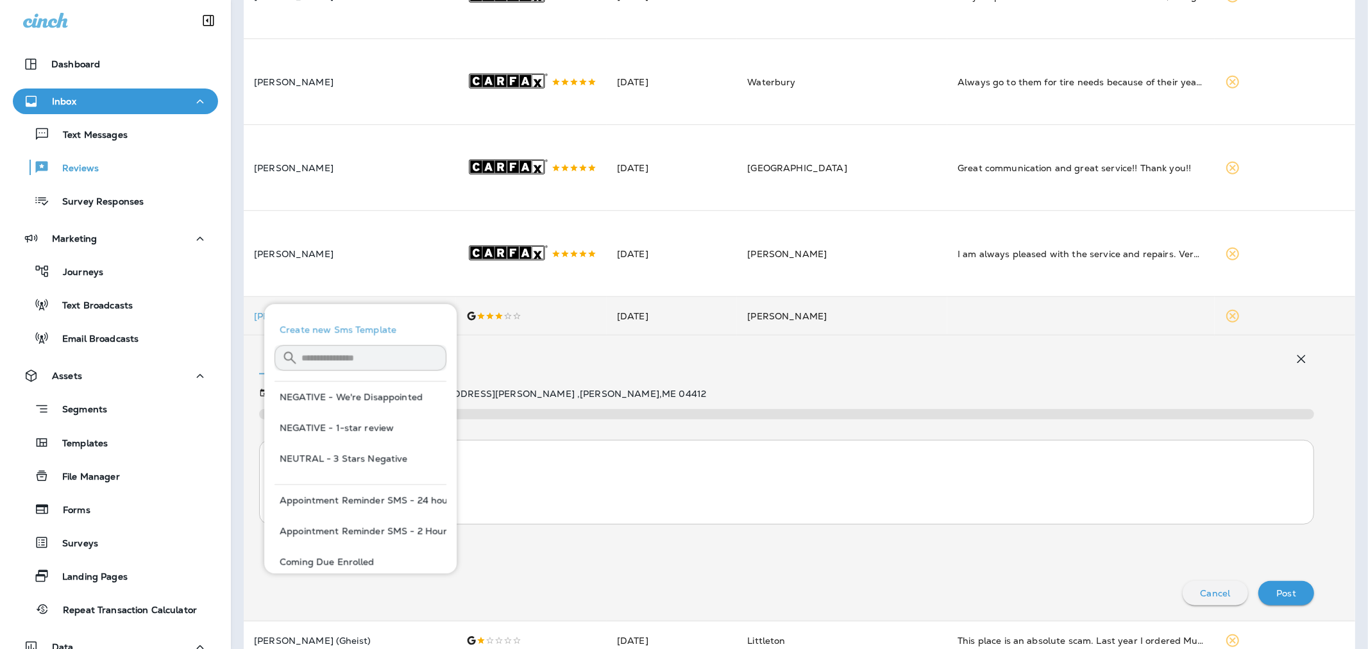
click at [338, 457] on button "NEUTRAL - 3 Stars Negative" at bounding box center [360, 458] width 172 height 31
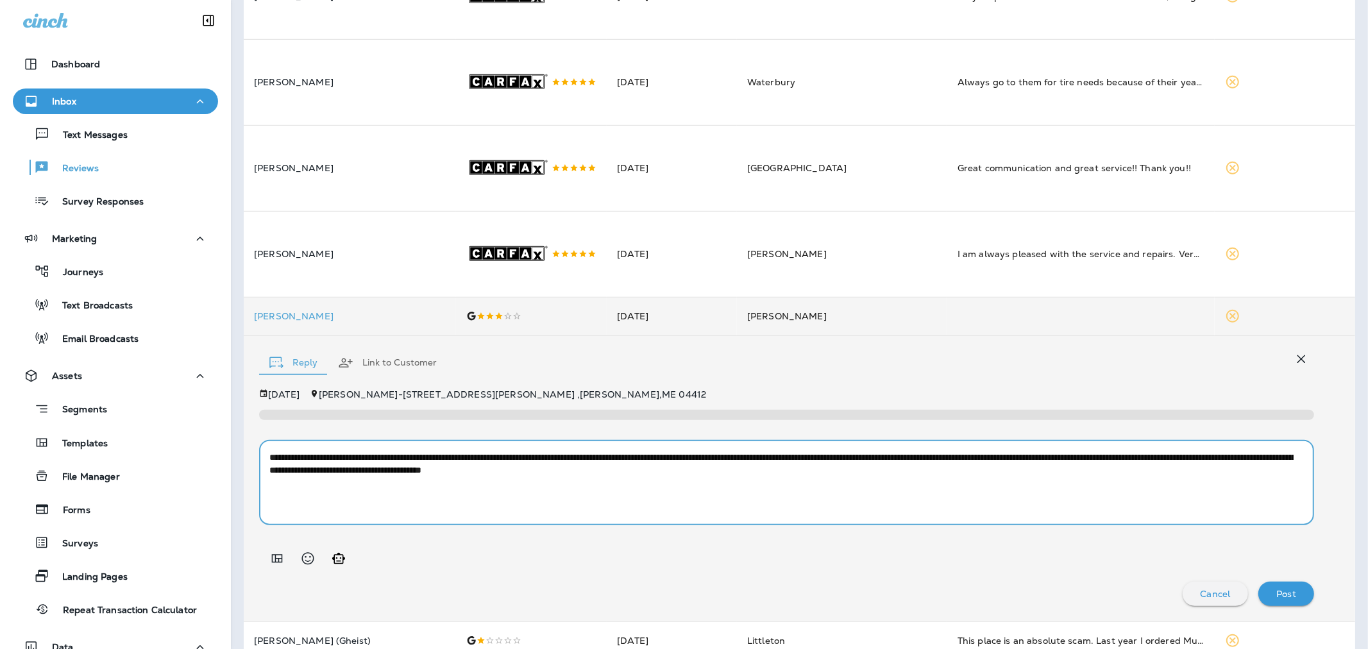
click at [498, 484] on textarea "**********" at bounding box center [781, 483] width 1024 height 64
drag, startPoint x: 350, startPoint y: 498, endPoint x: 312, endPoint y: 501, distance: 38.6
click at [312, 501] on textarea "**********" at bounding box center [781, 483] width 1024 height 64
type textarea "**********"
click at [914, 501] on div "Post" at bounding box center [1285, 593] width 35 height 17
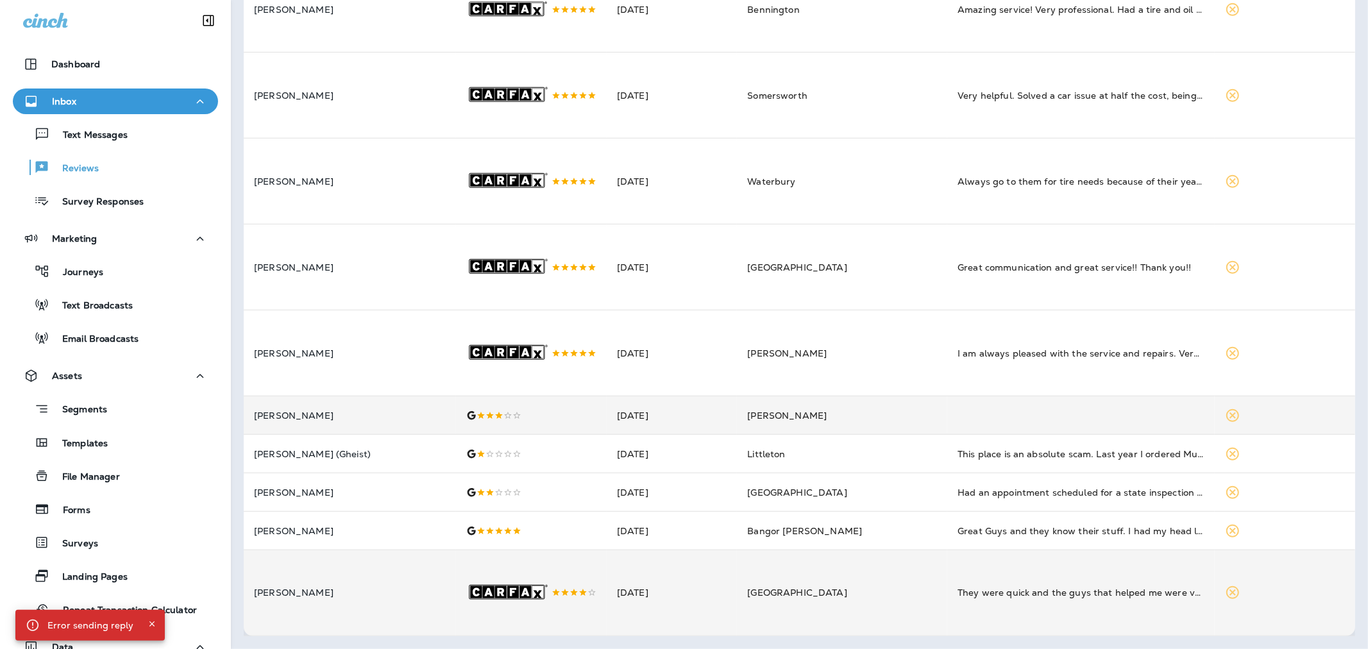
scroll to position [559, 0]
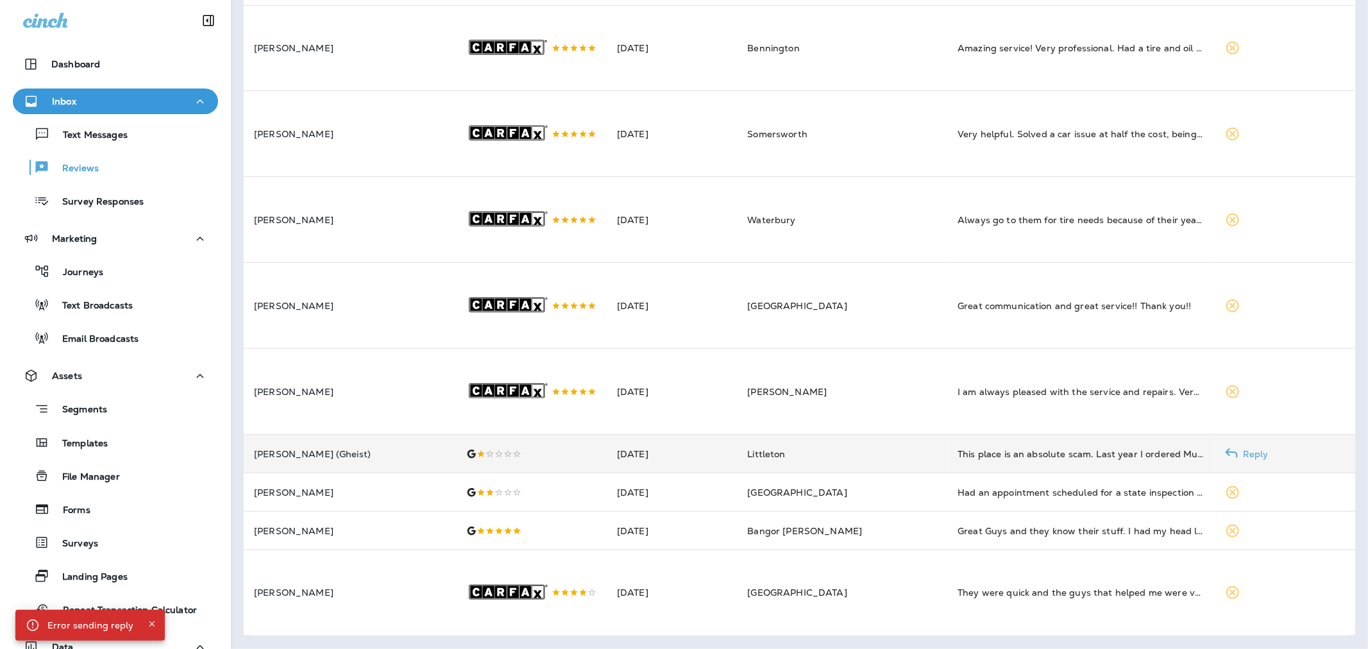
click at [394, 437] on td "[PERSON_NAME] (Gheist)" at bounding box center [350, 454] width 212 height 38
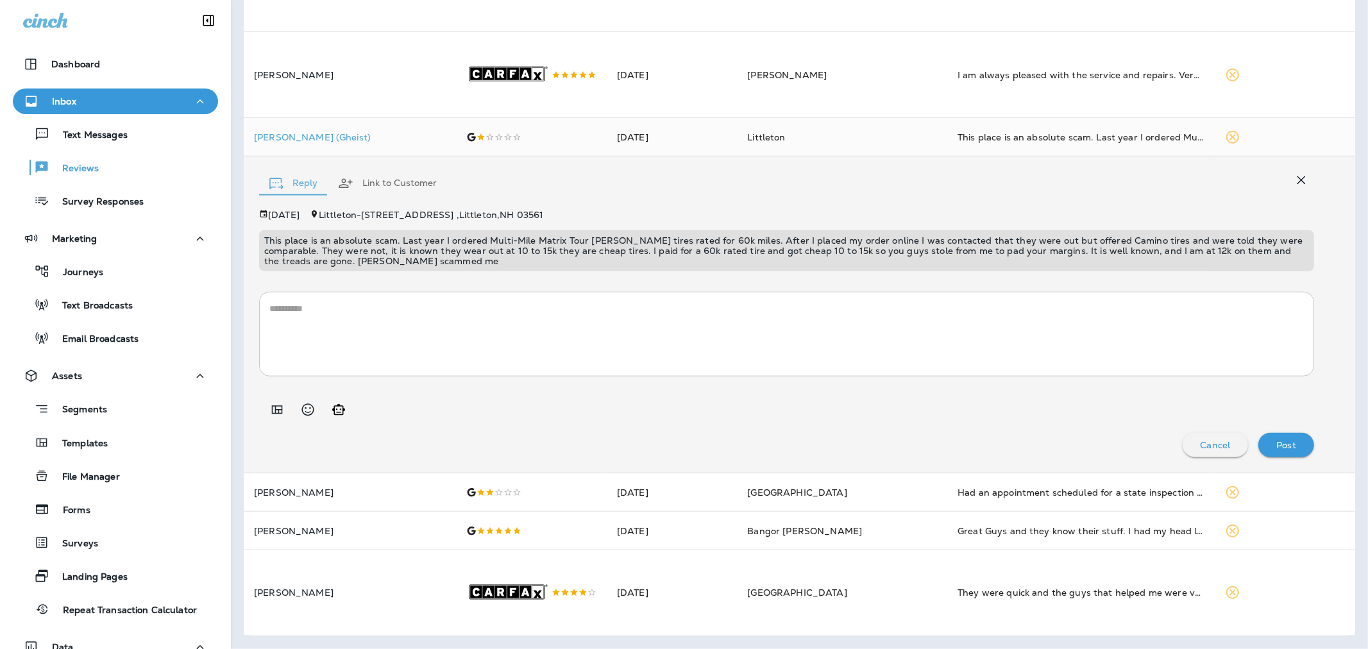
scroll to position [875, 0]
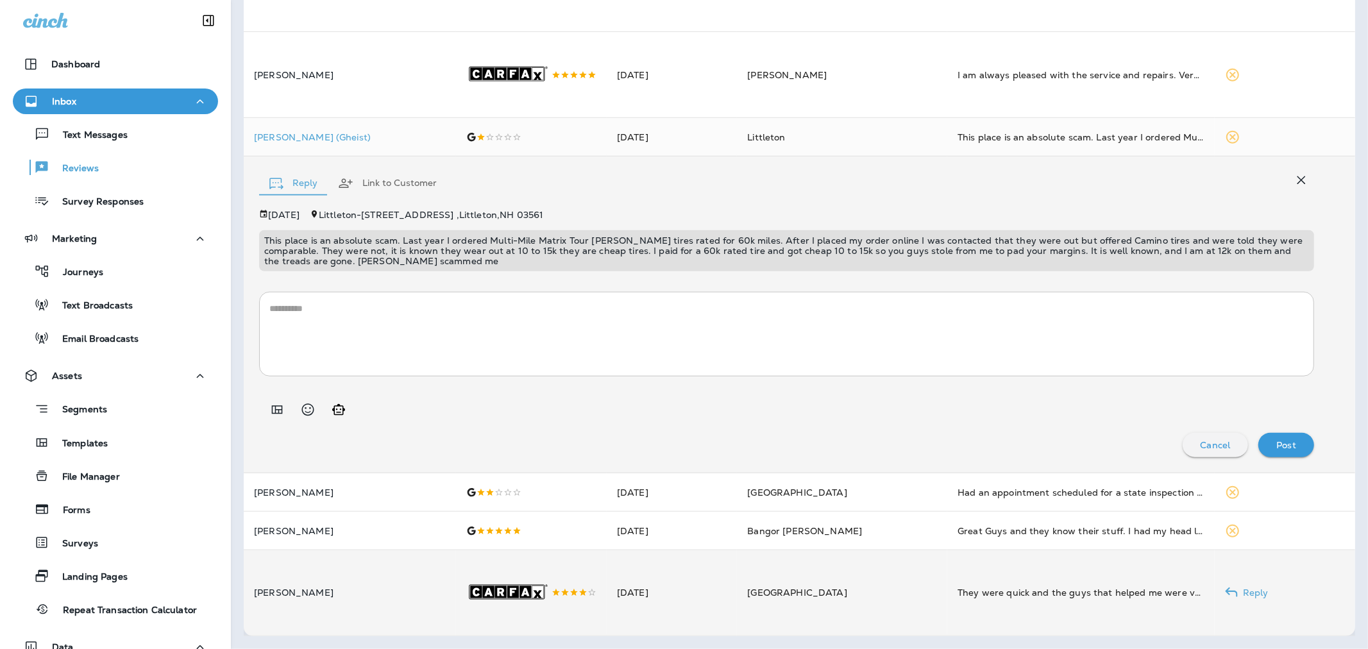
click at [412, 501] on td "[PERSON_NAME]" at bounding box center [350, 593] width 212 height 86
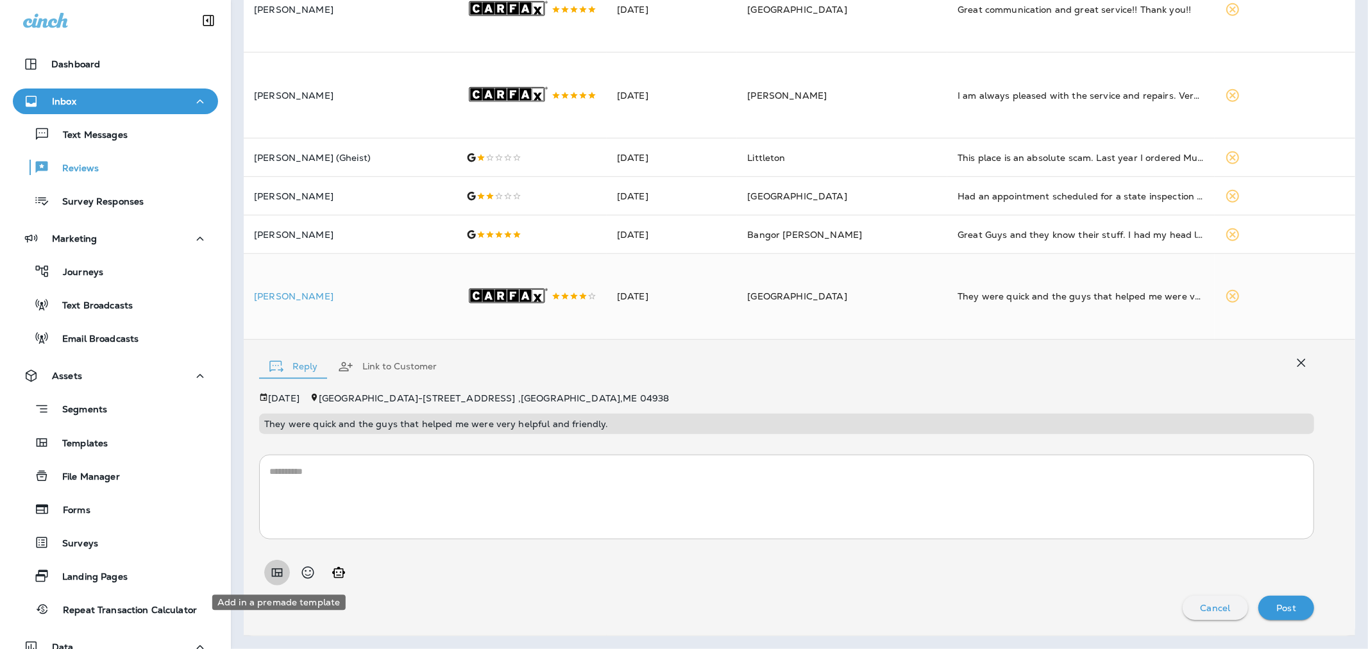
click at [280, 501] on icon "Add in a premade template" at bounding box center [276, 572] width 15 height 15
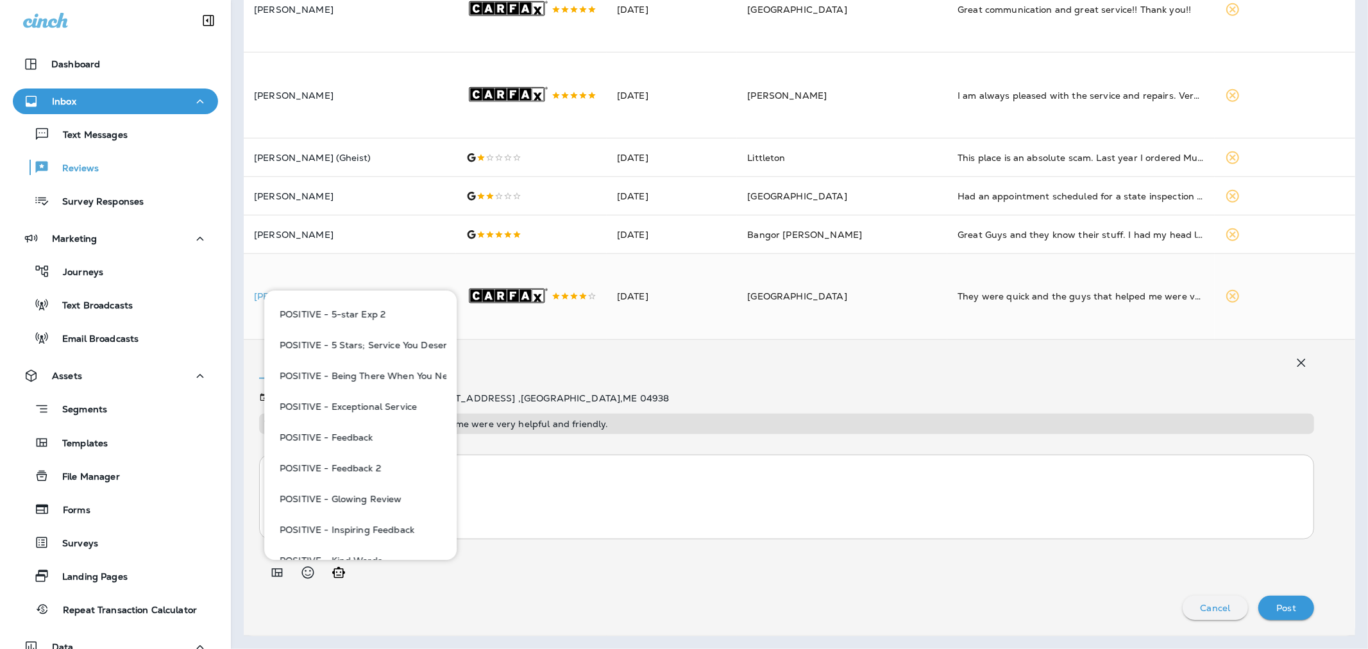
scroll to position [926, 0]
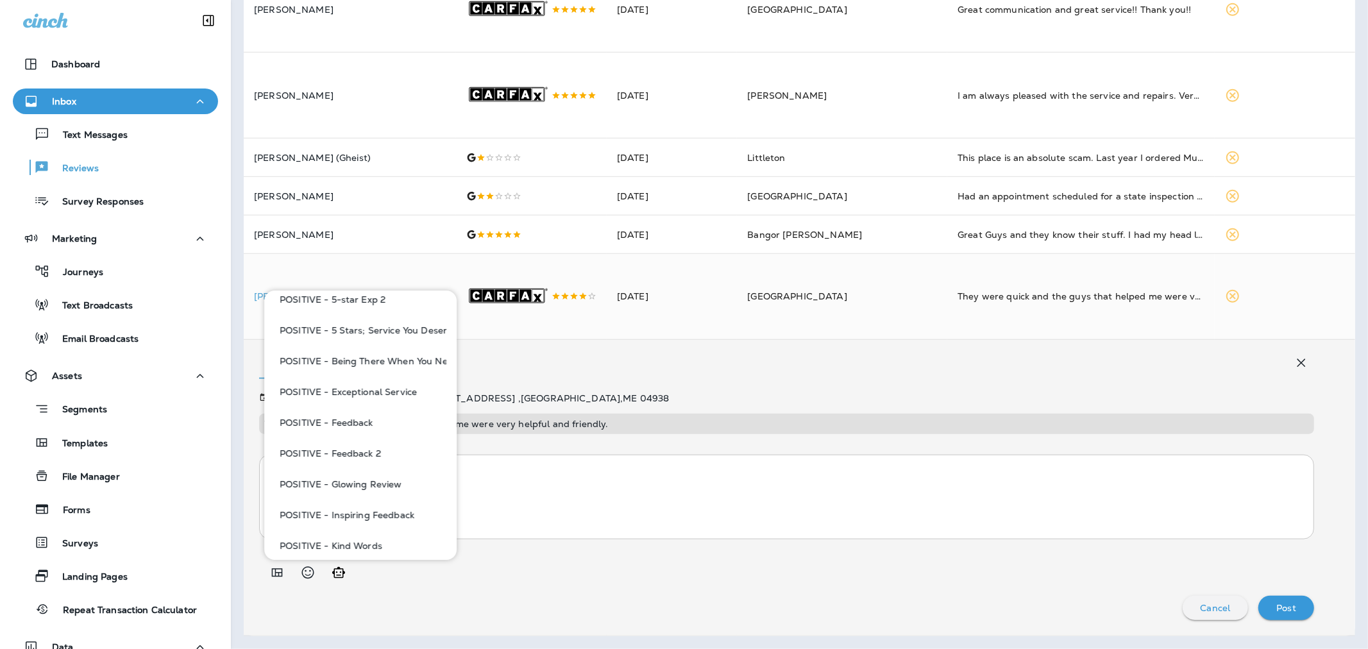
click at [367, 501] on button "POSITIVE - Kind Words" at bounding box center [360, 545] width 172 height 31
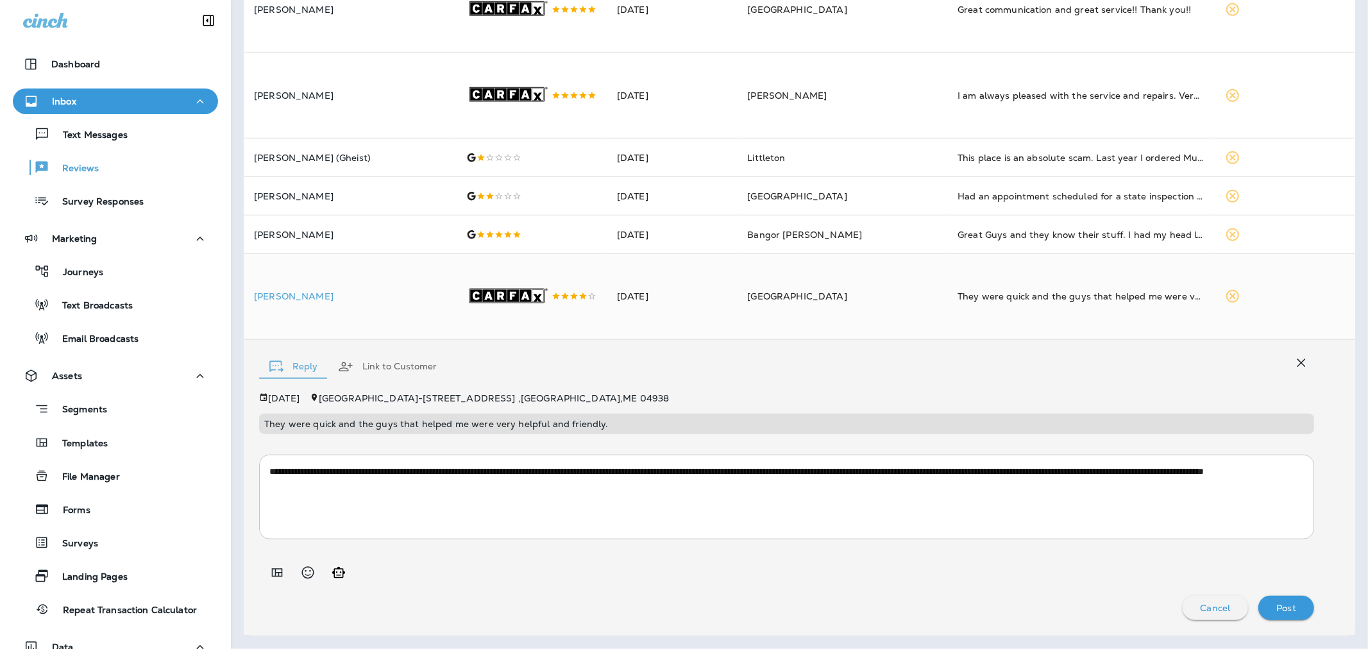
type textarea "**********"
click at [914, 501] on p "Post" at bounding box center [1286, 608] width 20 height 10
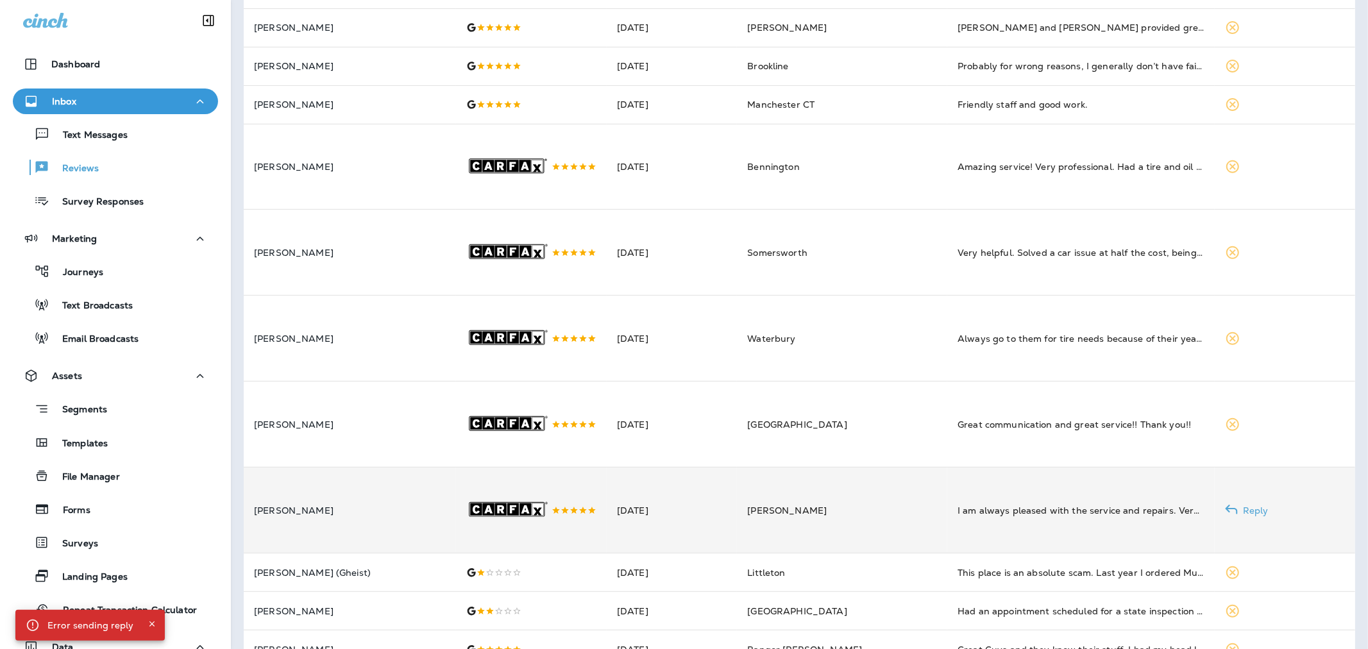
scroll to position [471, 0]
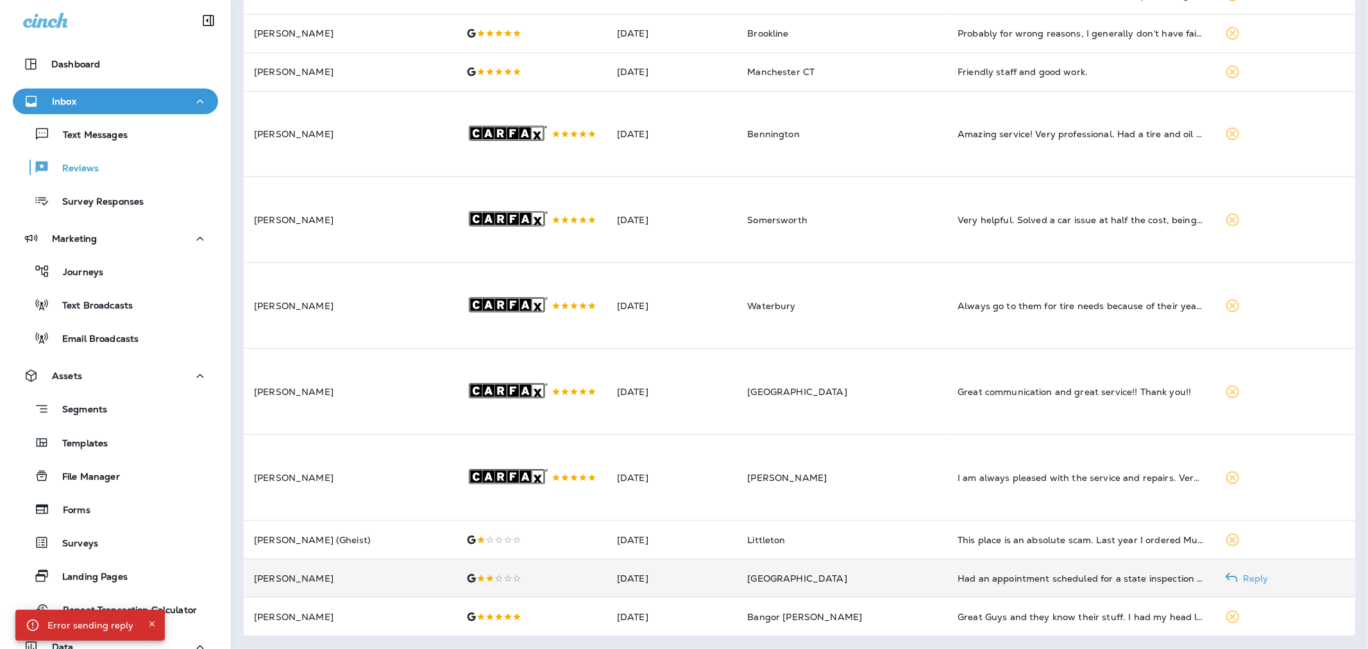
click at [520, 501] on div at bounding box center [531, 578] width 130 height 10
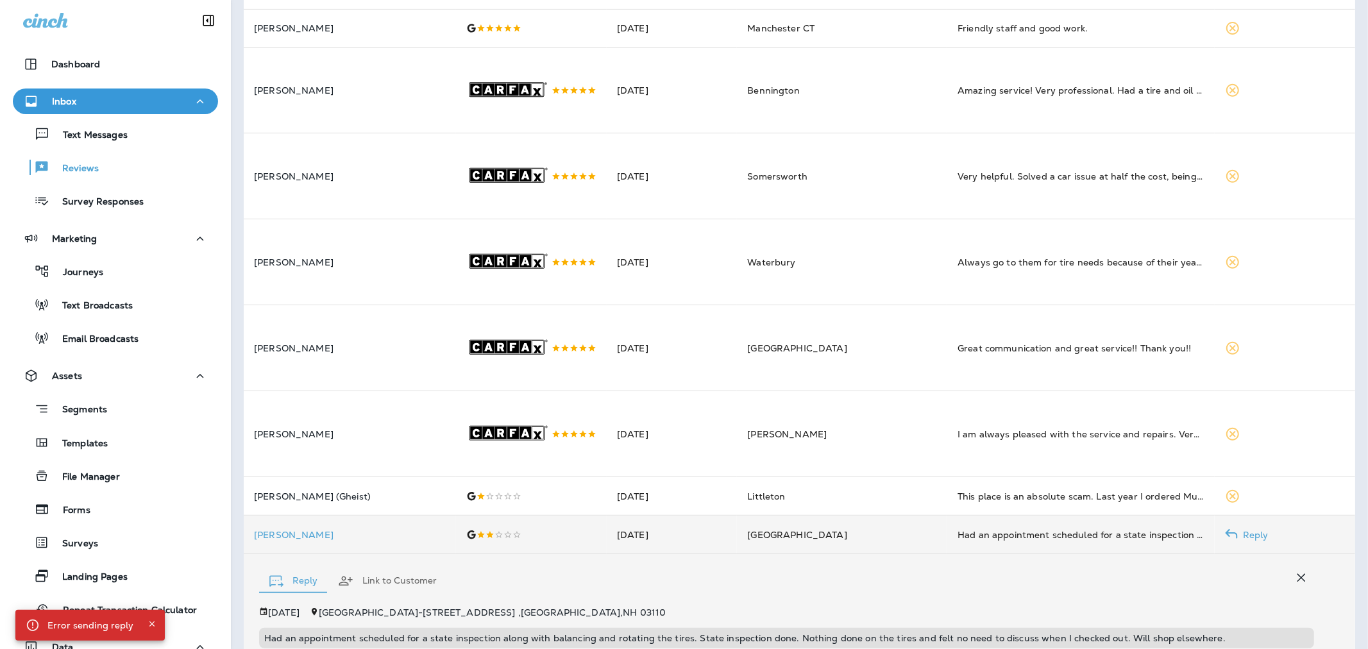
scroll to position [716, 0]
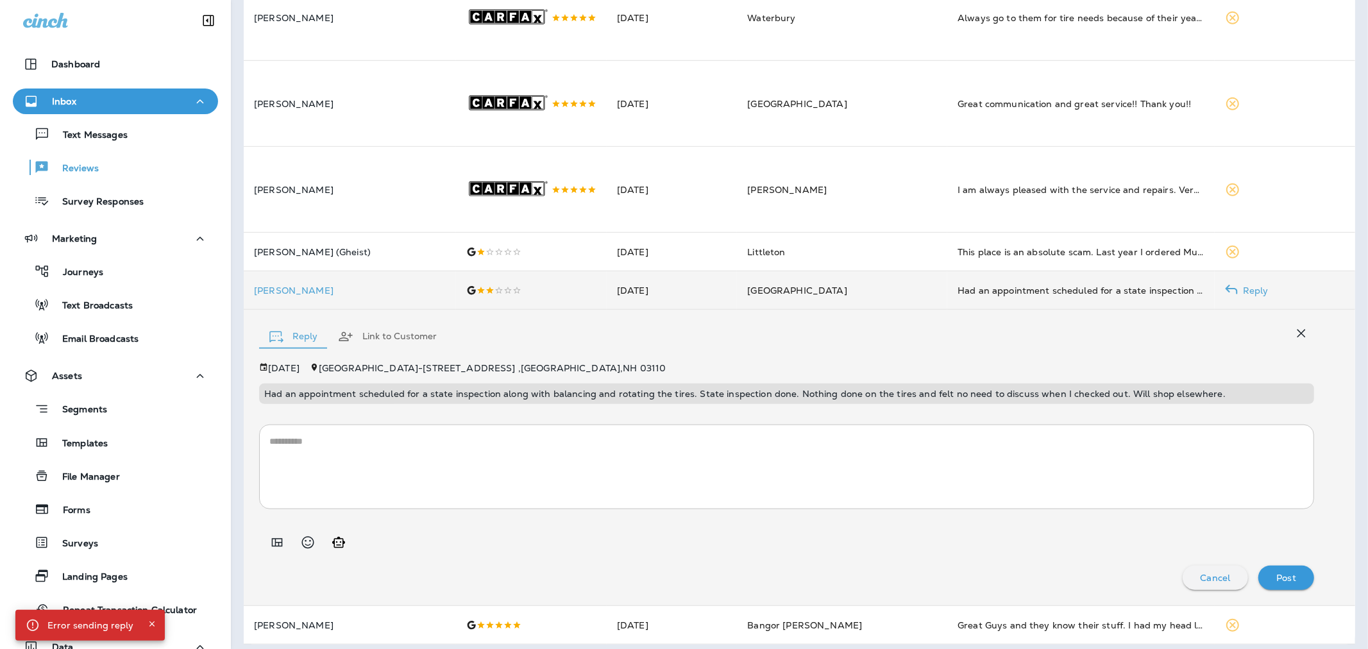
click at [539, 499] on textarea at bounding box center [786, 467] width 1034 height 64
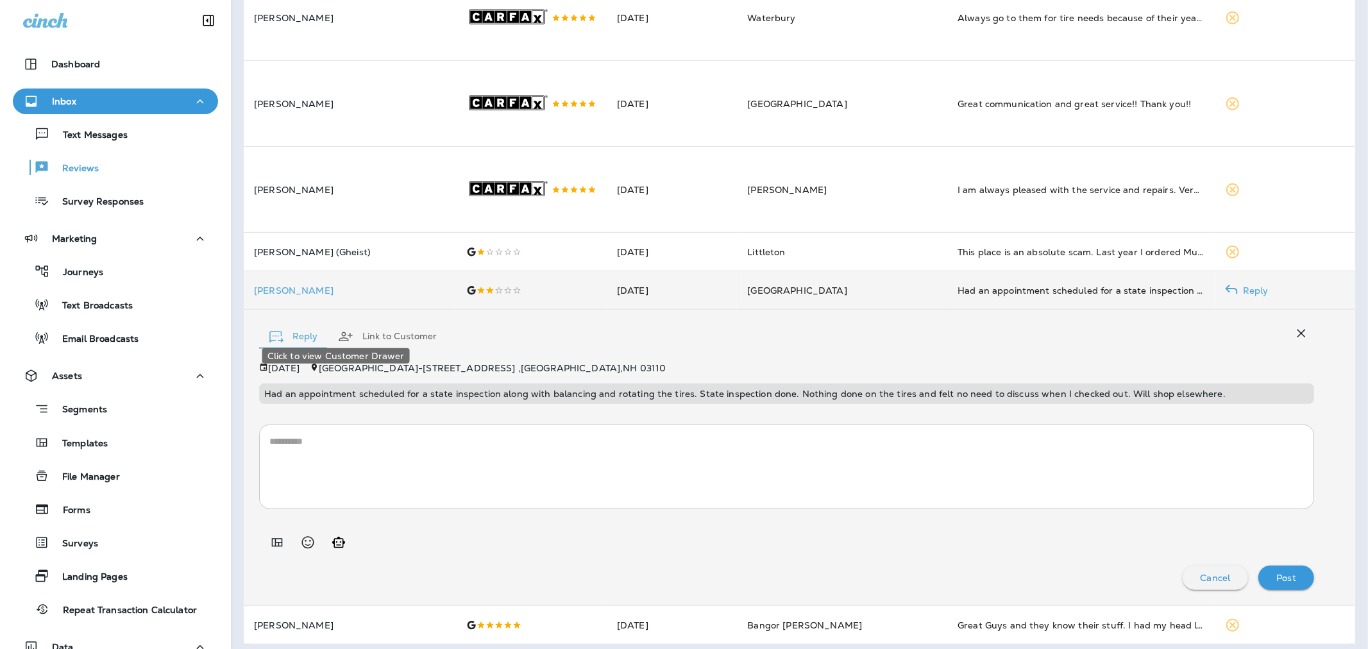
click at [284, 296] on p "[PERSON_NAME]" at bounding box center [350, 290] width 192 height 10
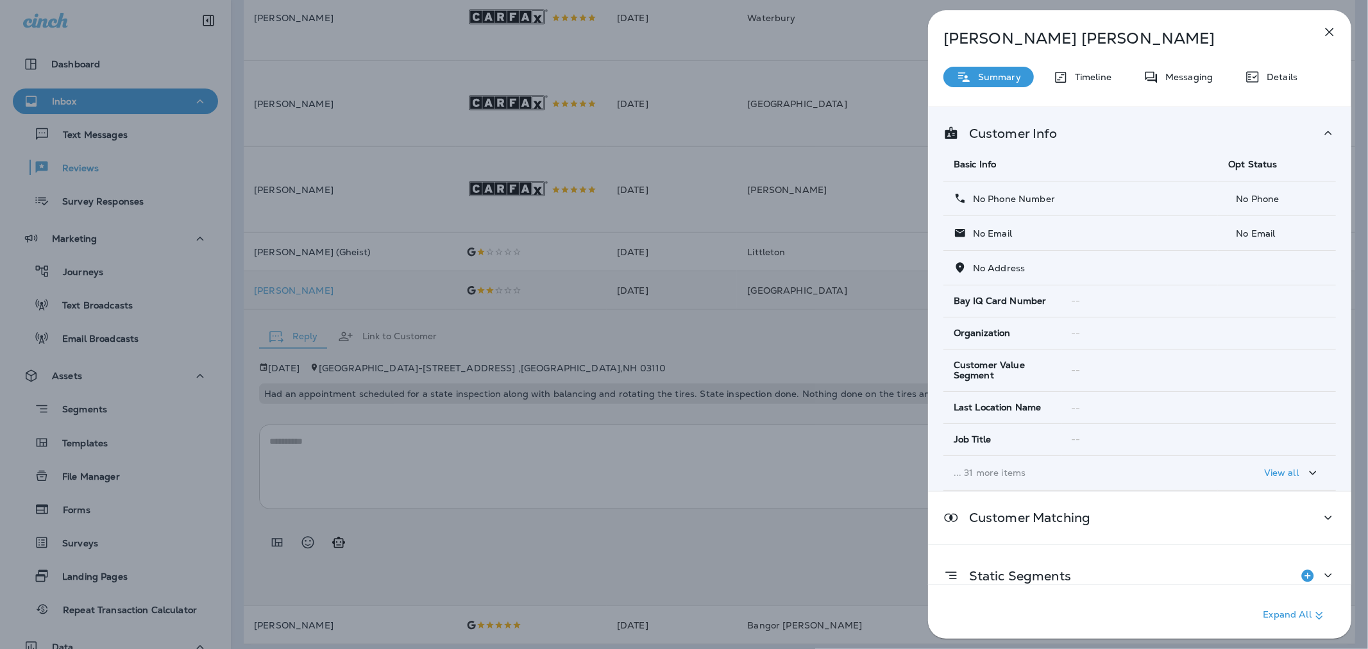
click at [914, 289] on td "--" at bounding box center [1198, 300] width 274 height 31
drag, startPoint x: 1029, startPoint y: 36, endPoint x: 947, endPoint y: 40, distance: 81.5
click at [914, 40] on p "[PERSON_NAME]" at bounding box center [1118, 38] width 350 height 18
copy p "[PERSON_NAME]"
click at [566, 388] on div "[PERSON_NAME] Summary Timeline Messaging Details Customer Info Basic Info Opt S…" at bounding box center [684, 324] width 1368 height 649
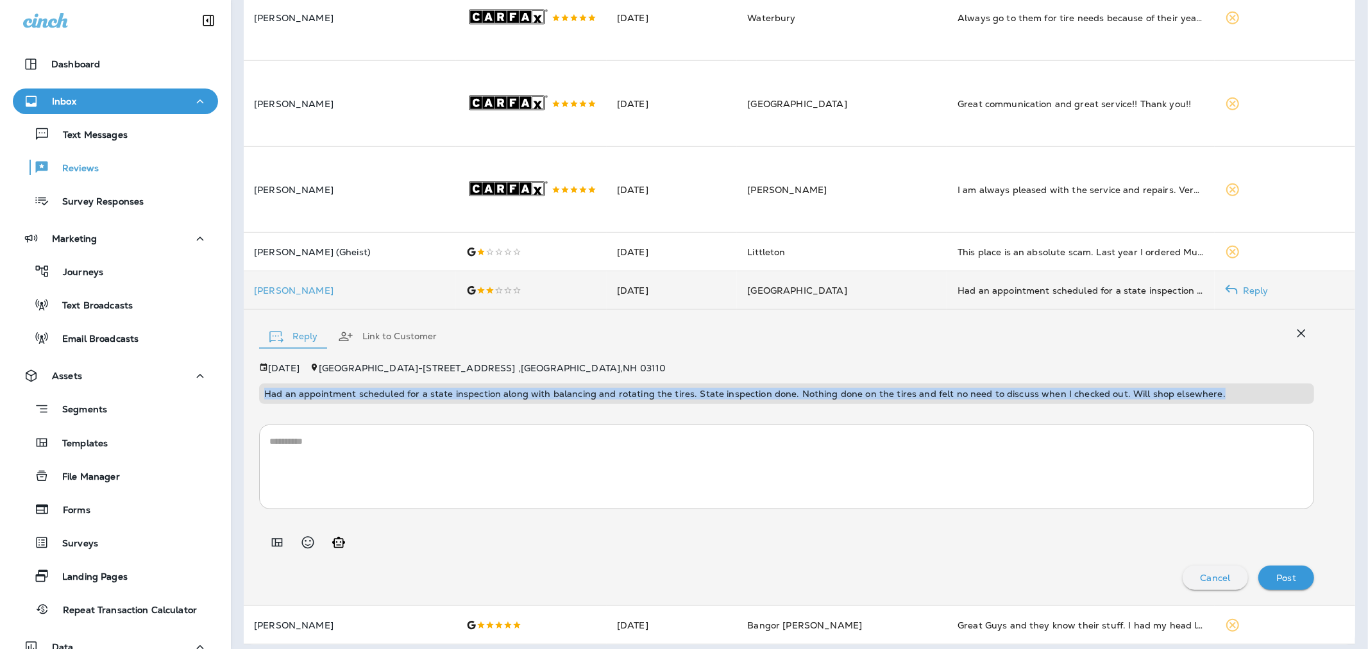
drag, startPoint x: 261, startPoint y: 434, endPoint x: 1236, endPoint y: 439, distance: 974.7
click at [914, 404] on div "Had an appointment scheduled for a state inspection along with balancing and ro…" at bounding box center [786, 393] width 1055 height 21
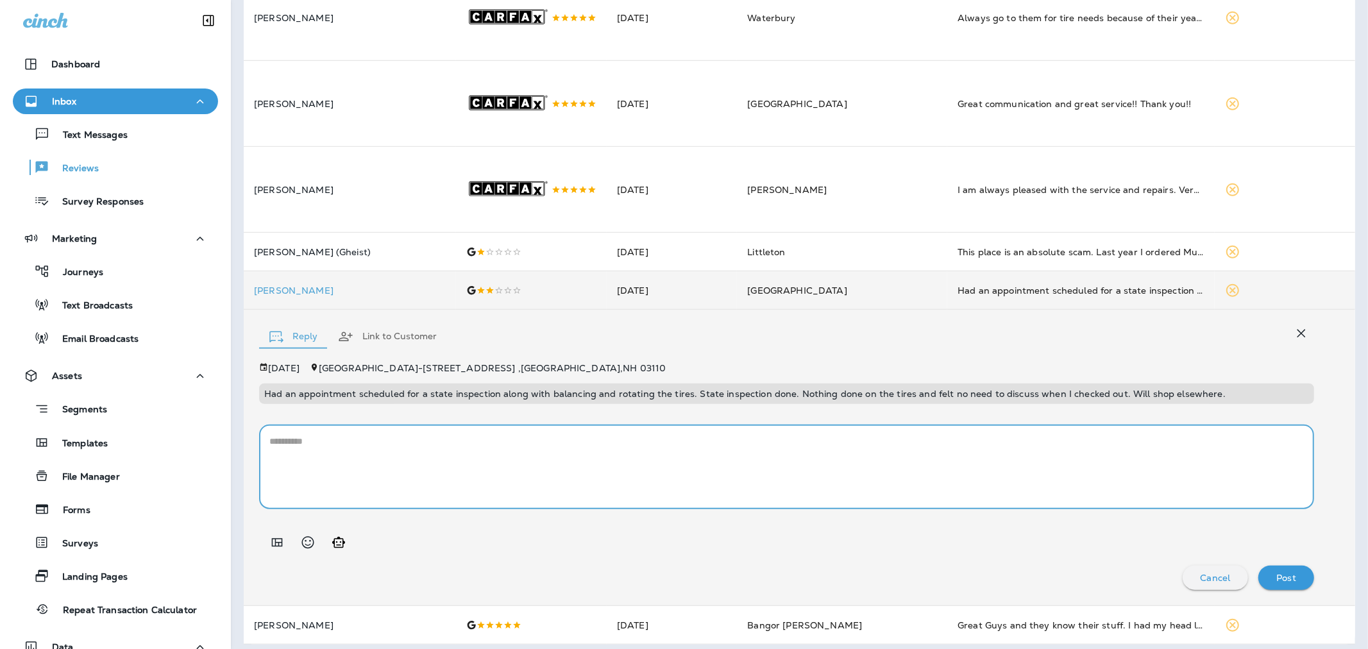
drag, startPoint x: 450, startPoint y: 482, endPoint x: 396, endPoint y: 499, distance: 57.0
click at [450, 483] on textarea at bounding box center [786, 467] width 1034 height 64
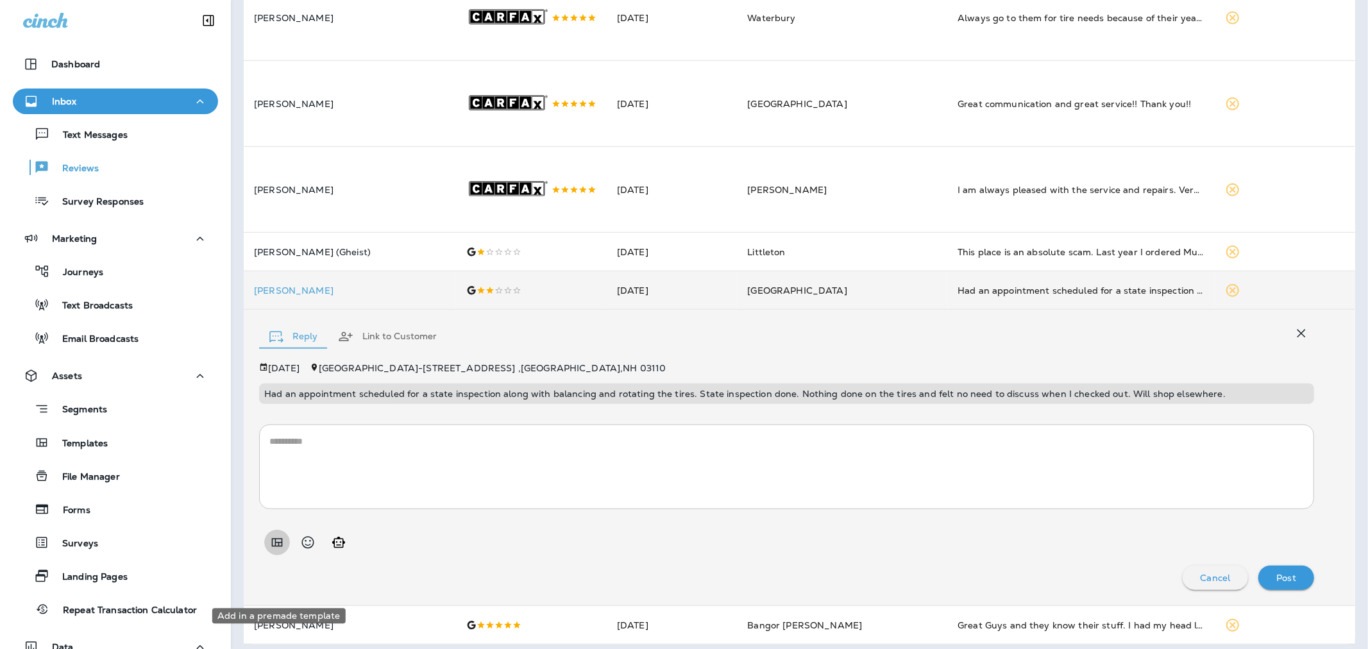
click at [287, 501] on button "Add in a premade template" at bounding box center [277, 543] width 26 height 26
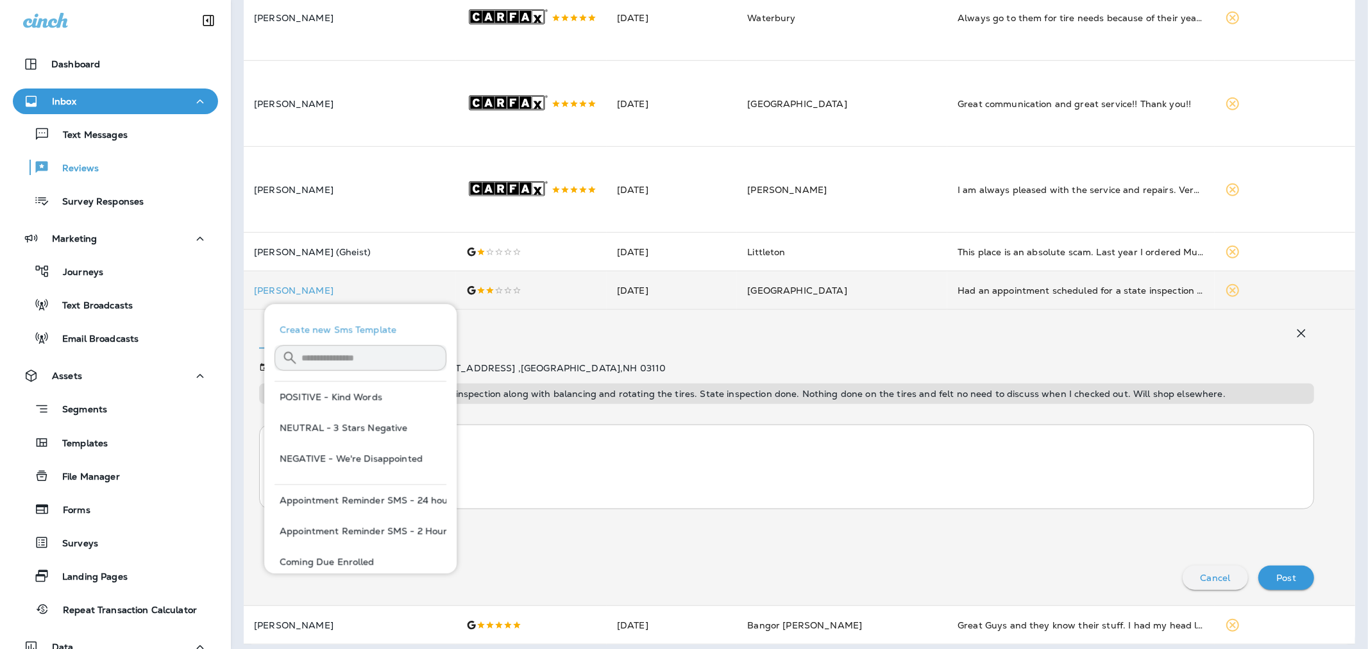
click at [534, 491] on textarea at bounding box center [786, 467] width 1034 height 64
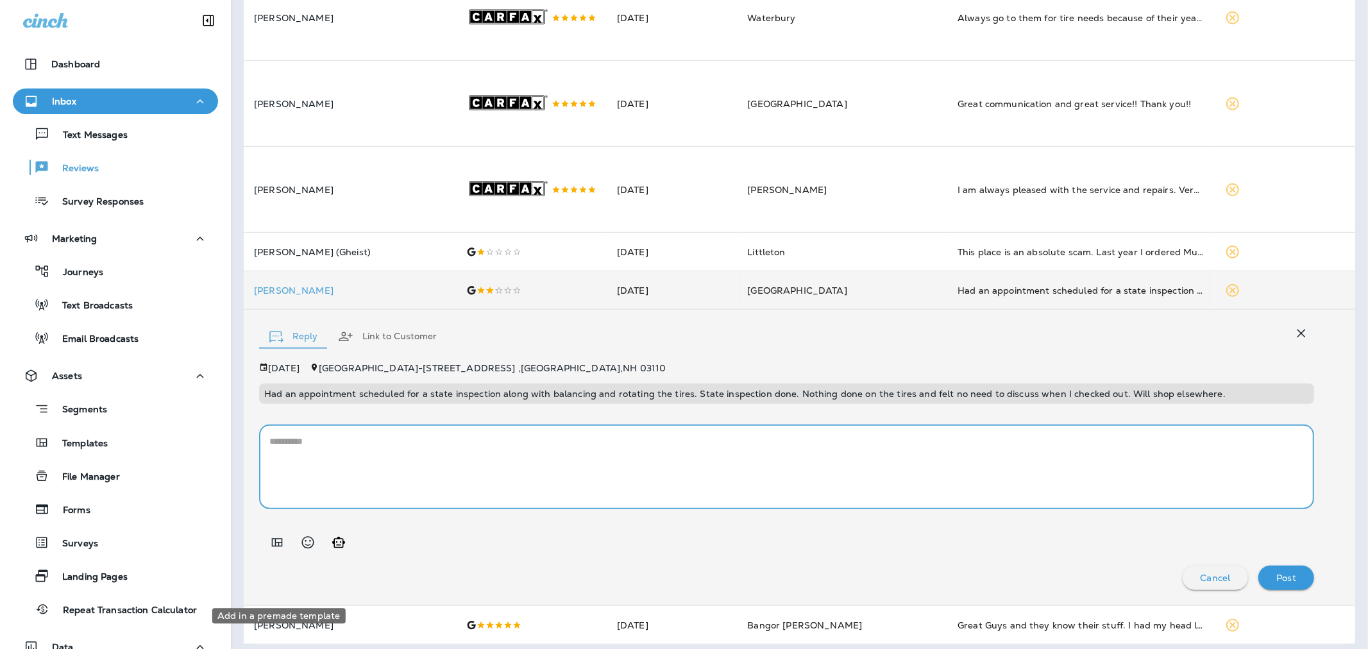
click at [277, 501] on icon "Add in a premade template" at bounding box center [276, 542] width 15 height 15
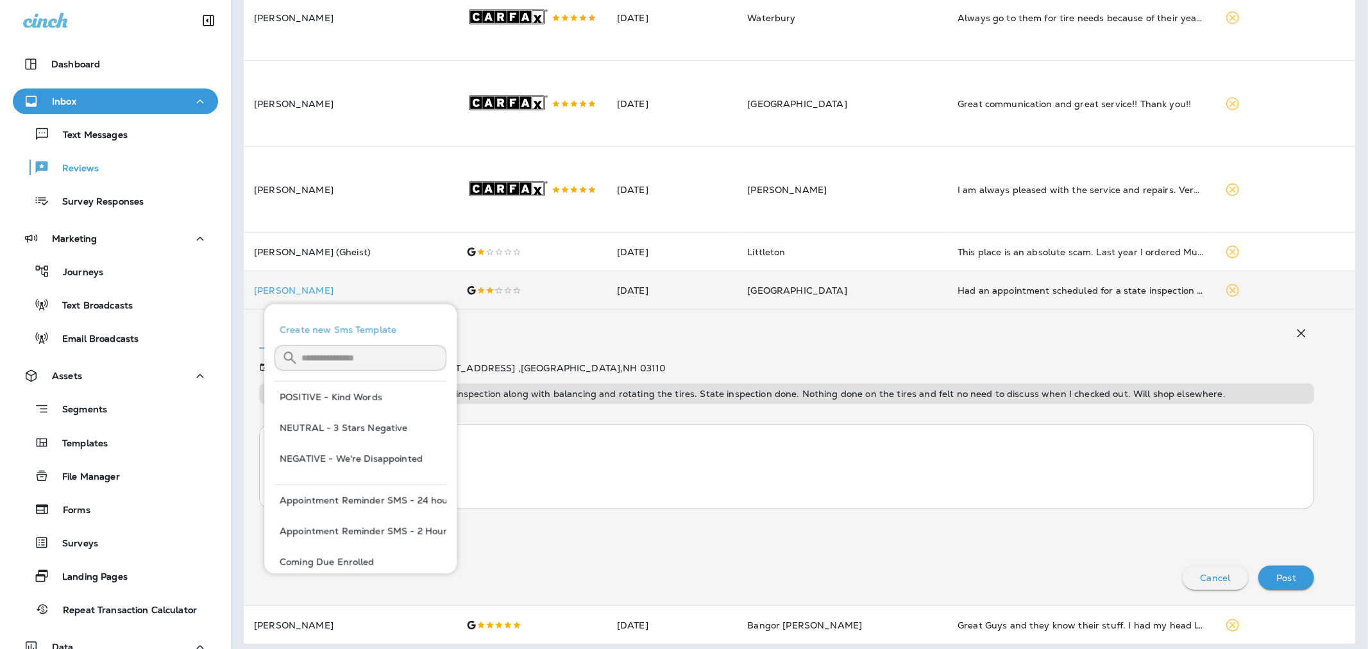
click at [374, 355] on input "text" at bounding box center [373, 358] width 145 height 34
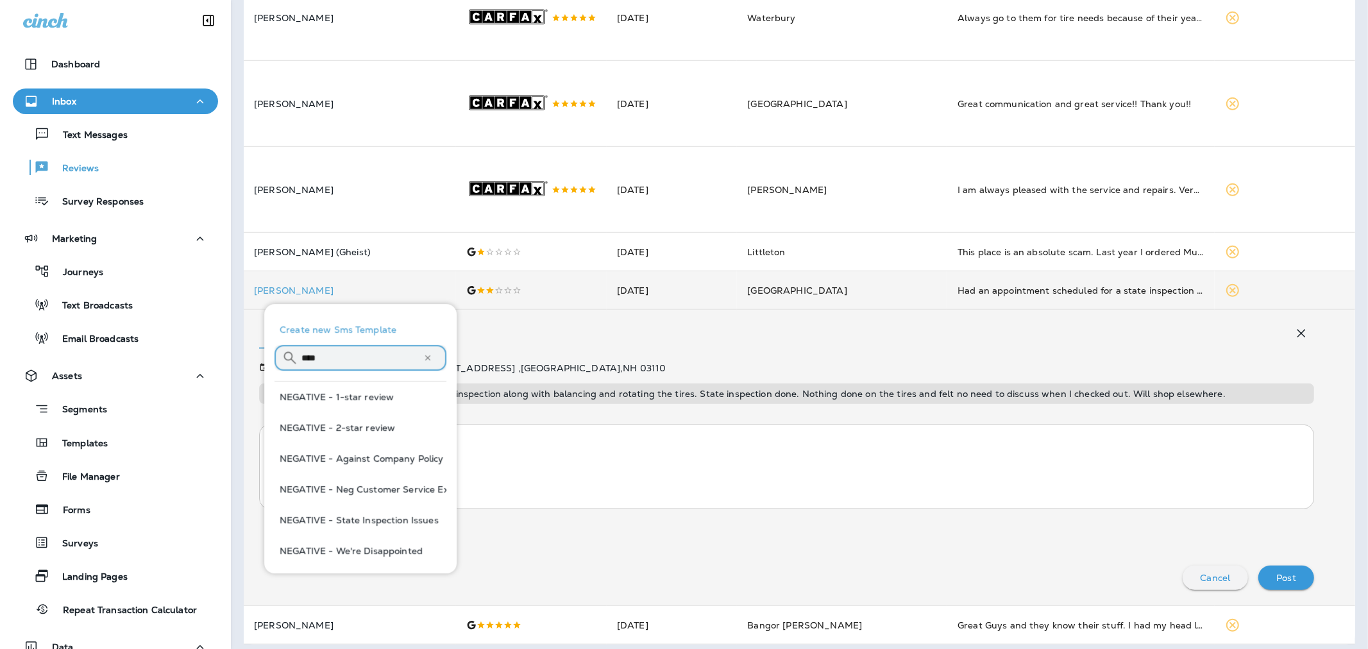
type input "****"
click at [368, 414] on button "NEGATIVE - 2-star review" at bounding box center [360, 427] width 172 height 31
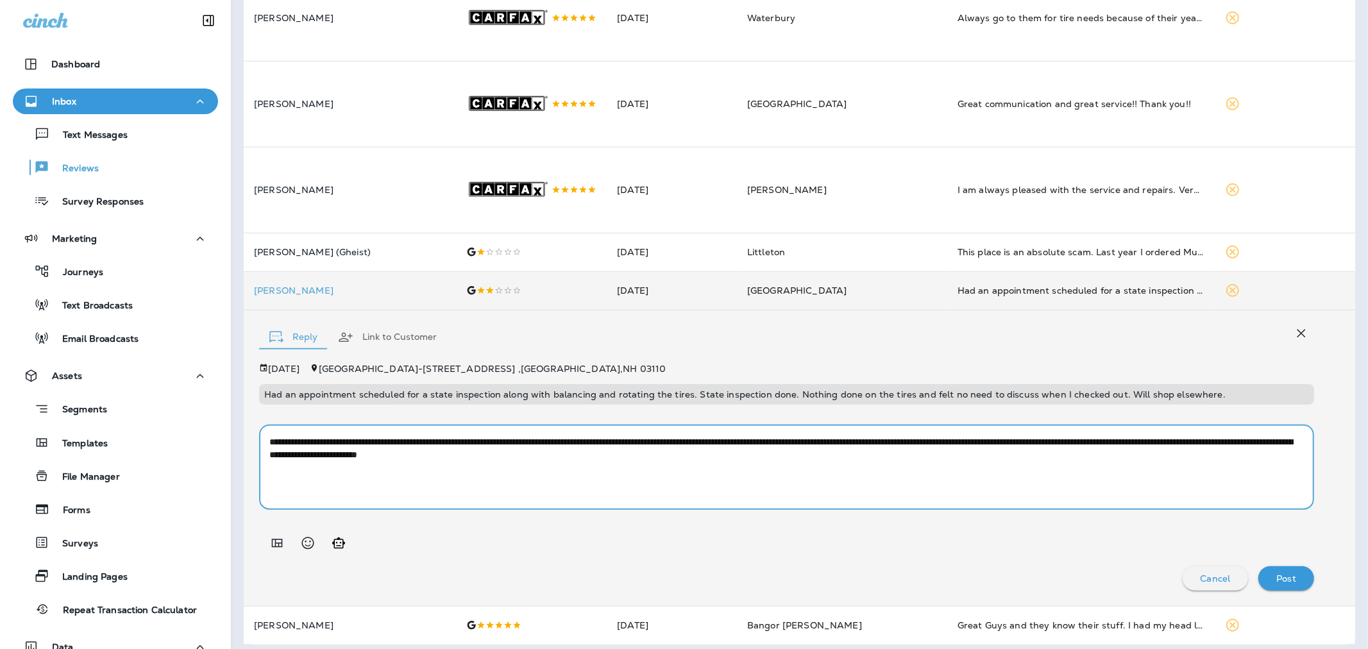
drag, startPoint x: 456, startPoint y: 495, endPoint x: 417, endPoint y: 495, distance: 39.1
click at [417, 495] on textarea "**********" at bounding box center [781, 467] width 1024 height 64
type textarea "**********"
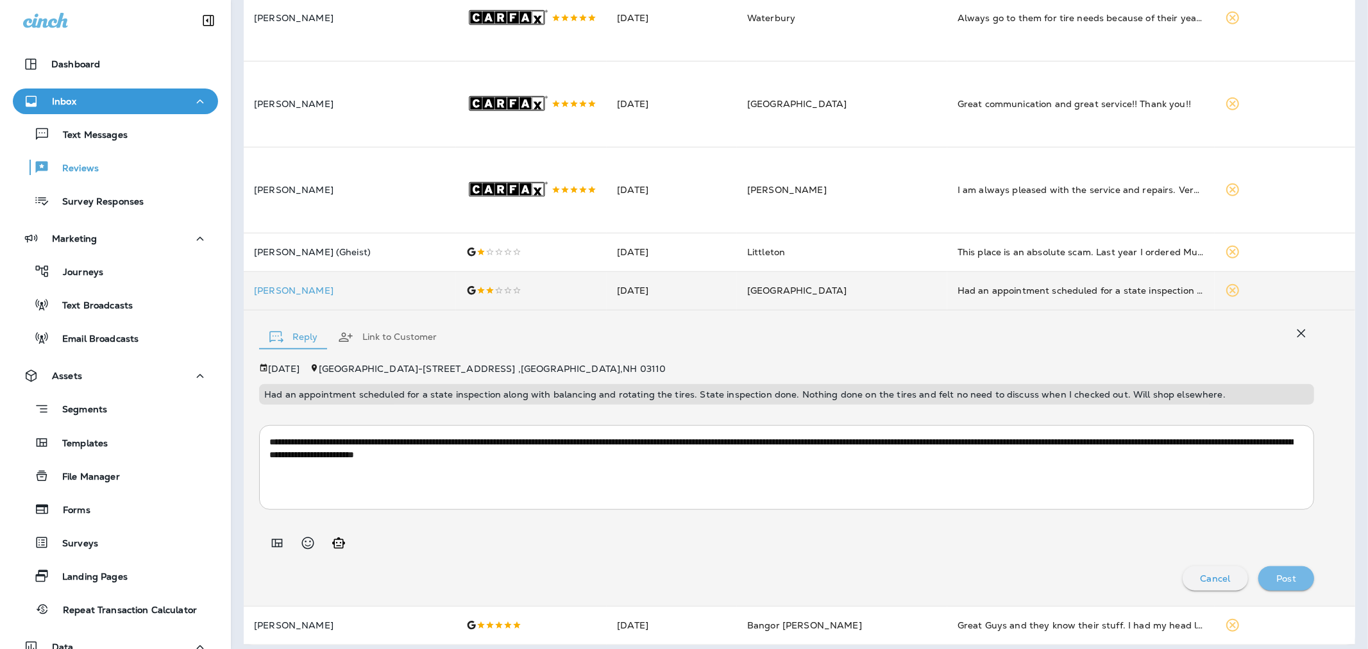
click at [914, 501] on p "Post" at bounding box center [1286, 578] width 20 height 10
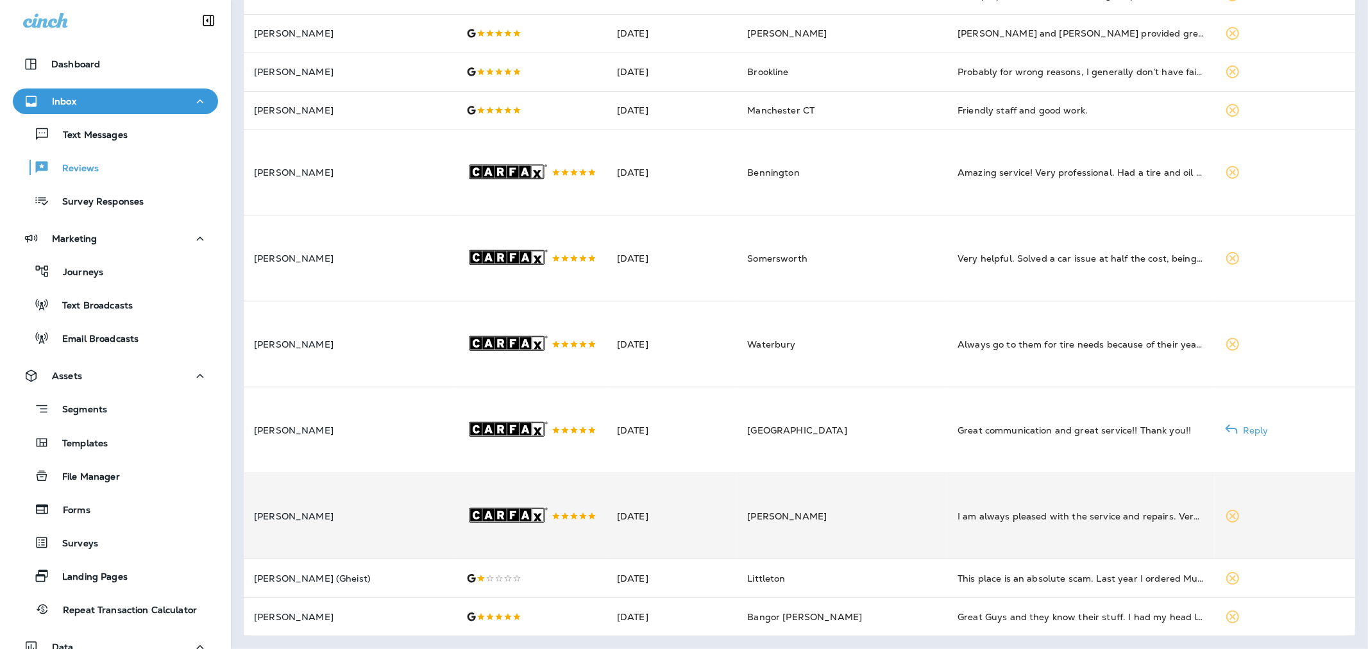
scroll to position [394, 0]
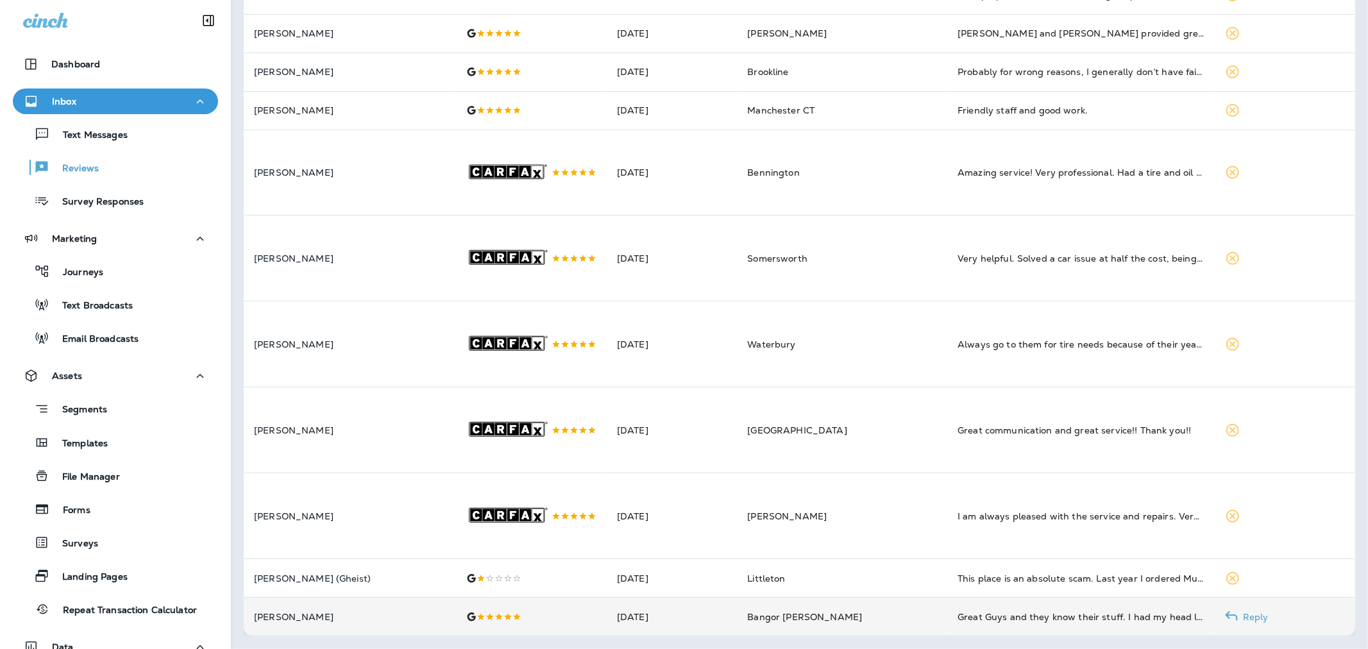
click at [530, 501] on td at bounding box center [531, 617] width 151 height 38
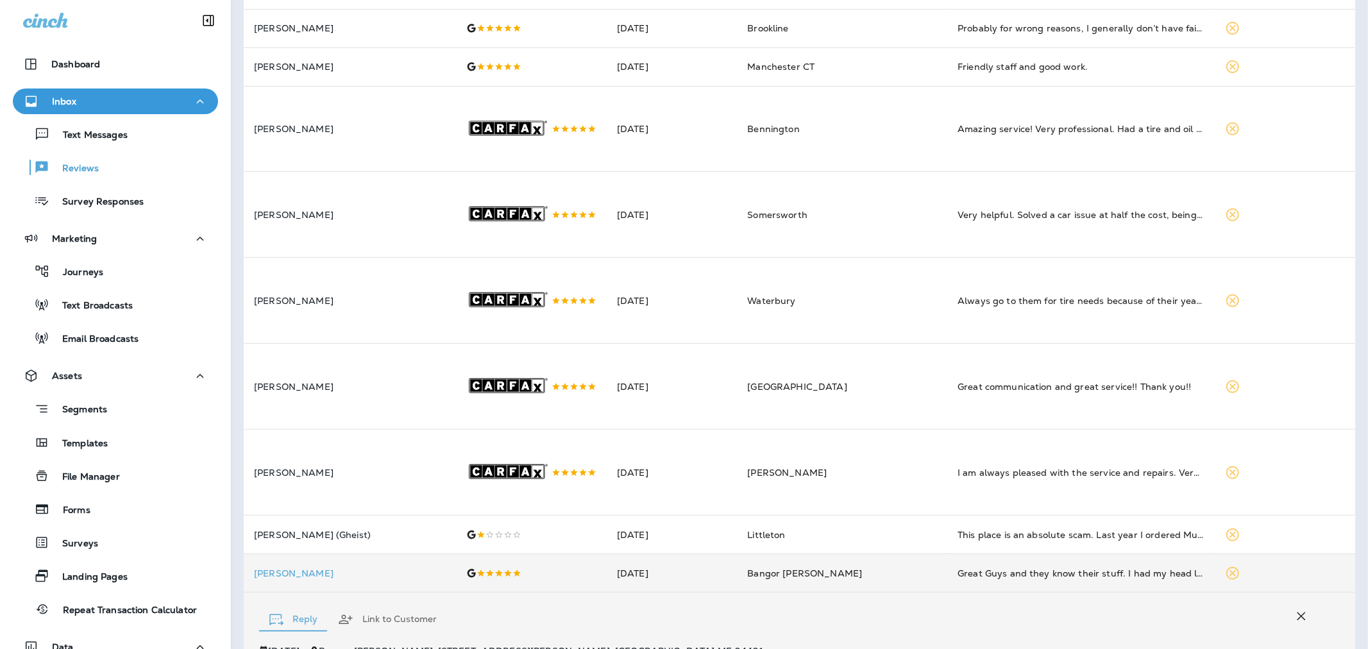
scroll to position [677, 0]
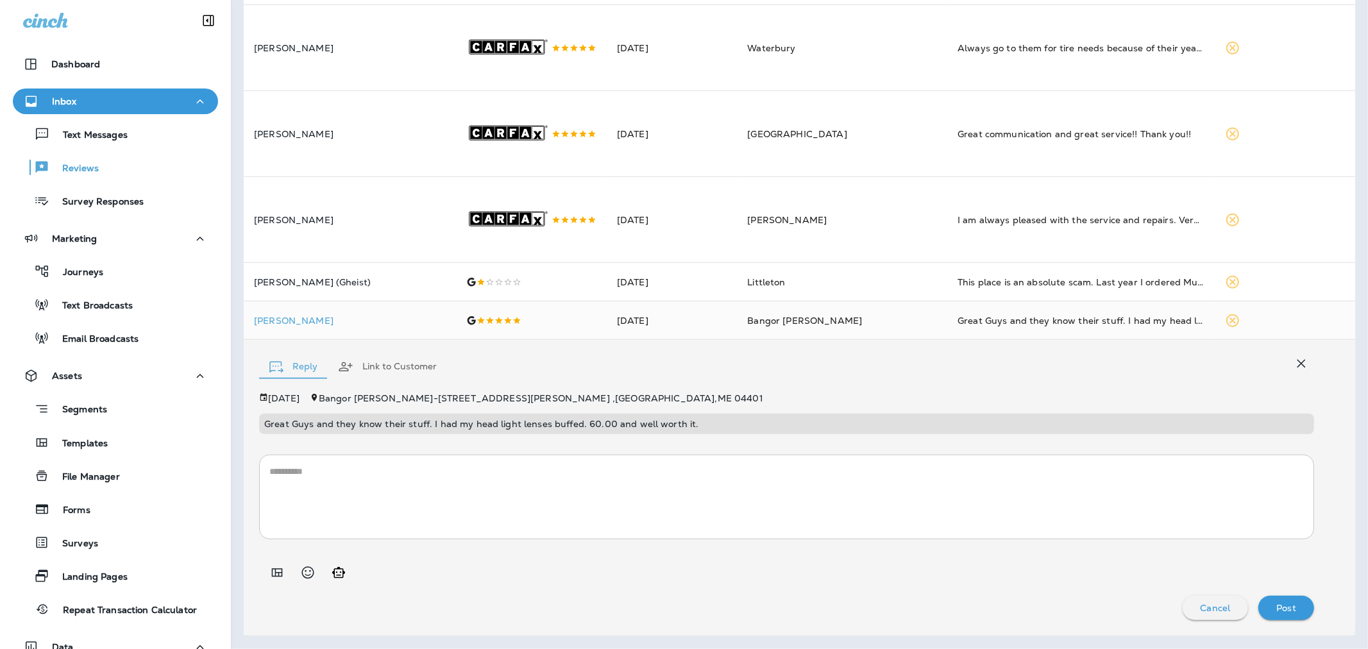
click at [526, 501] on textarea at bounding box center [786, 497] width 1034 height 64
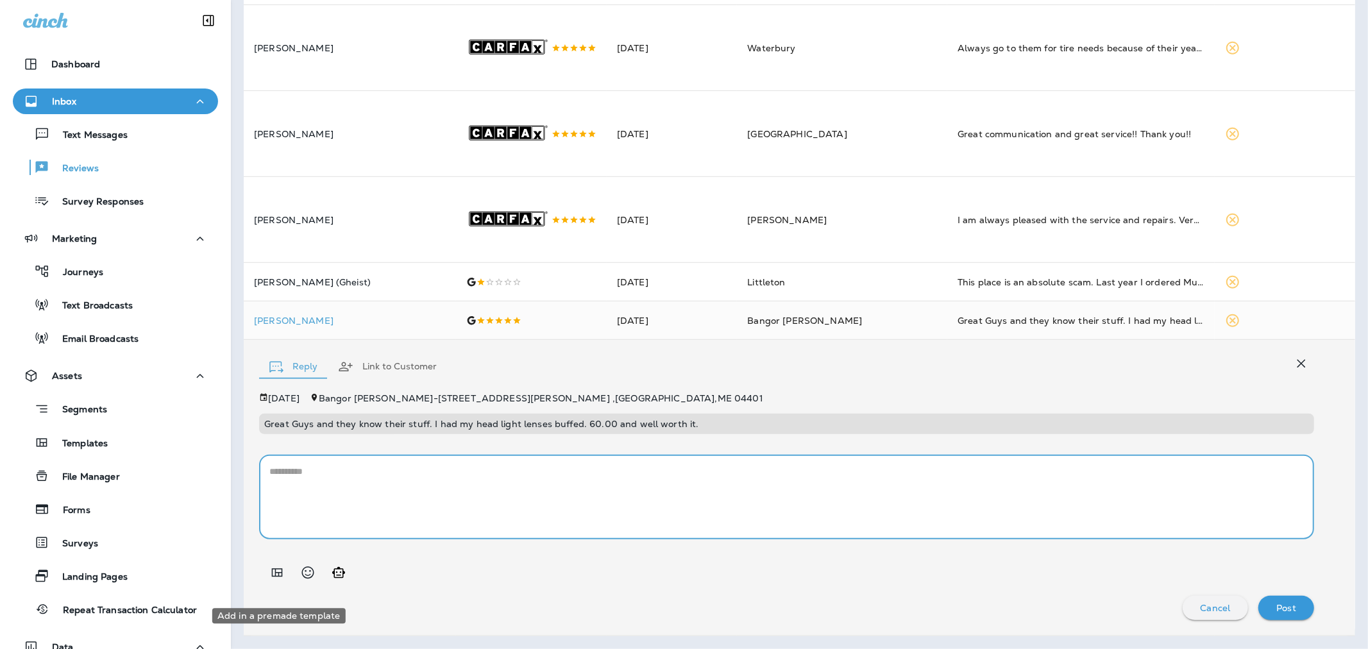
click at [277, 501] on icon "Add in a premade template" at bounding box center [276, 572] width 15 height 15
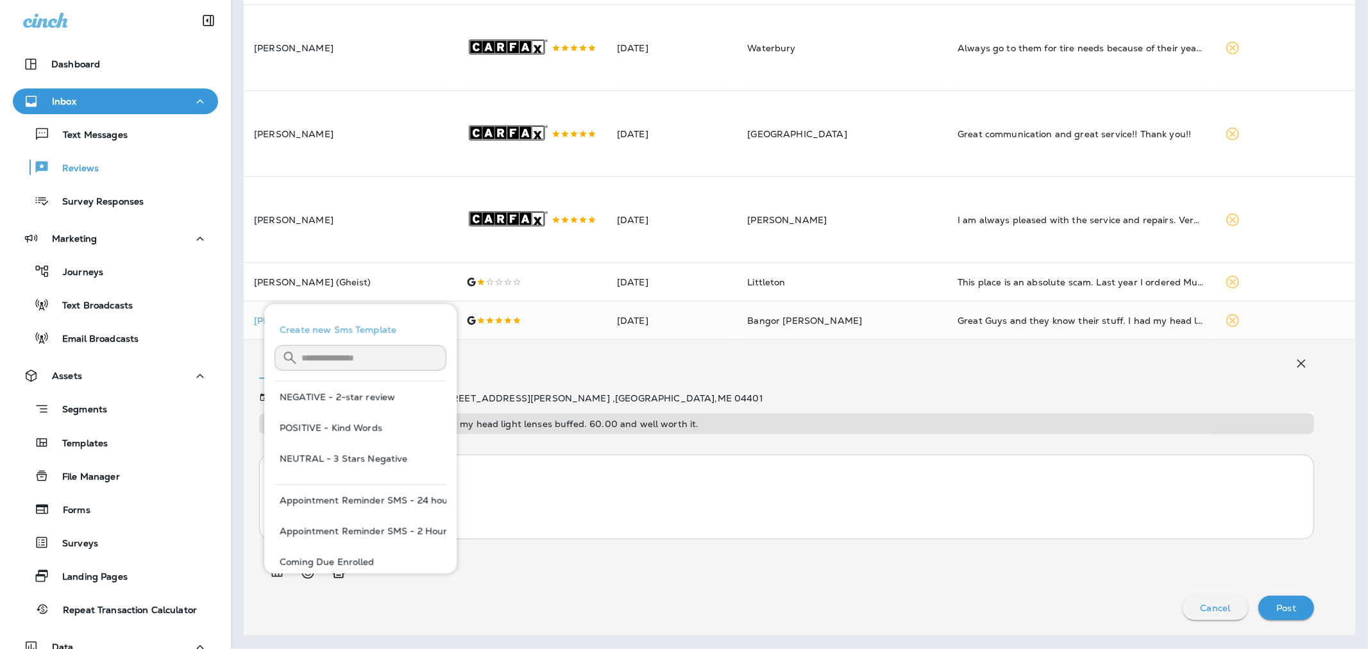
click at [315, 418] on button "POSITIVE - Kind Words" at bounding box center [360, 427] width 172 height 31
type textarea "**********"
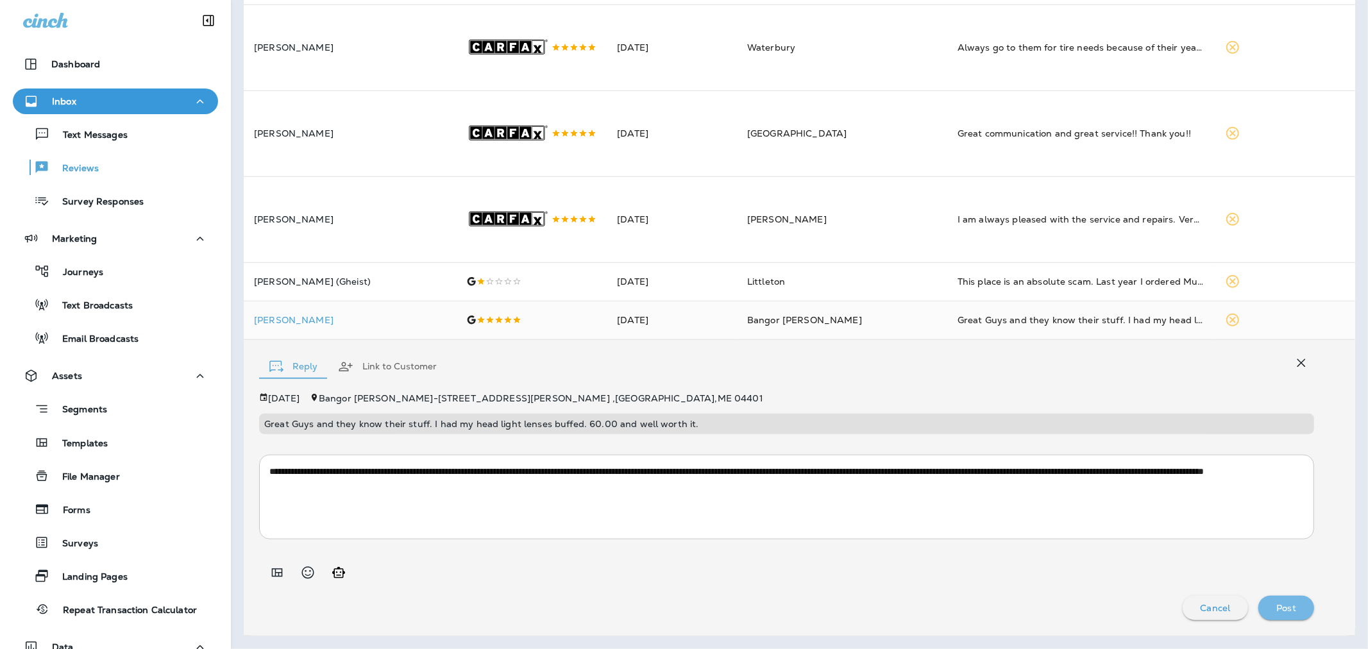
click at [914, 501] on button "Post" at bounding box center [1286, 608] width 56 height 24
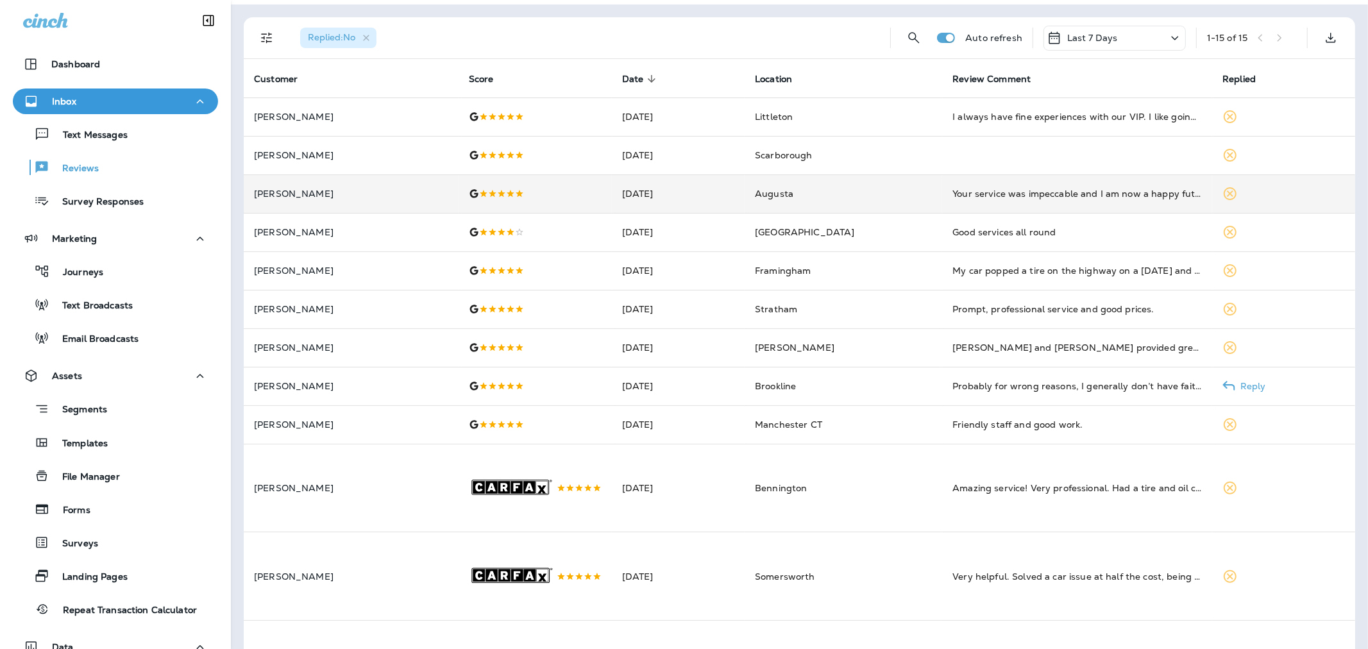
scroll to position [0, 0]
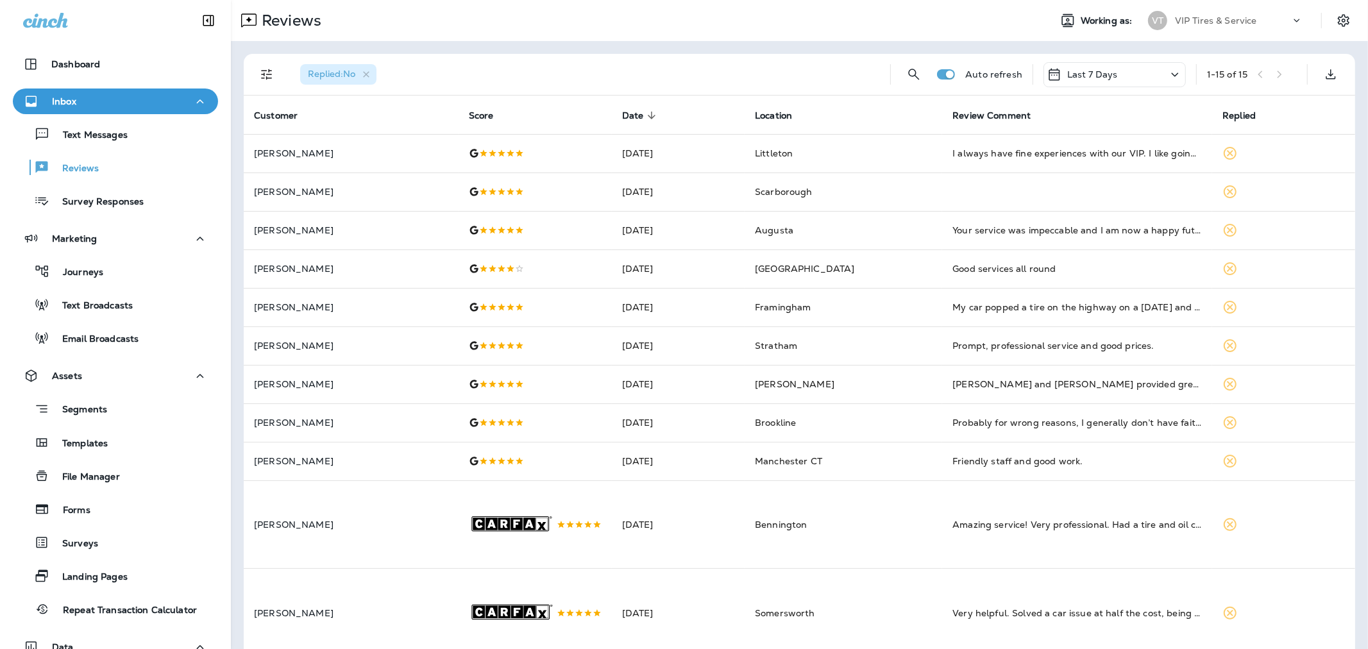
click at [267, 73] on icon "Filters" at bounding box center [266, 74] width 15 height 15
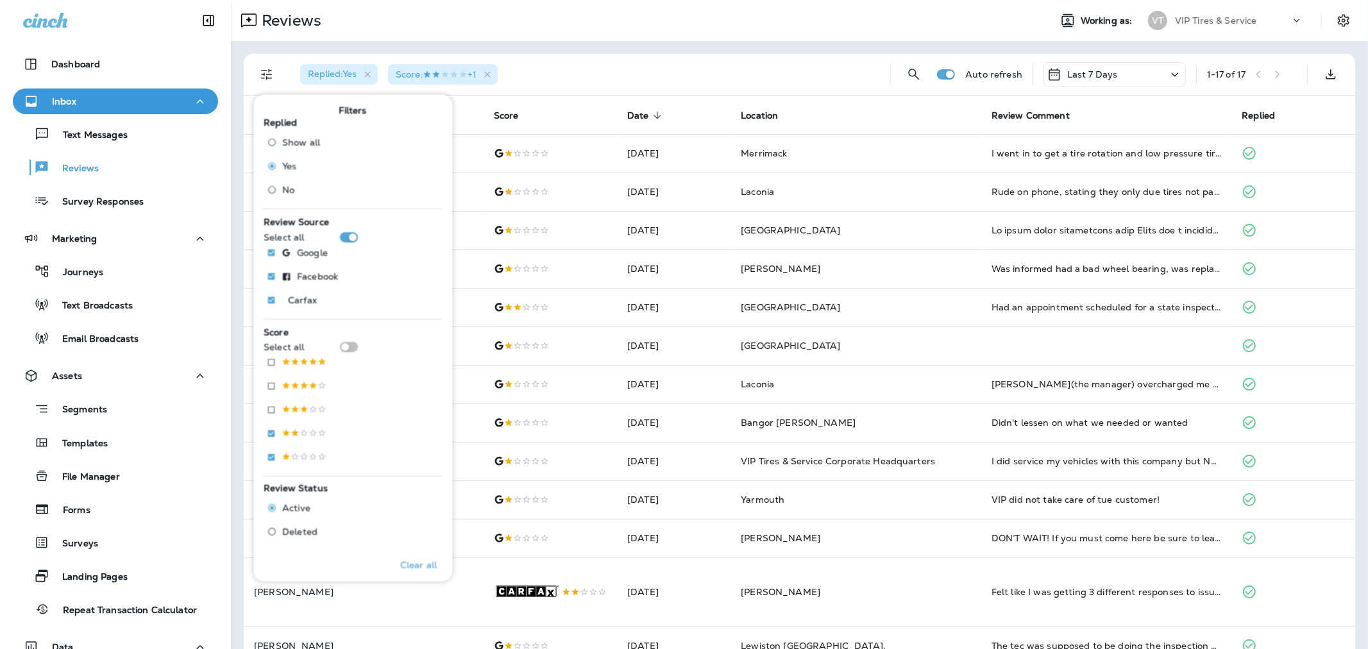
click at [585, 68] on div "Replied : Yes Score : +1" at bounding box center [585, 74] width 590 height 41
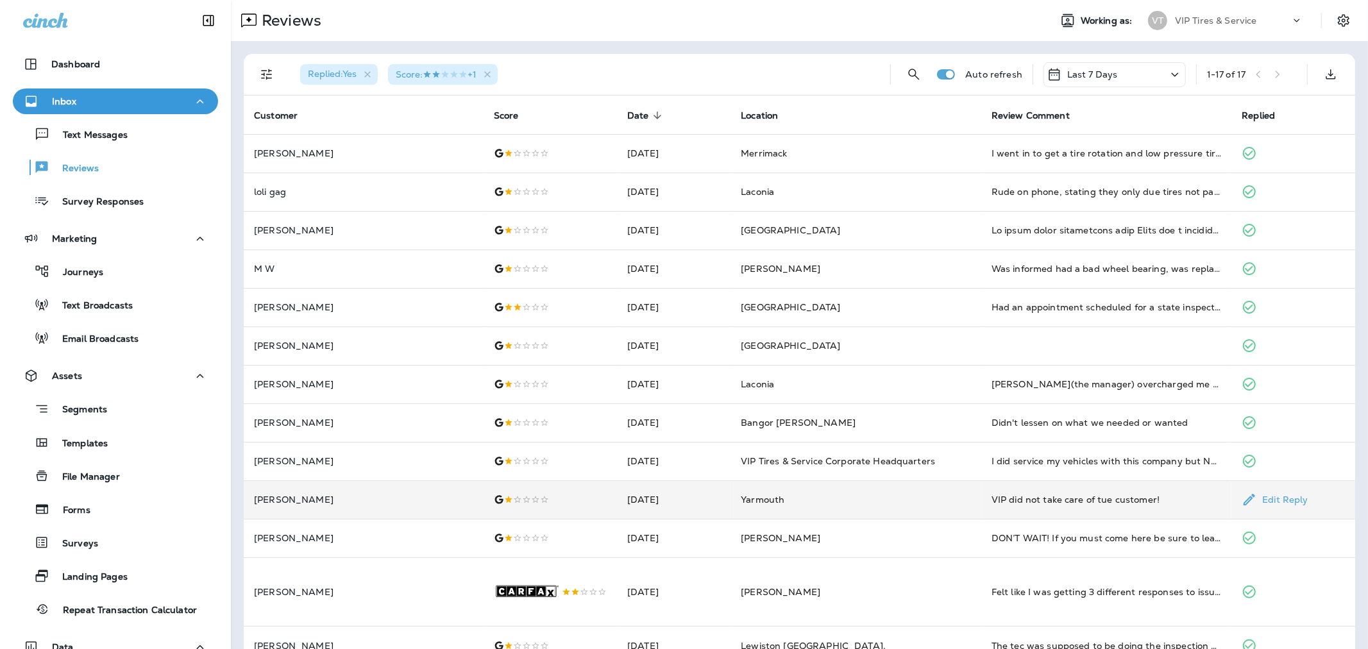
click at [354, 501] on p "[PERSON_NAME]" at bounding box center [363, 499] width 219 height 10
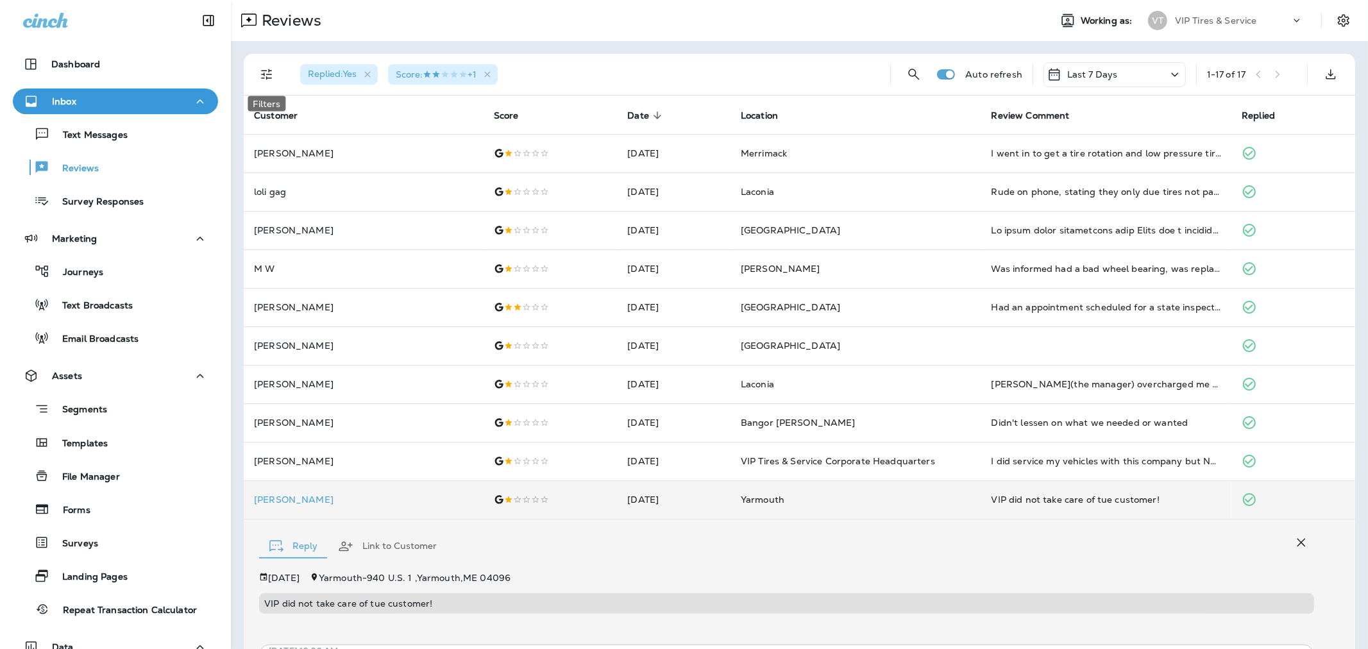
click at [266, 72] on icon "Filters" at bounding box center [266, 74] width 15 height 15
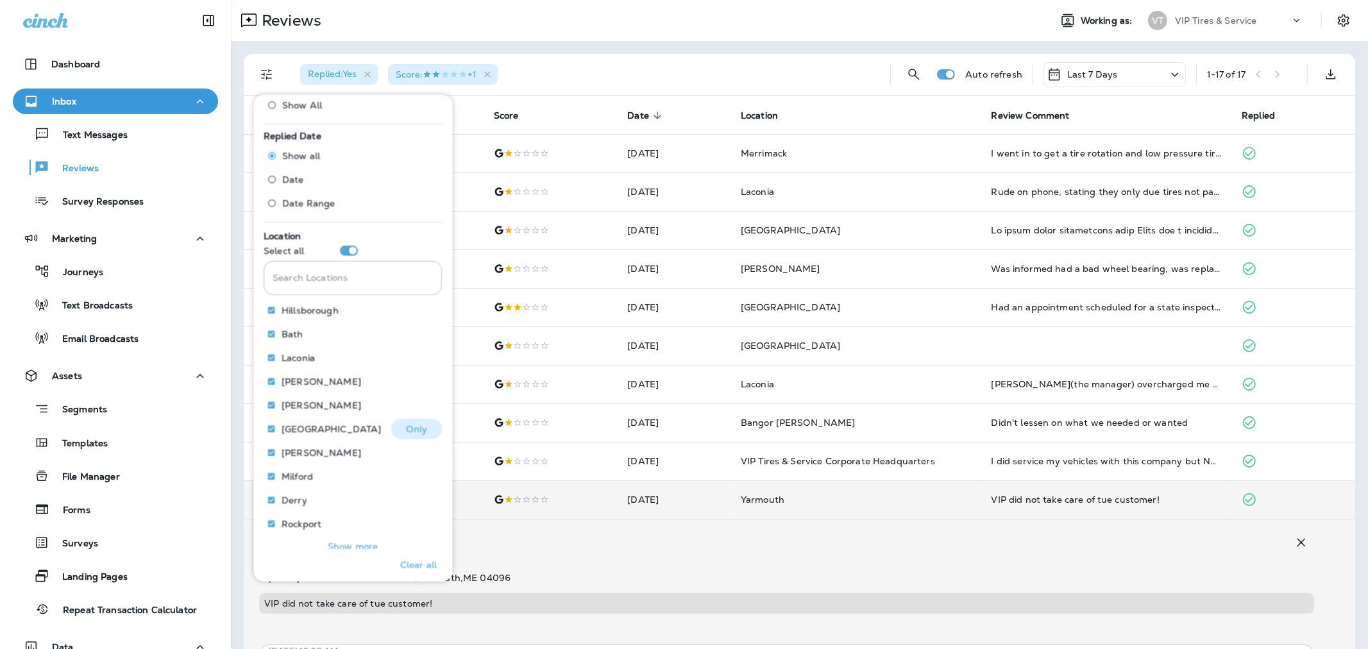
scroll to position [477, 0]
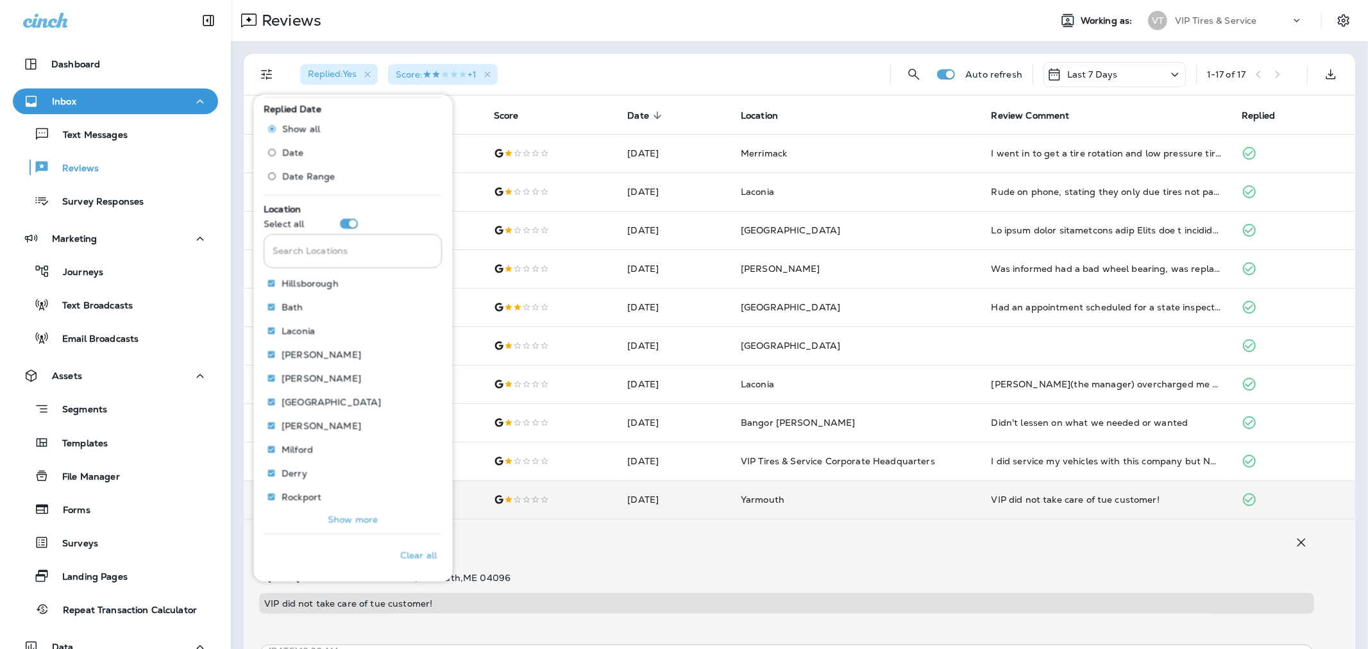
click at [319, 246] on div "Search Locations Search Locations" at bounding box center [353, 251] width 178 height 34
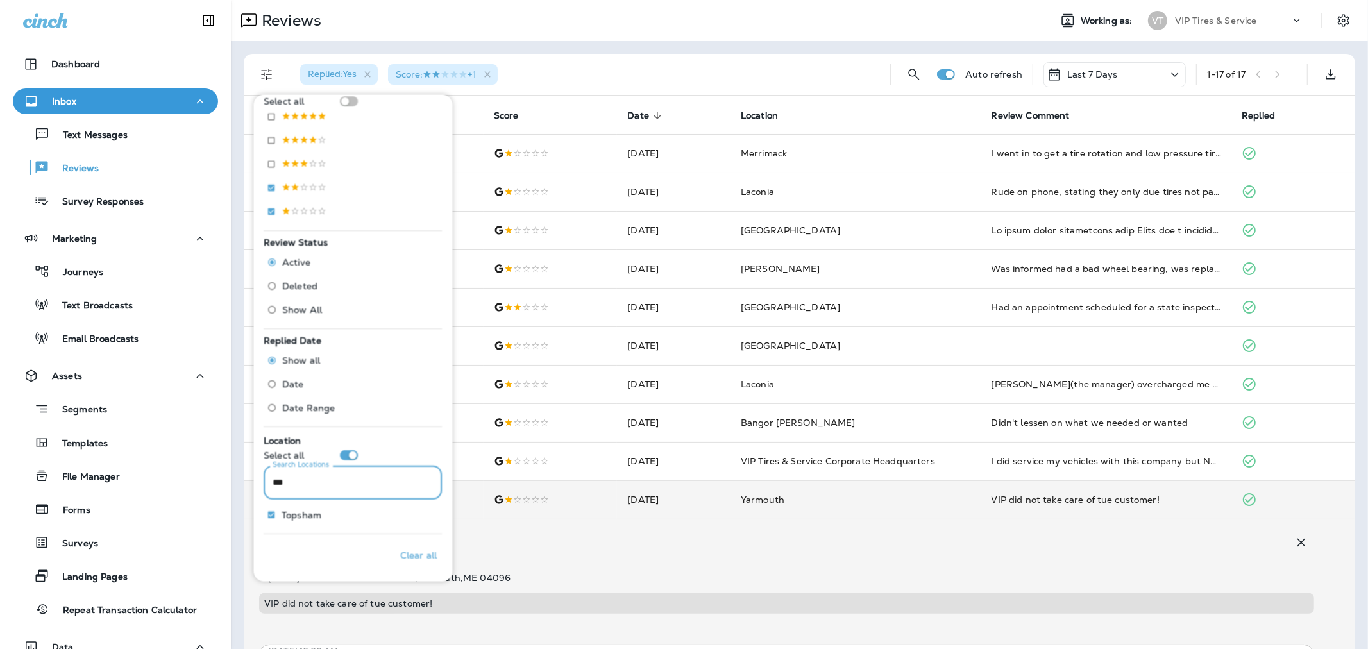
scroll to position [246, 0]
type input "***"
click at [304, 501] on p "Topsham" at bounding box center [302, 515] width 40 height 10
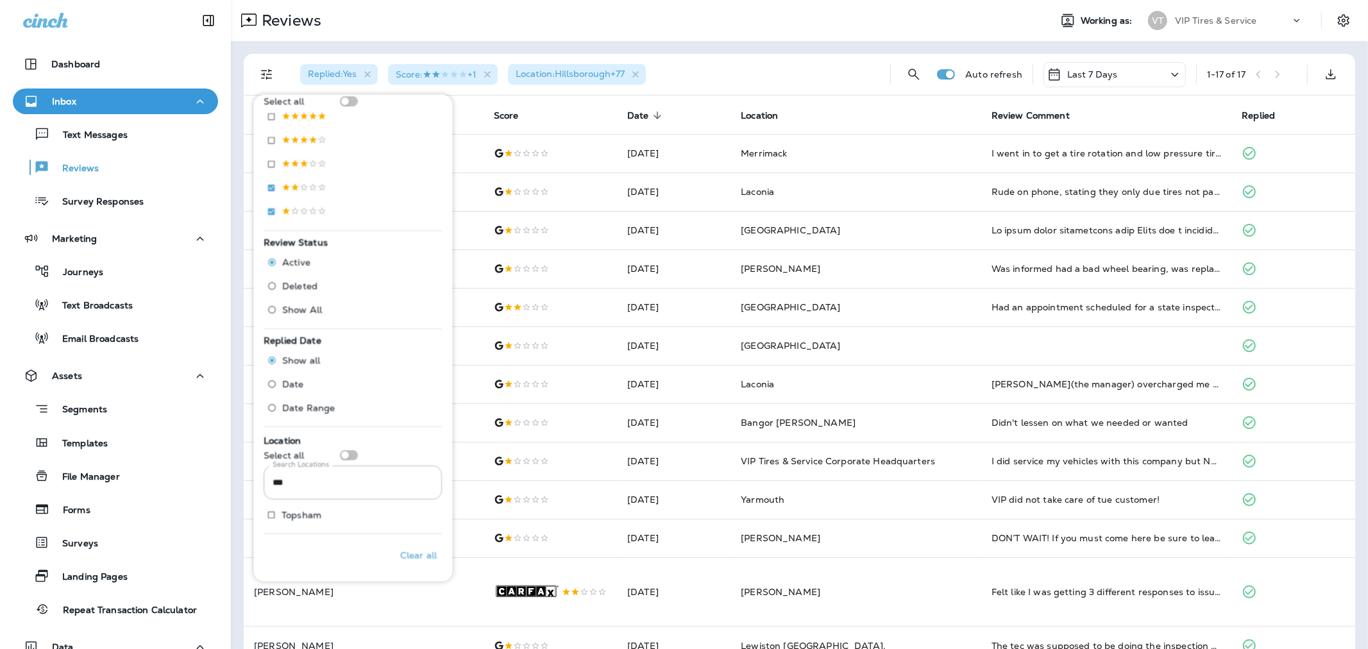
click at [860, 68] on div "Replied : Yes Score : +1 Location : [GEOGRAPHIC_DATA] +77" at bounding box center [585, 74] width 590 height 41
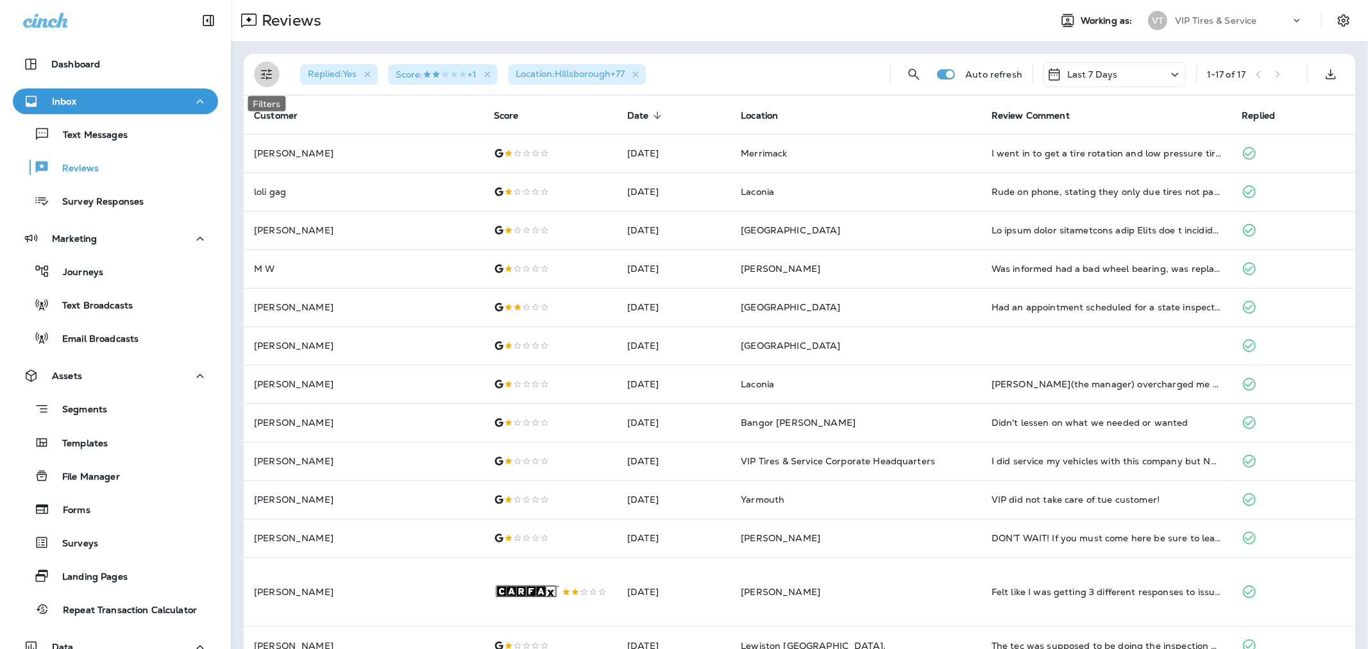
click at [267, 77] on icon "Filters" at bounding box center [266, 74] width 15 height 15
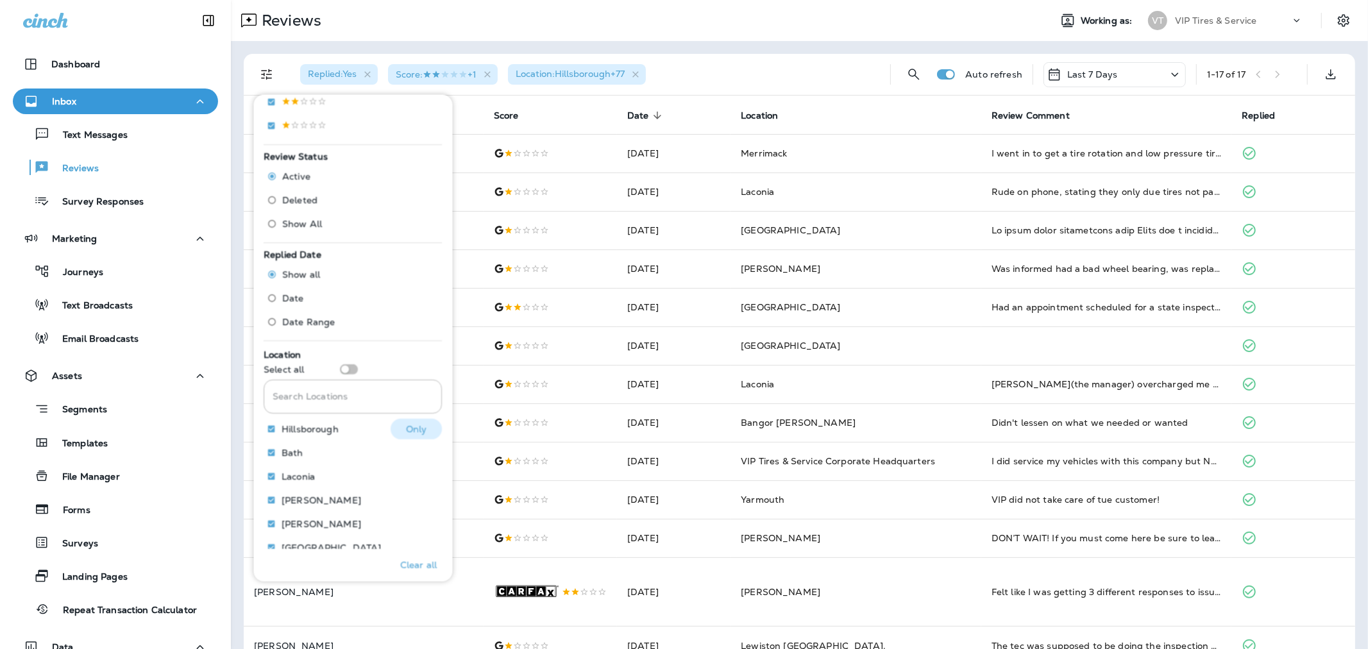
scroll to position [427, 0]
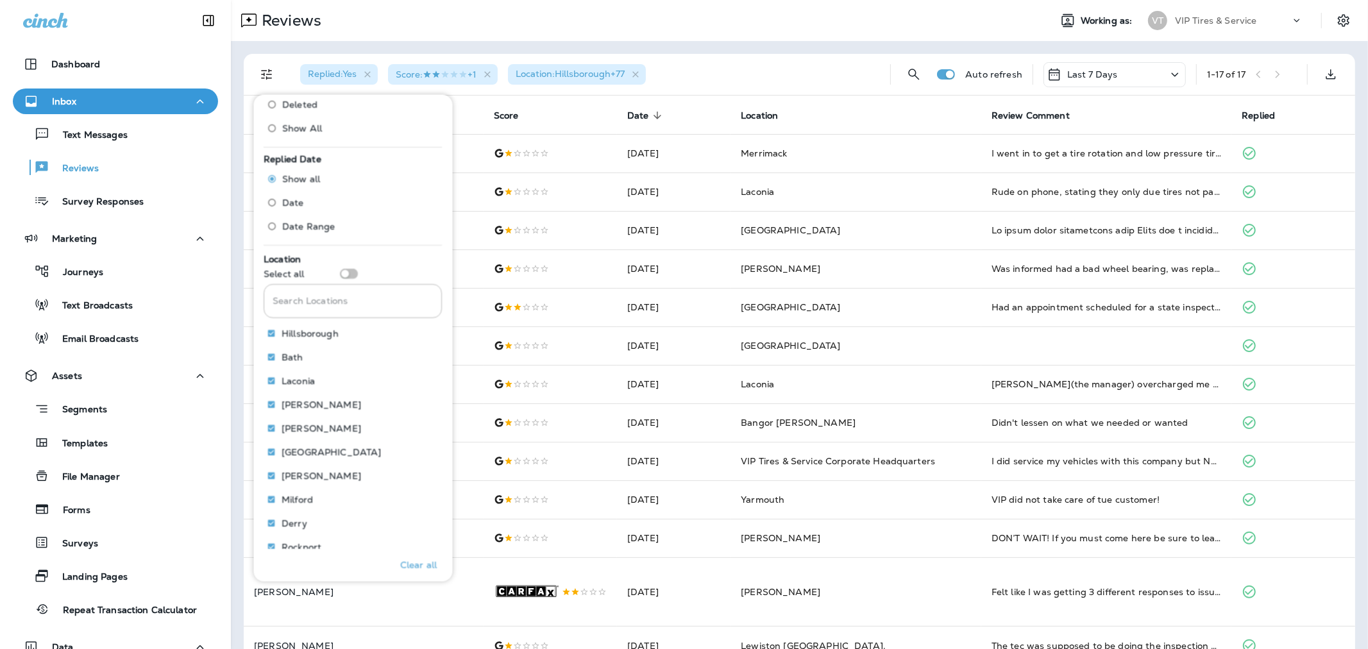
click at [348, 279] on div "Search Locations Search Locations" at bounding box center [353, 301] width 178 height 44
click at [348, 297] on input "Search Locations" at bounding box center [353, 301] width 178 height 34
type input "****"
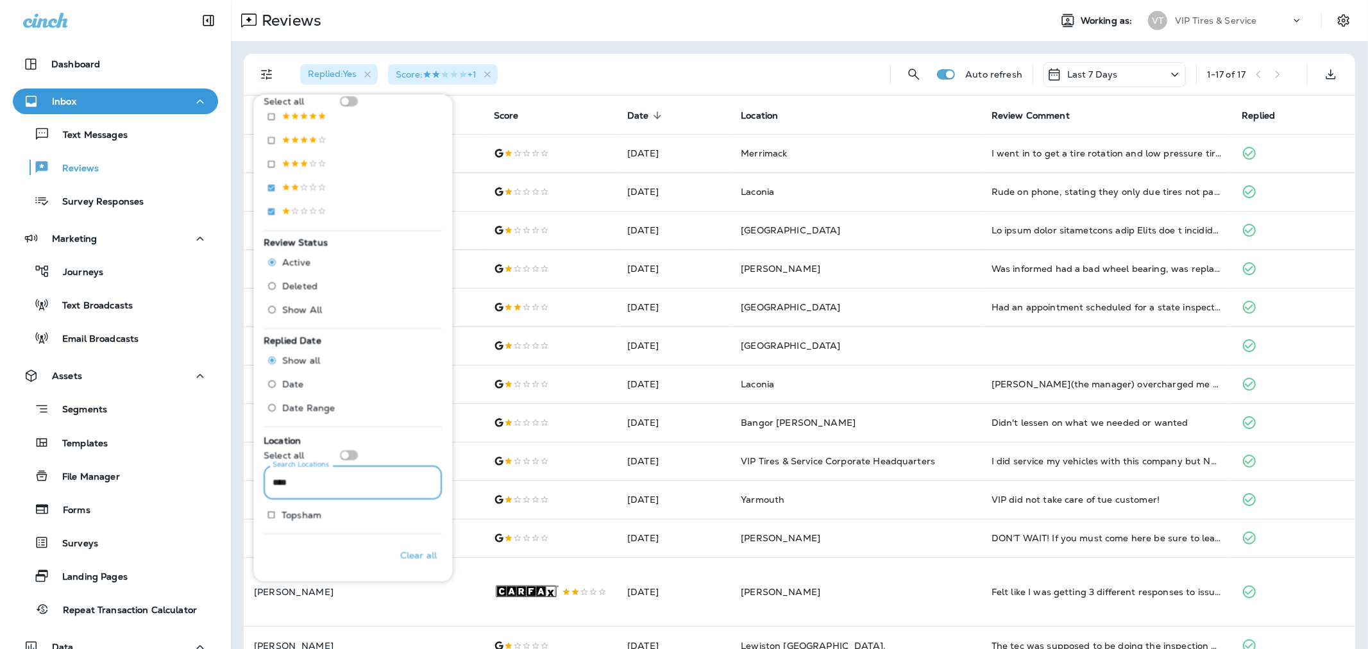
scroll to position [246, 0]
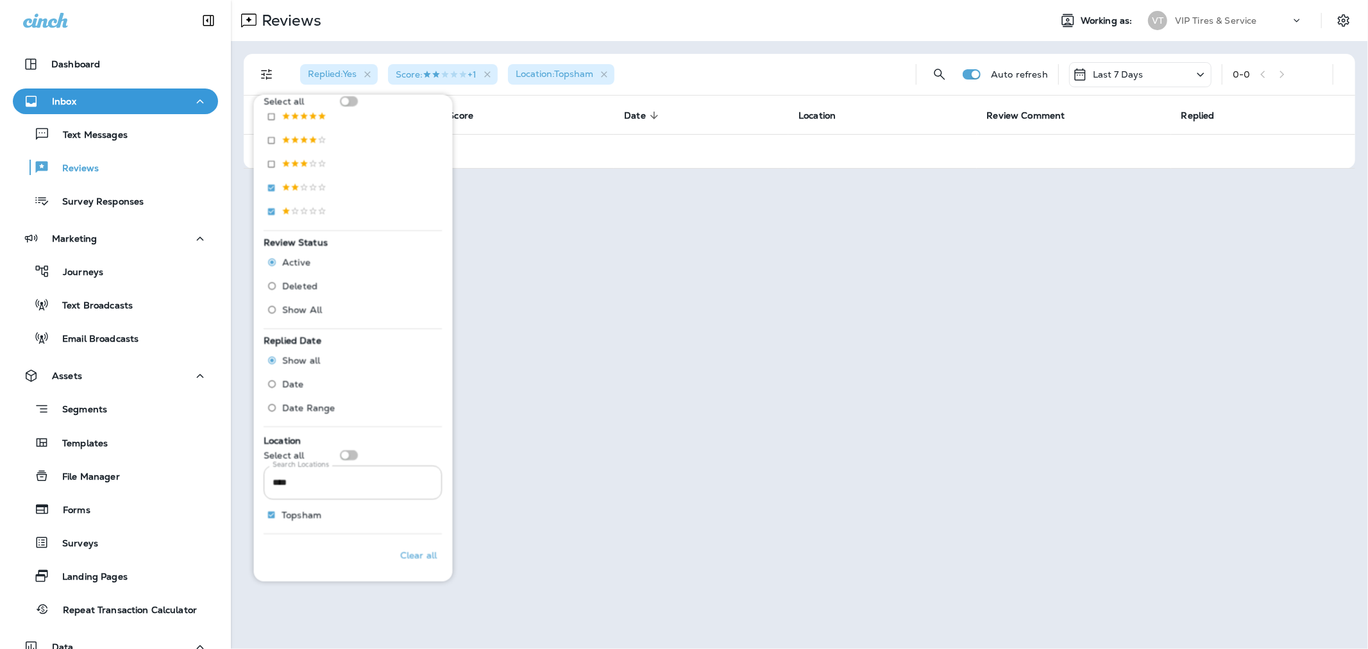
click at [659, 42] on div "Replied : Yes Score : +1 Location : Topsham Auto refresh Last 7 Days 0 - 0 Cust…" at bounding box center [799, 111] width 1137 height 140
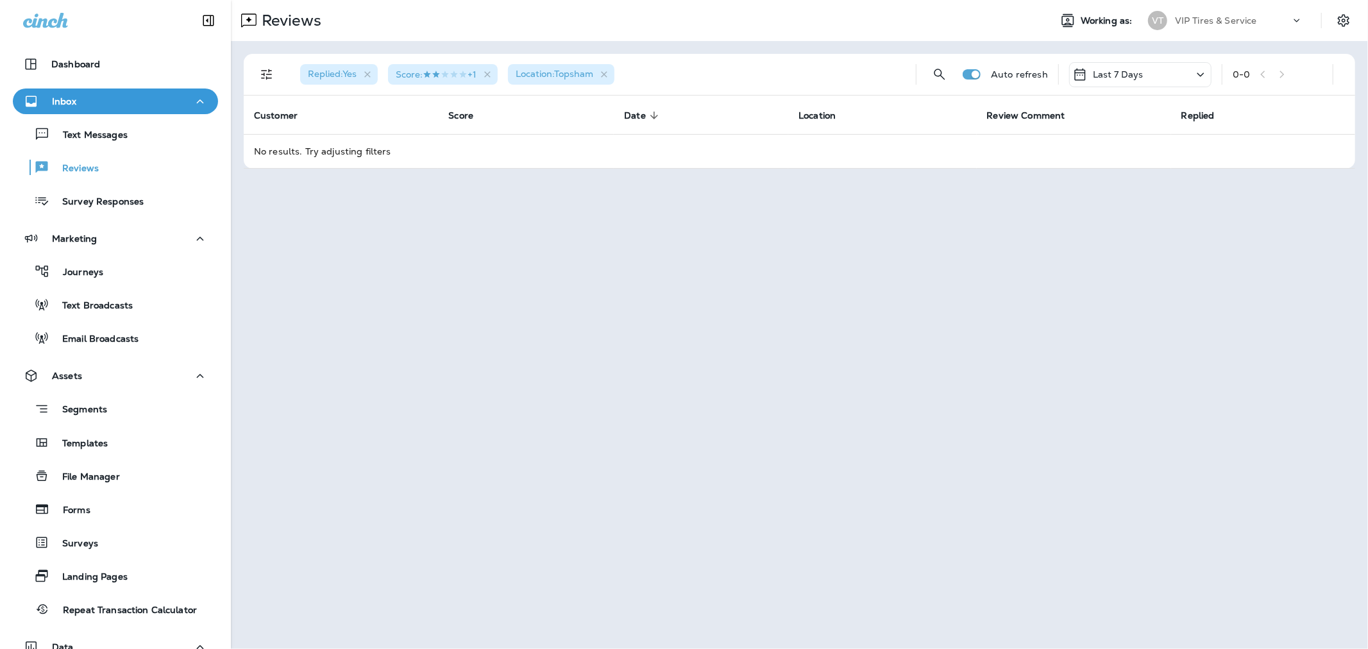
click at [914, 74] on div "Last 7 Days" at bounding box center [1140, 74] width 142 height 25
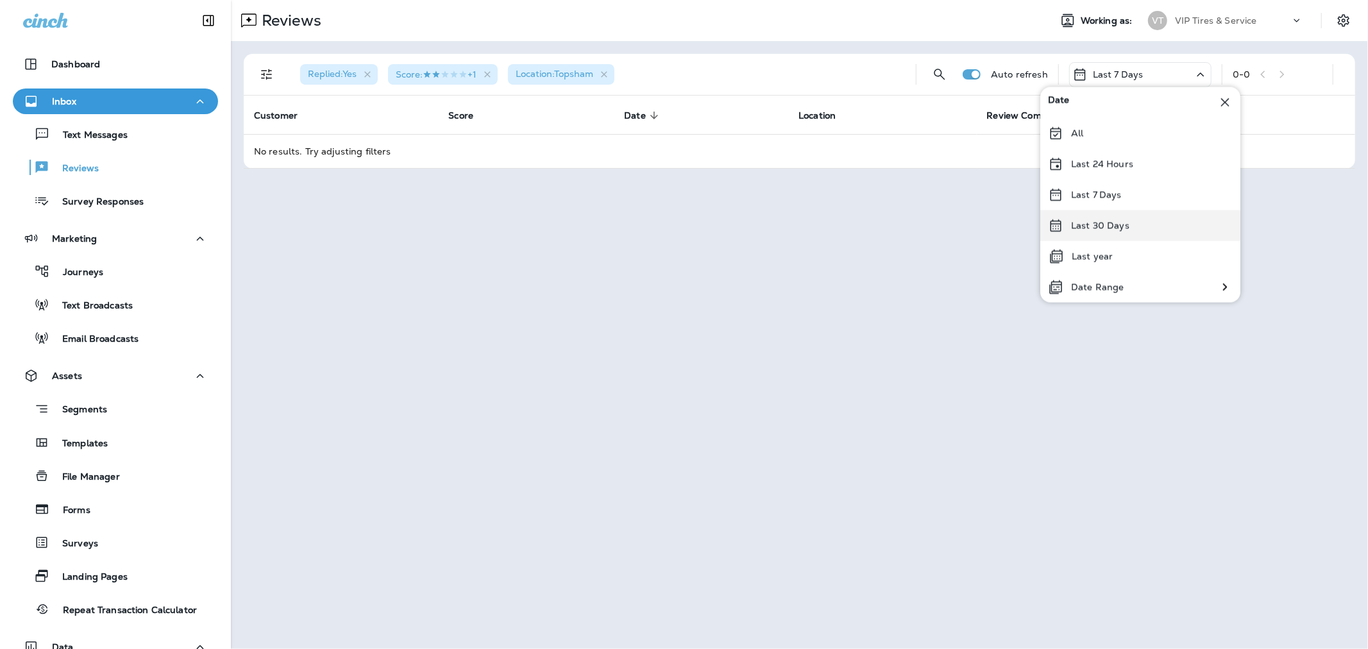
click at [914, 220] on div "Last 30 Days" at bounding box center [1140, 225] width 200 height 31
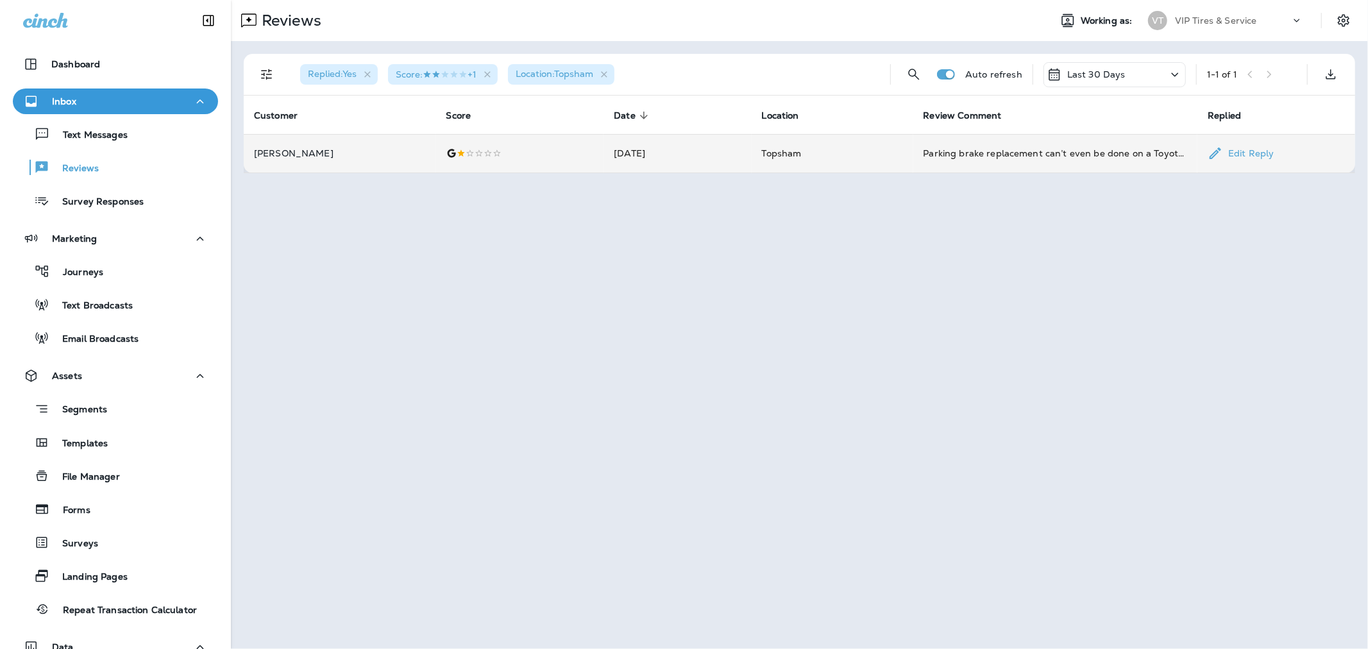
click at [317, 149] on p "[PERSON_NAME]" at bounding box center [340, 153] width 172 height 10
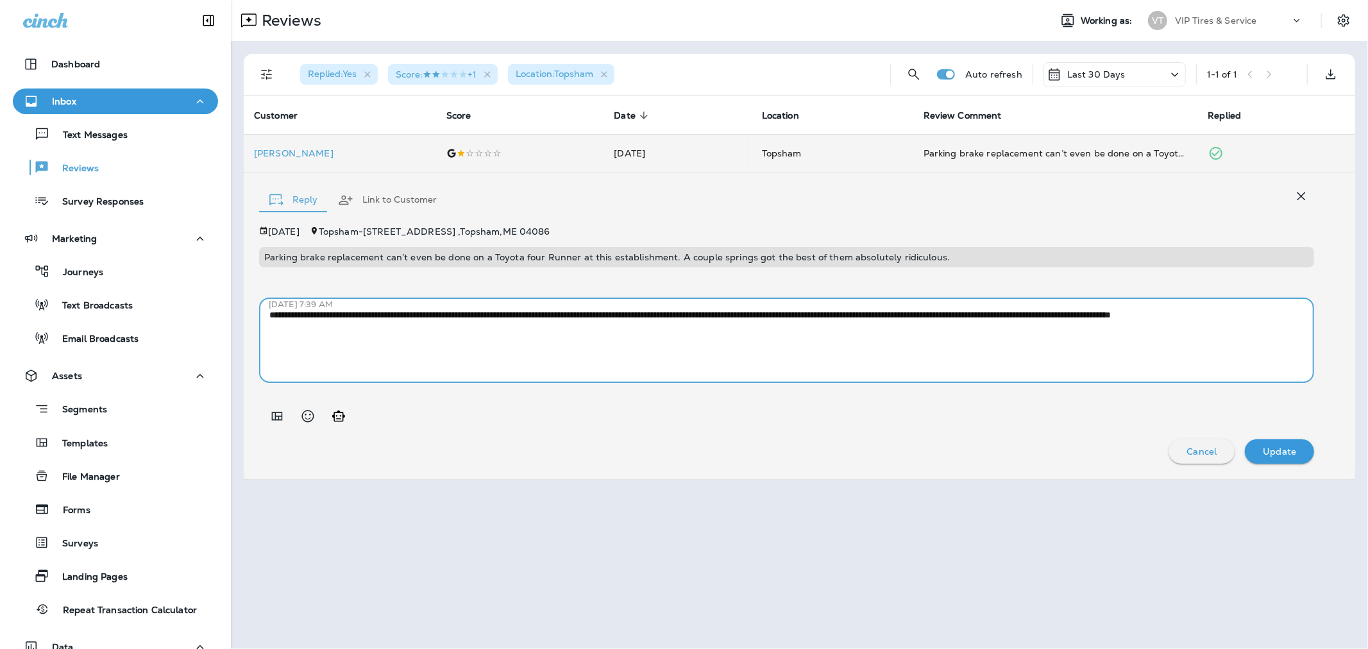
drag, startPoint x: 470, startPoint y: 314, endPoint x: 258, endPoint y: 316, distance: 211.6
click at [218, 312] on div "Dashboard Inbox Text Messages Reviews Survey Responses Marketing Journeys Text …" at bounding box center [684, 324] width 1368 height 649
drag, startPoint x: 436, startPoint y: 336, endPoint x: 234, endPoint y: 308, distance: 203.9
click at [234, 308] on div "**********" at bounding box center [799, 266] width 1137 height 451
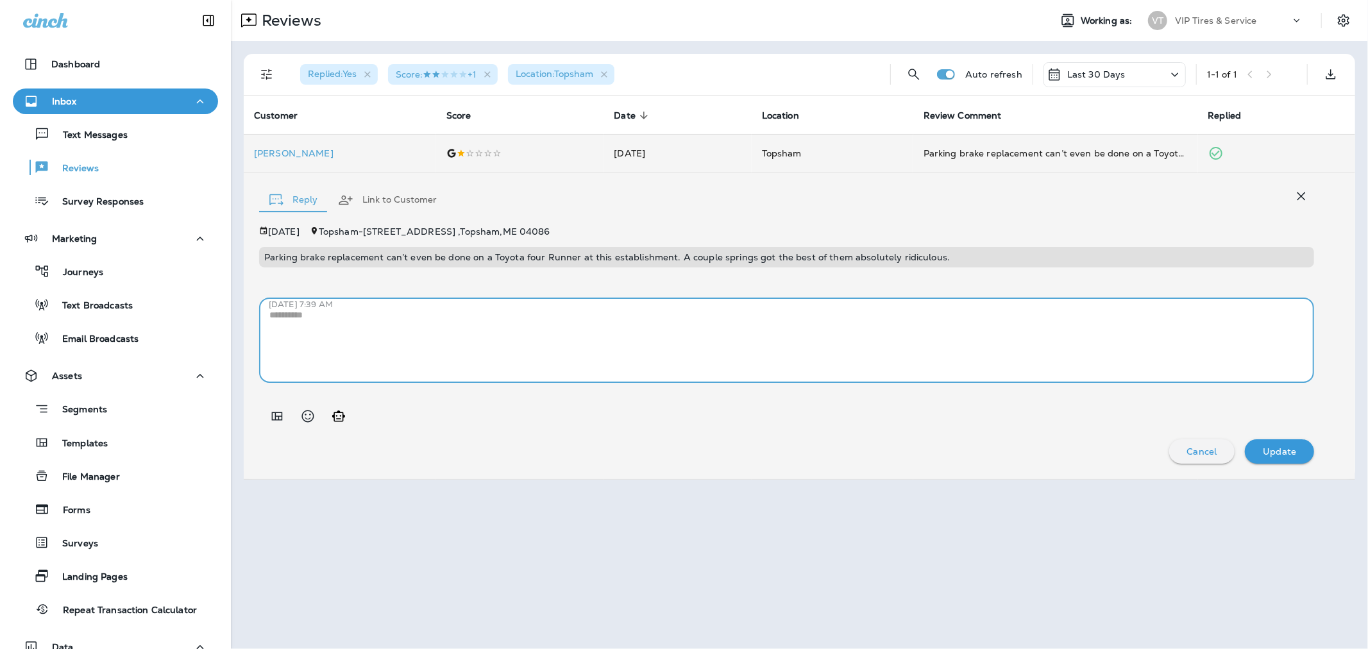
click at [269, 411] on icon "Add in a premade template" at bounding box center [276, 415] width 15 height 15
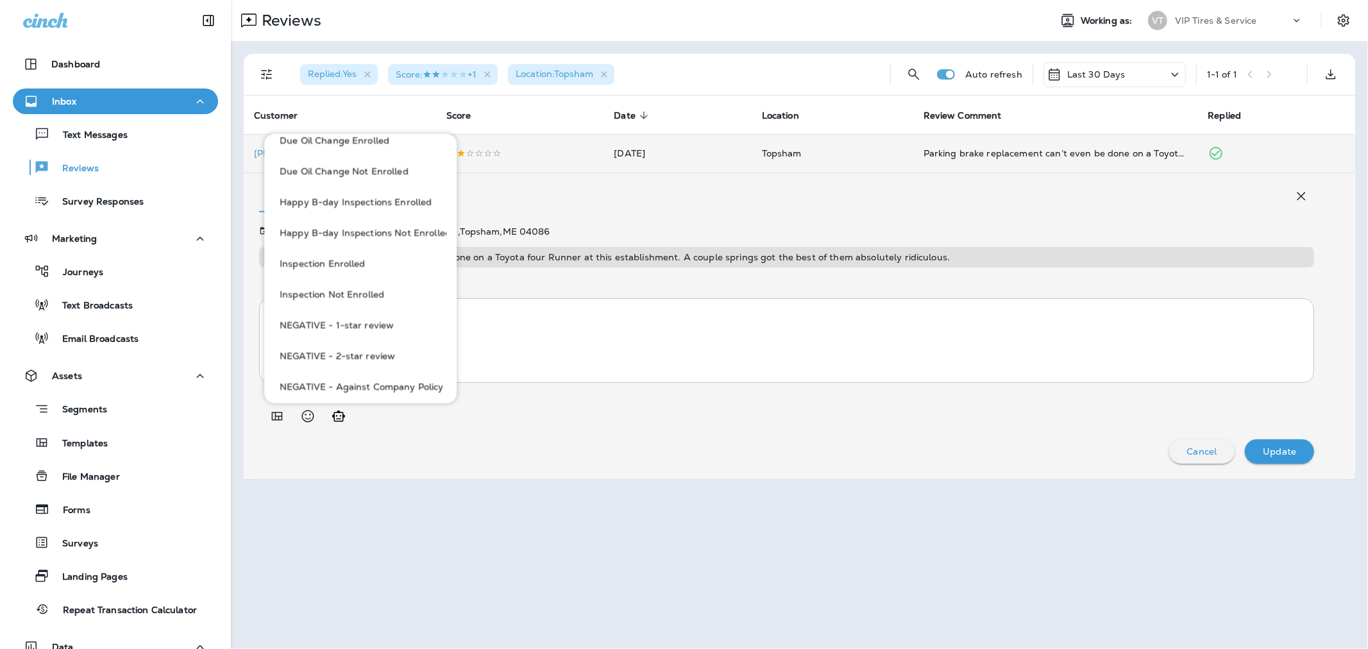
scroll to position [356, 0]
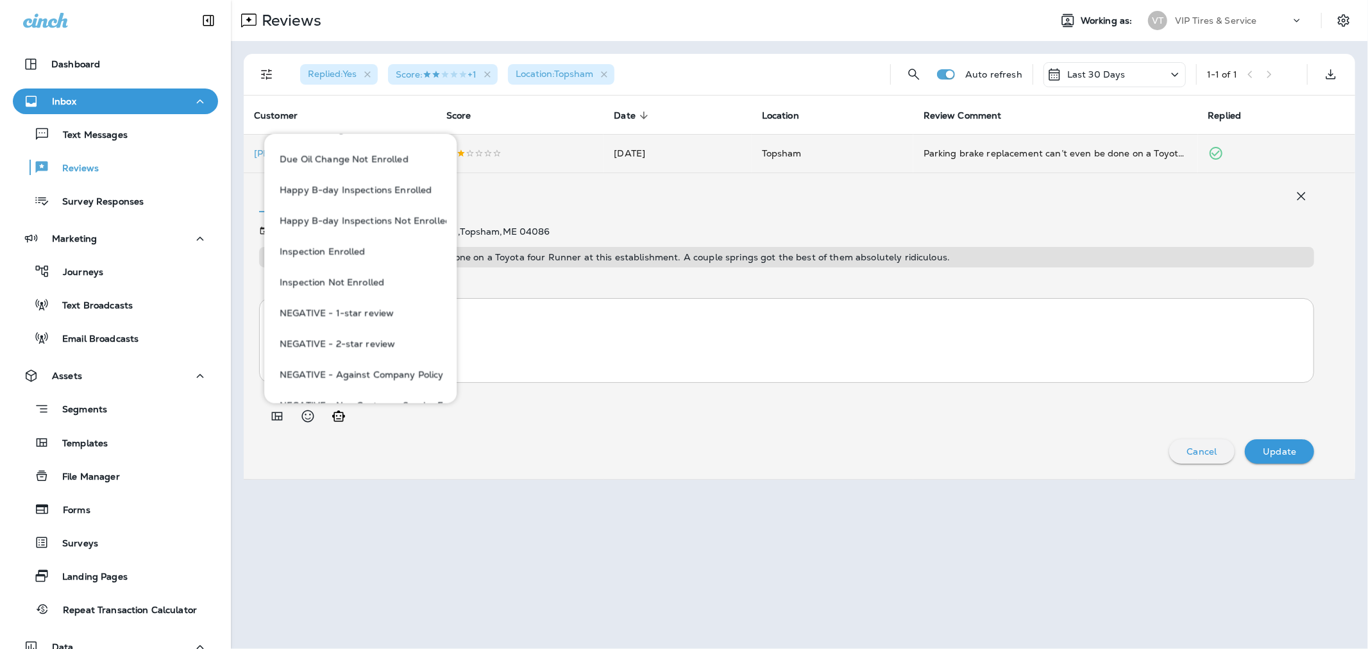
click at [347, 307] on button "NEGATIVE - 1-star review" at bounding box center [360, 313] width 172 height 31
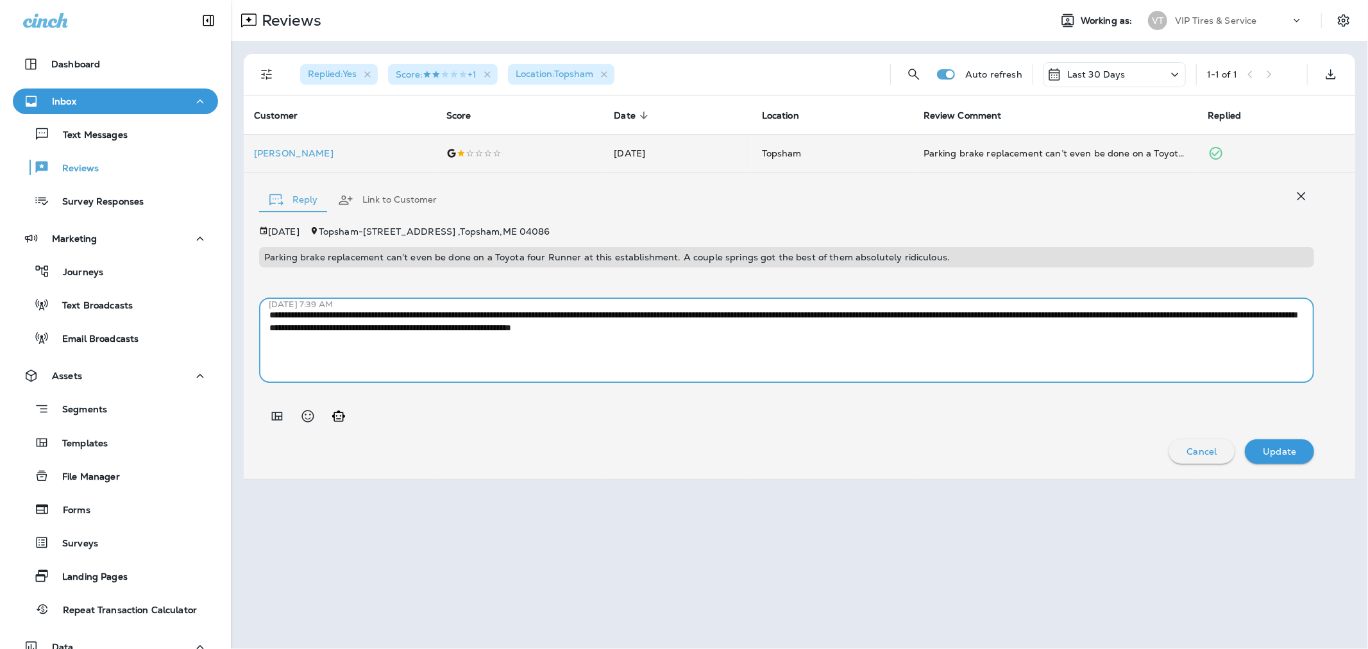
drag, startPoint x: 428, startPoint y: 327, endPoint x: 394, endPoint y: 330, distance: 34.8
click at [394, 330] on textarea "**********" at bounding box center [786, 340] width 1034 height 64
type textarea "**********"
click at [914, 443] on div "Update" at bounding box center [1279, 451] width 49 height 17
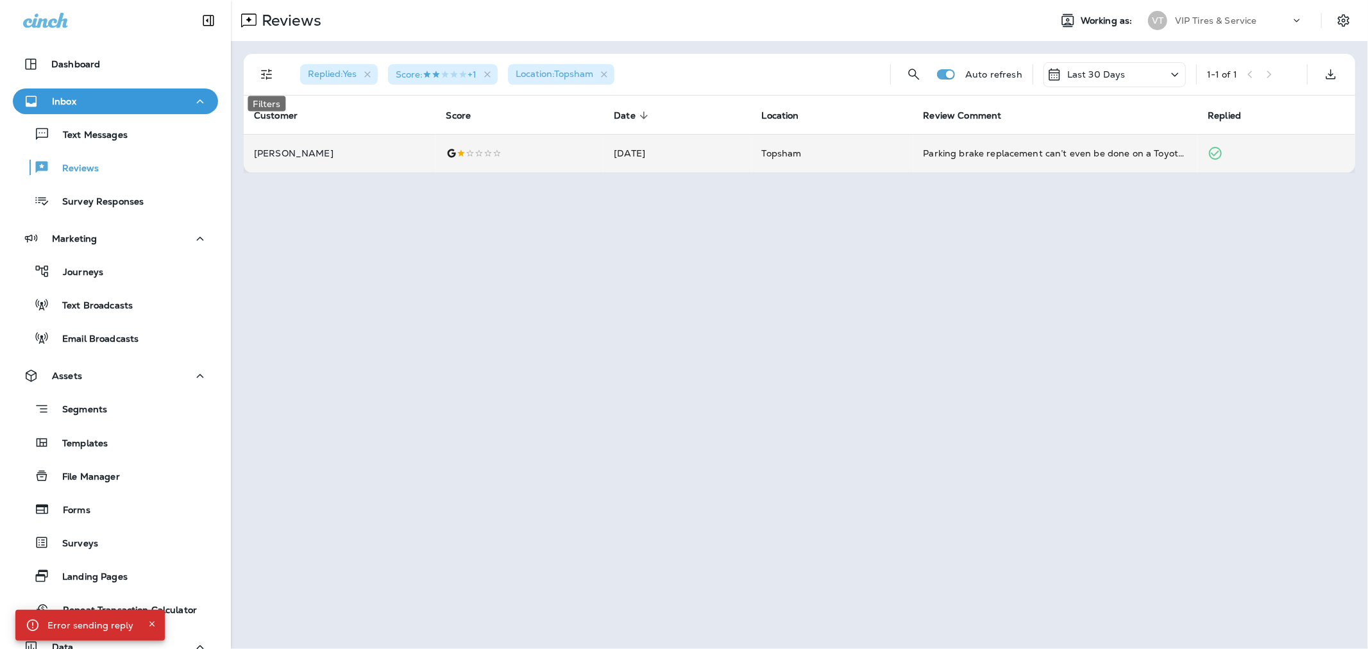
click at [268, 72] on icon "Filters" at bounding box center [266, 74] width 15 height 15
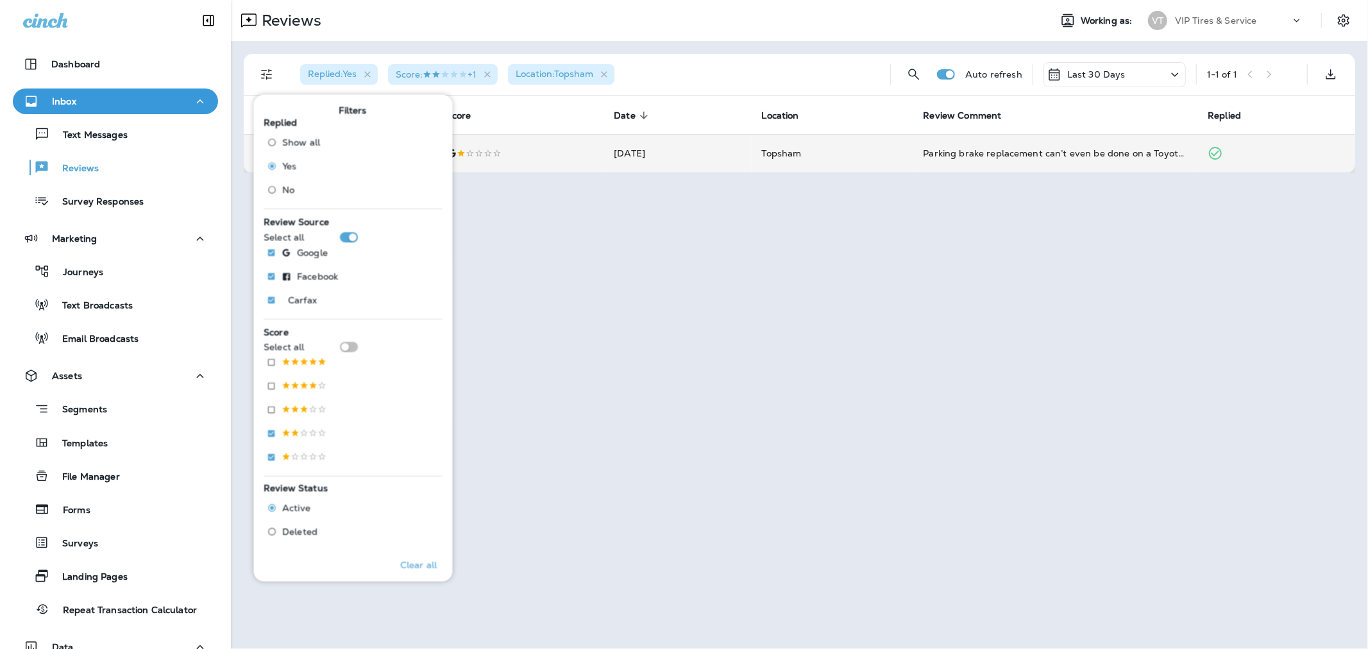
click at [612, 274] on div "Reviews Working as: VT VIP Tires & Service Replied : Yes Score : +1 Location : …" at bounding box center [799, 324] width 1137 height 649
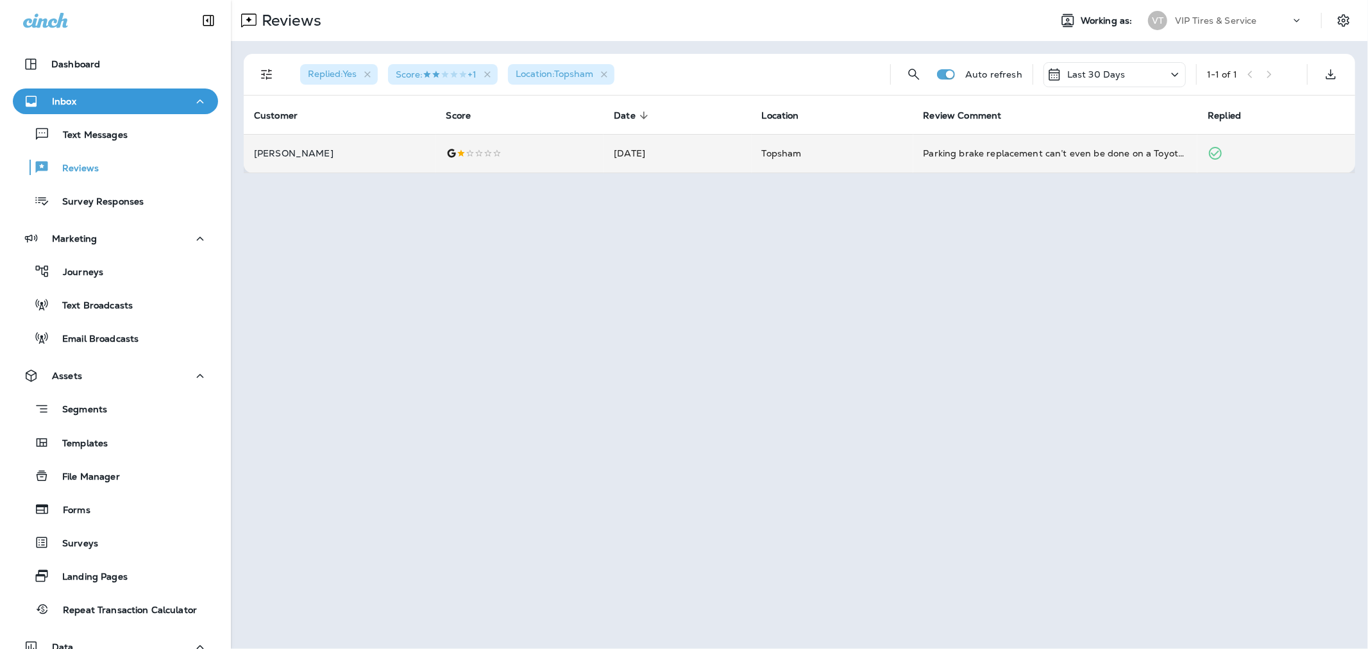
click at [332, 69] on span "Replied : Yes" at bounding box center [332, 74] width 49 height 12
click at [267, 69] on icon "Filters" at bounding box center [266, 74] width 15 height 15
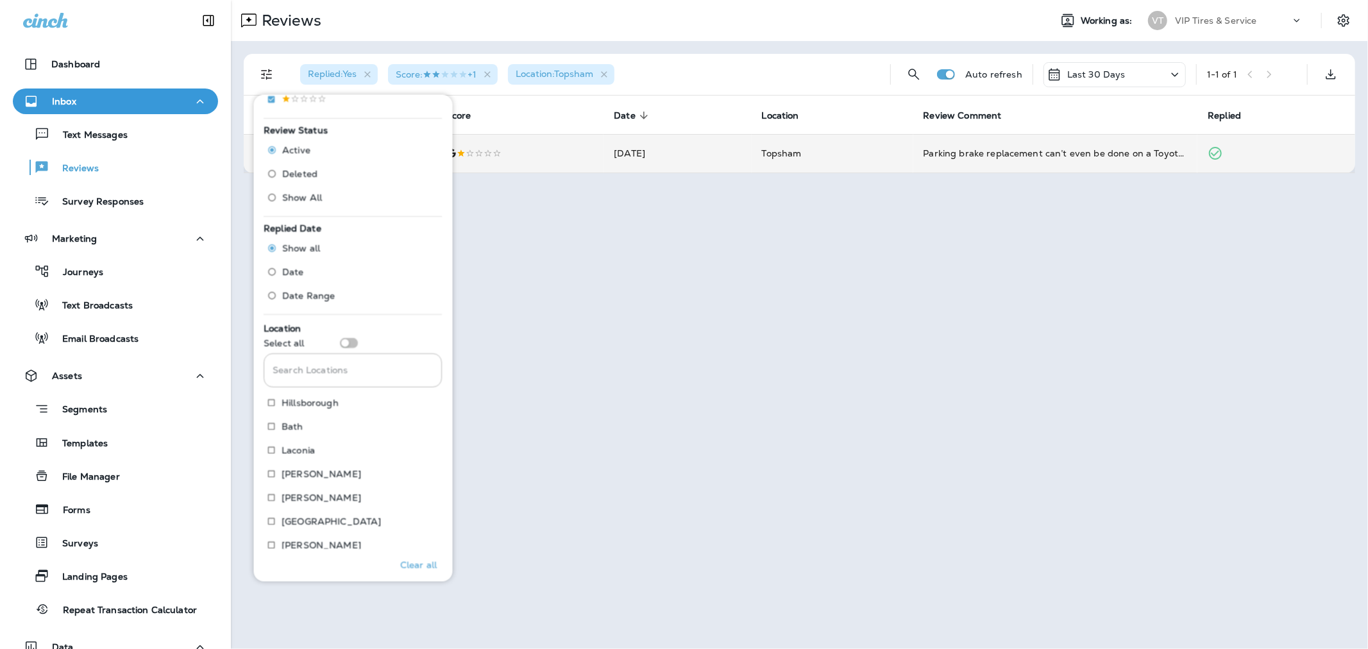
scroll to position [427, 0]
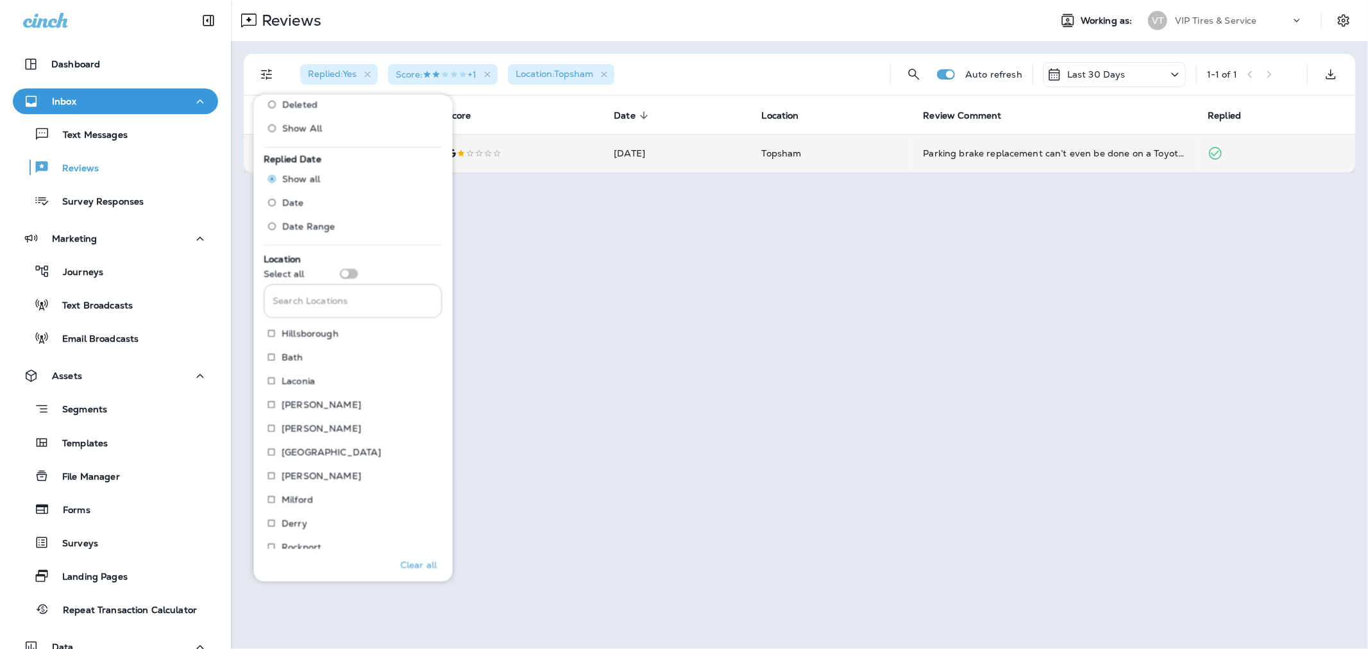
click at [323, 305] on input "Search Locations" at bounding box center [353, 301] width 178 height 34
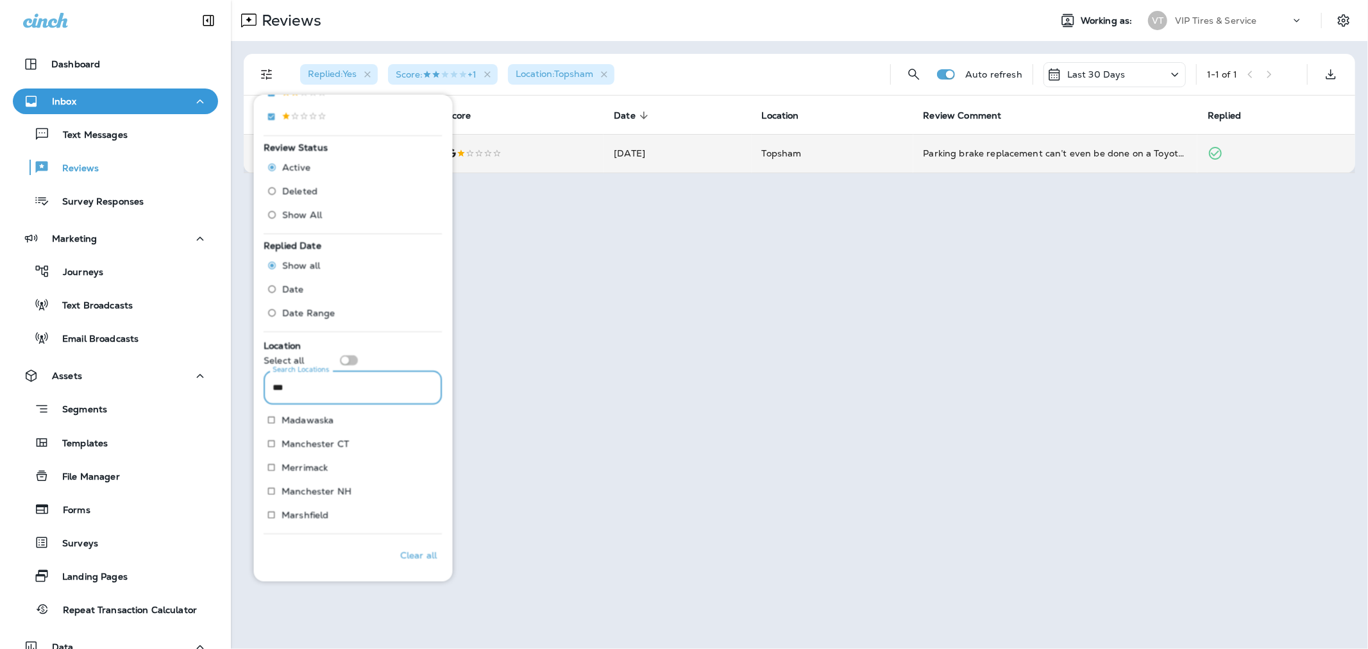
scroll to position [269, 0]
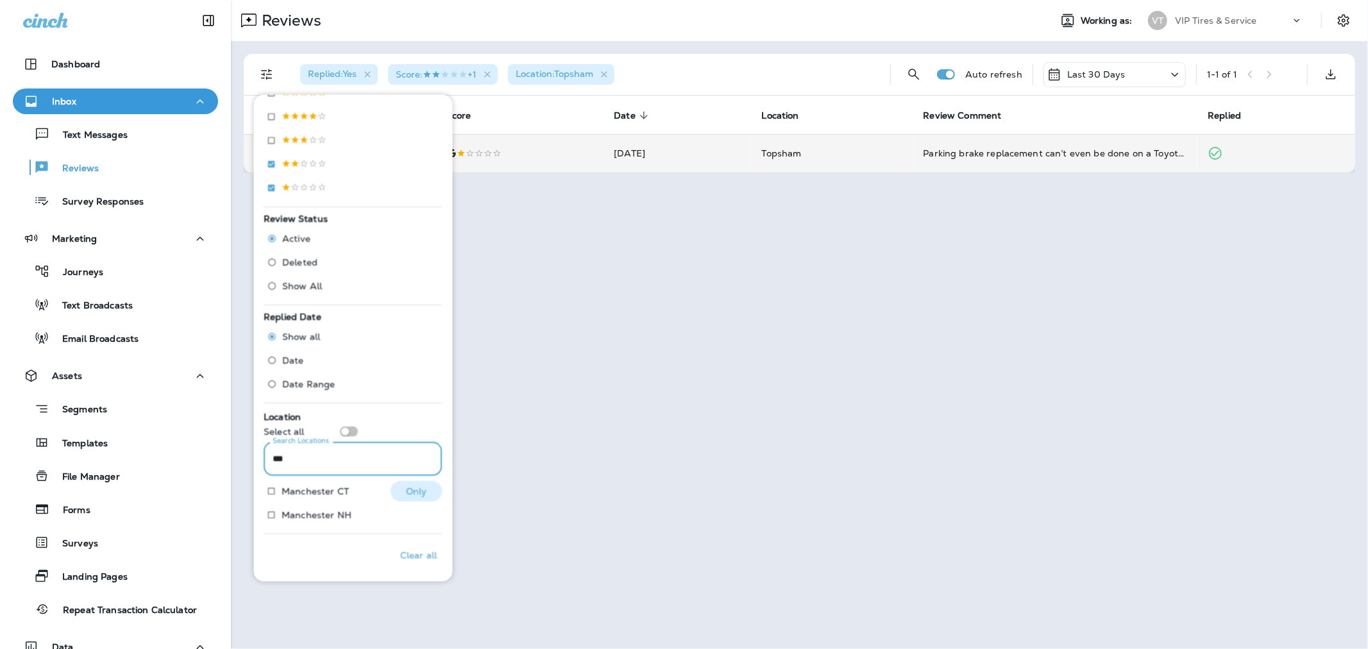
type input "***"
click at [328, 501] on p "Manchester NH" at bounding box center [317, 515] width 70 height 10
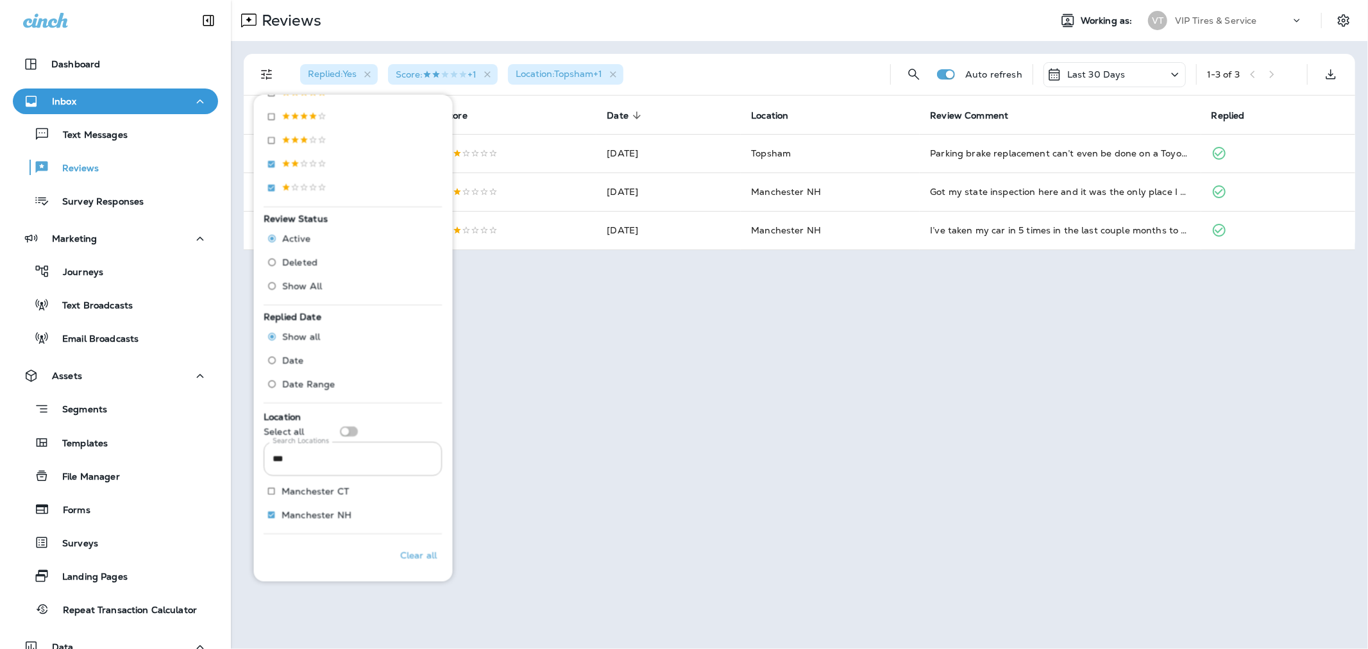
click at [573, 335] on div "Reviews Working as: VT VIP Tires & Service Replied : Yes Score : +1 Location : …" at bounding box center [799, 324] width 1137 height 649
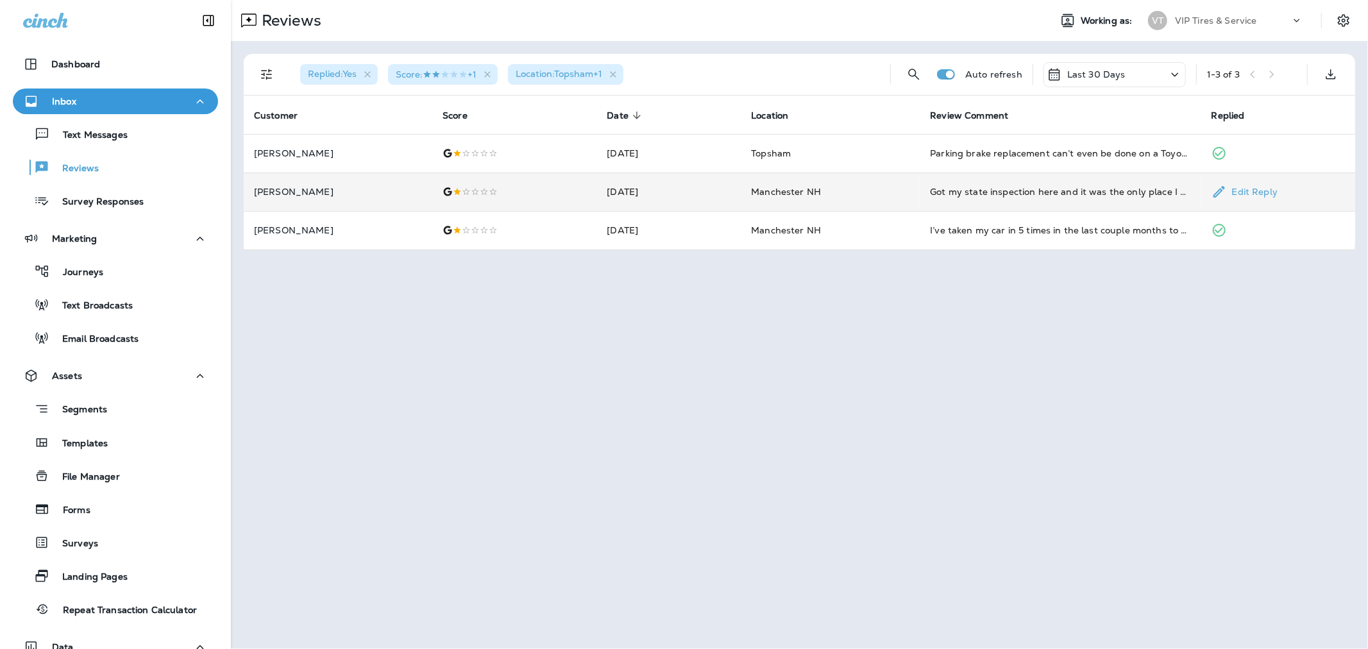
click at [317, 181] on td "[PERSON_NAME]" at bounding box center [338, 192] width 189 height 38
